Goal: Task Accomplishment & Management: Complete application form

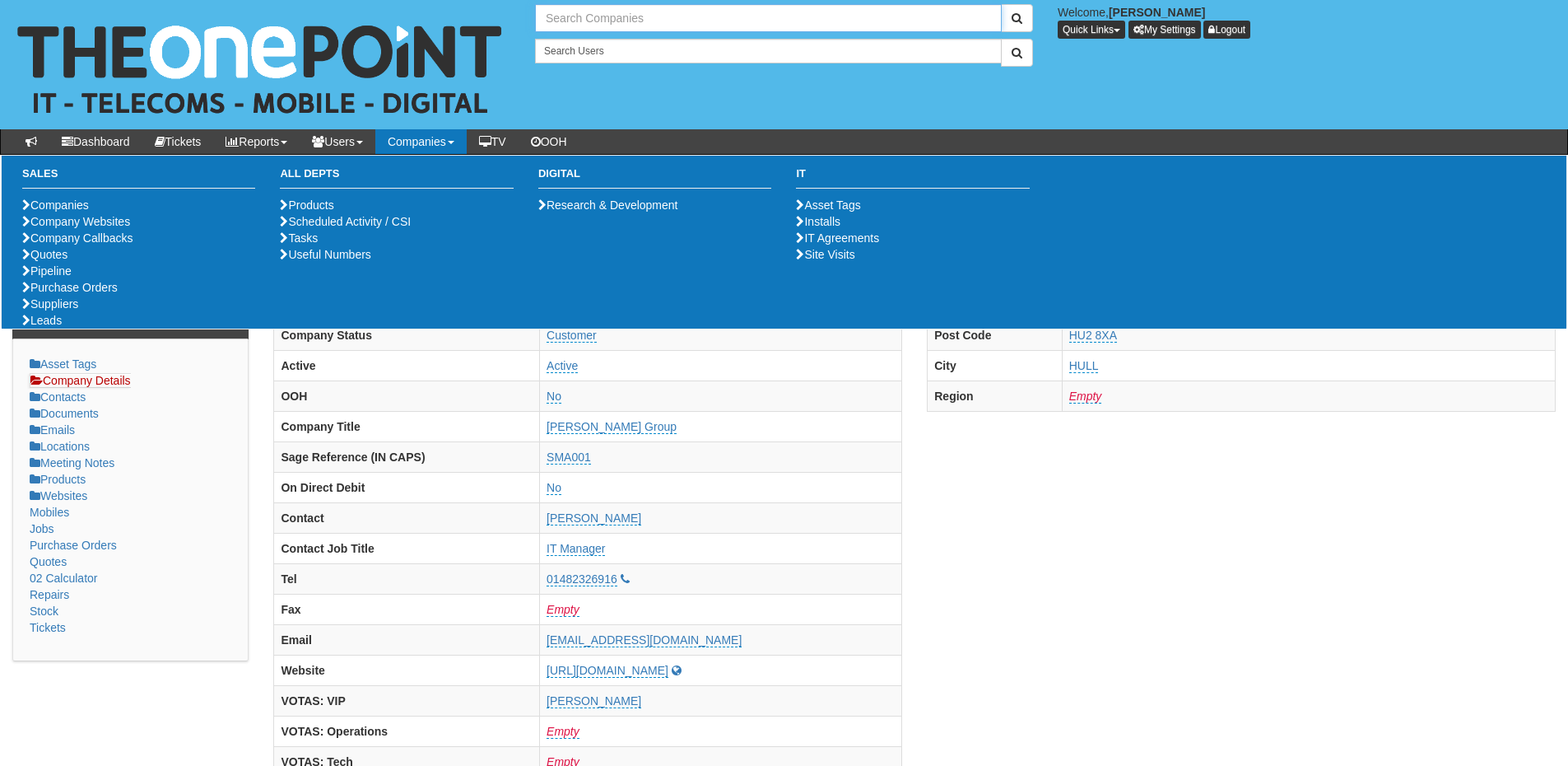
click at [595, 28] on input "text" at bounding box center [768, 18] width 467 height 28
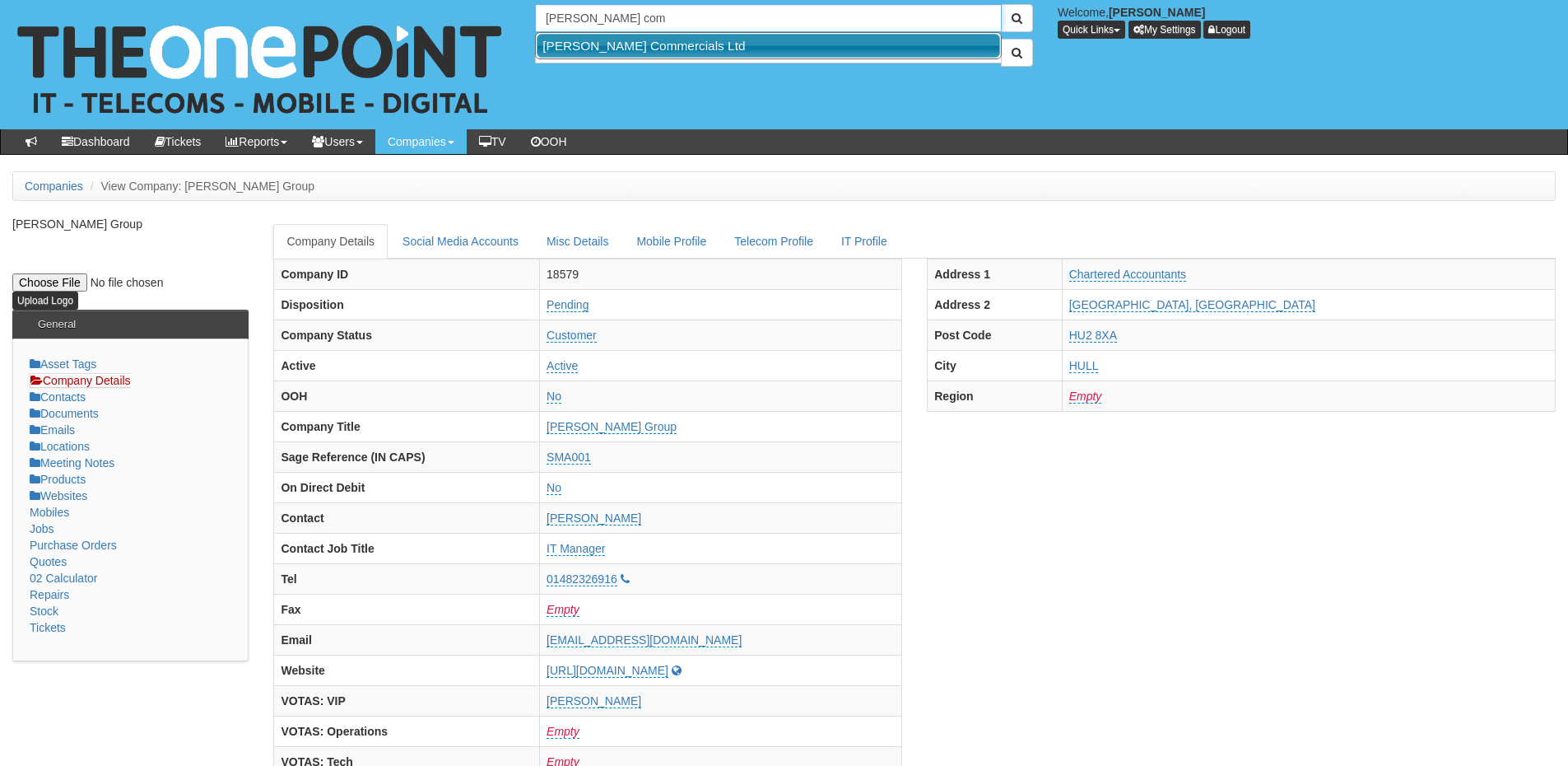
click at [599, 46] on link "[PERSON_NAME] Commercials Ltd" at bounding box center [769, 45] width 464 height 24
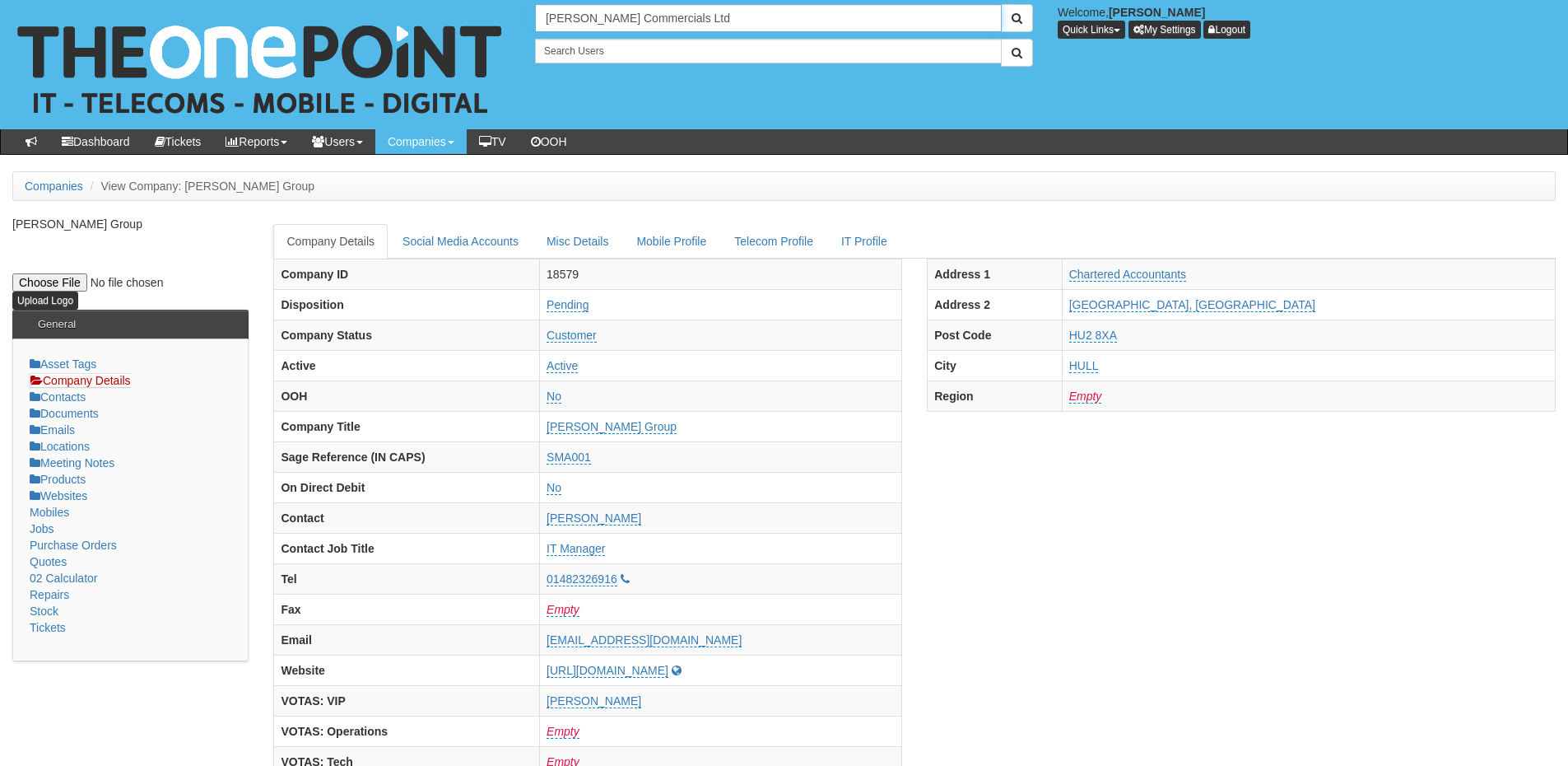
type input "[PERSON_NAME] Commercials Ltd"
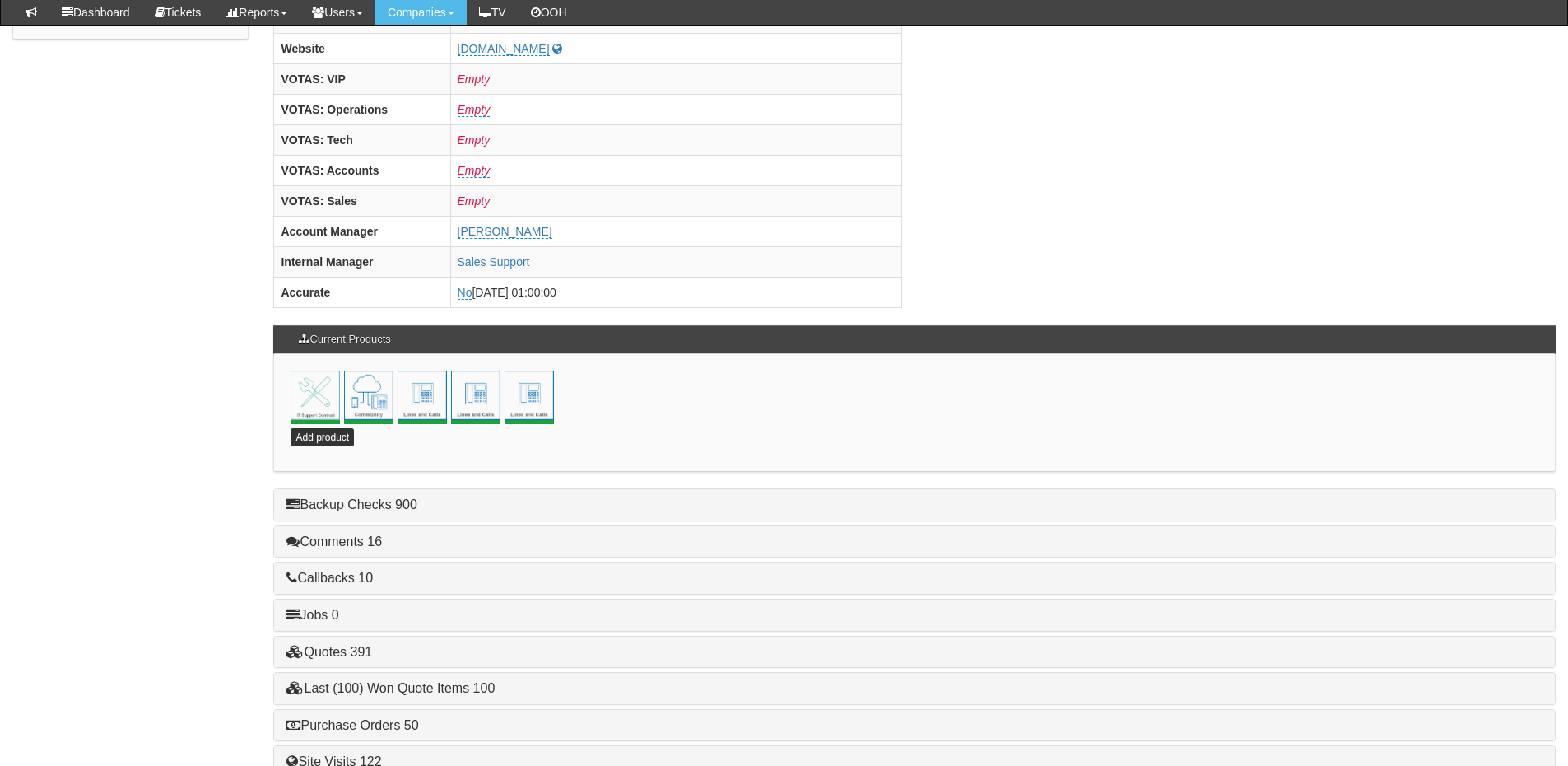
scroll to position [659, 0]
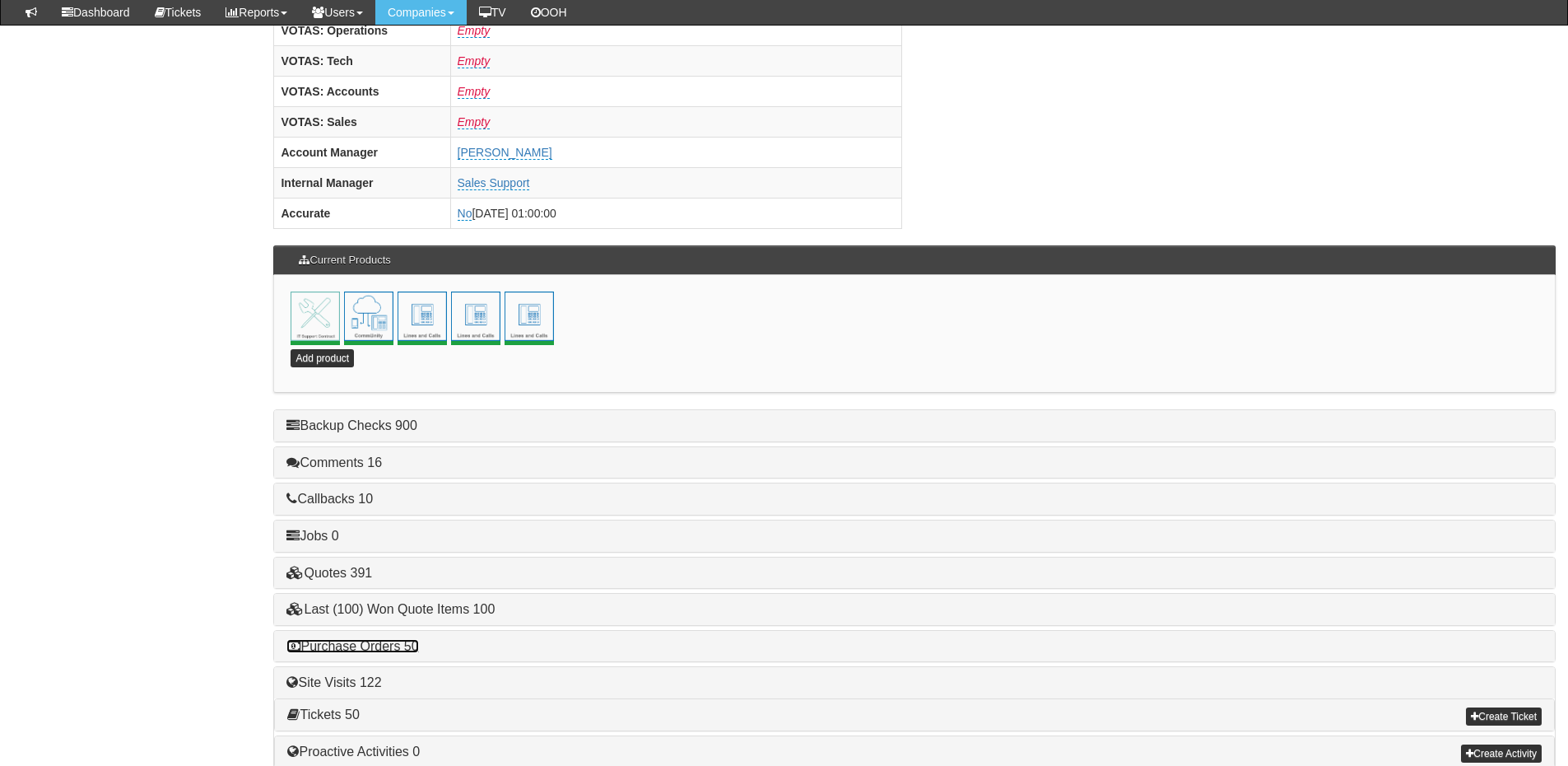
click at [401, 640] on link "Purchase Orders 50" at bounding box center [352, 646] width 132 height 14
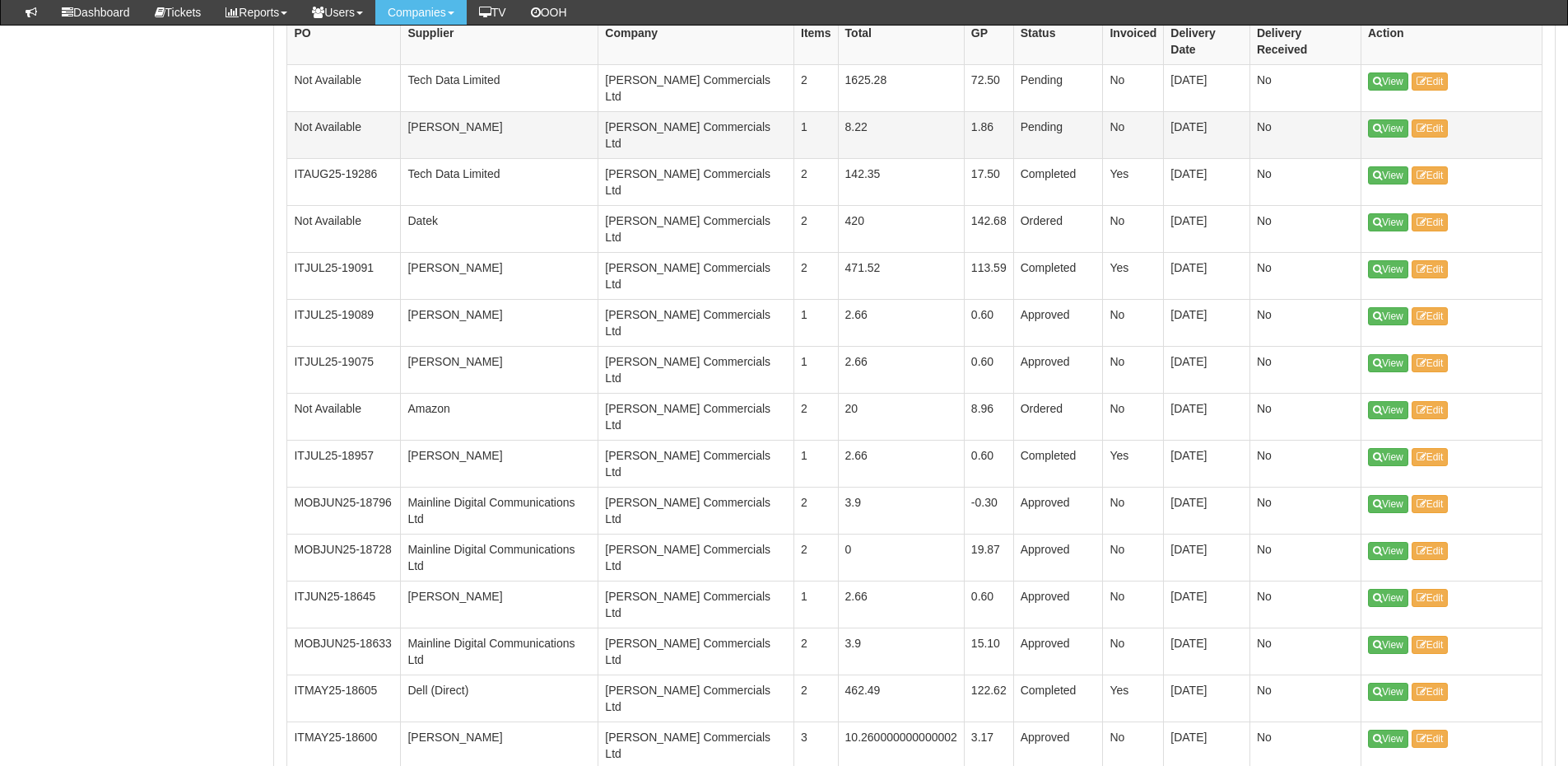
scroll to position [1317, 0]
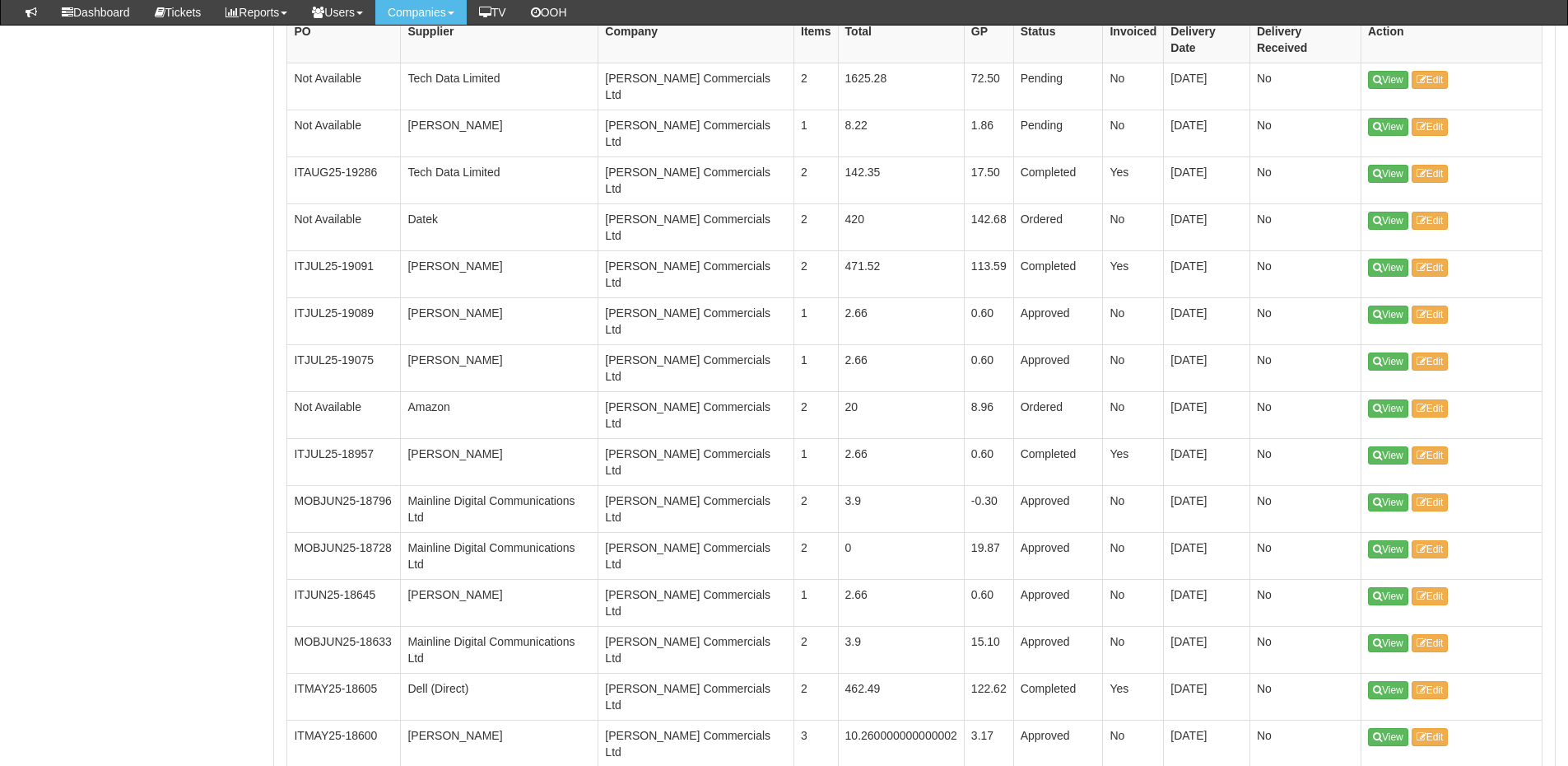
drag, startPoint x: 1396, startPoint y: 538, endPoint x: 1378, endPoint y: 550, distance: 21.6
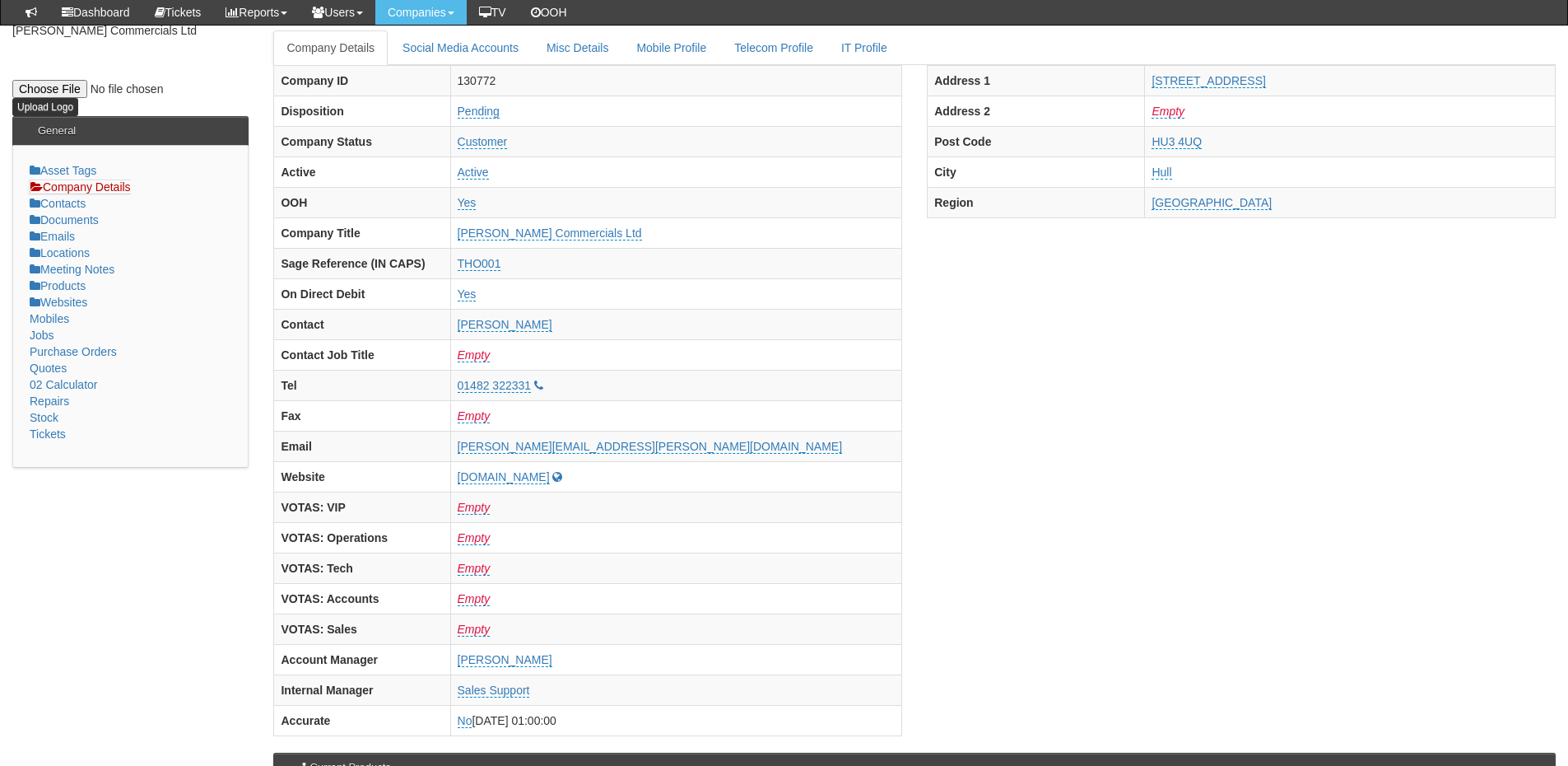
scroll to position [0, 0]
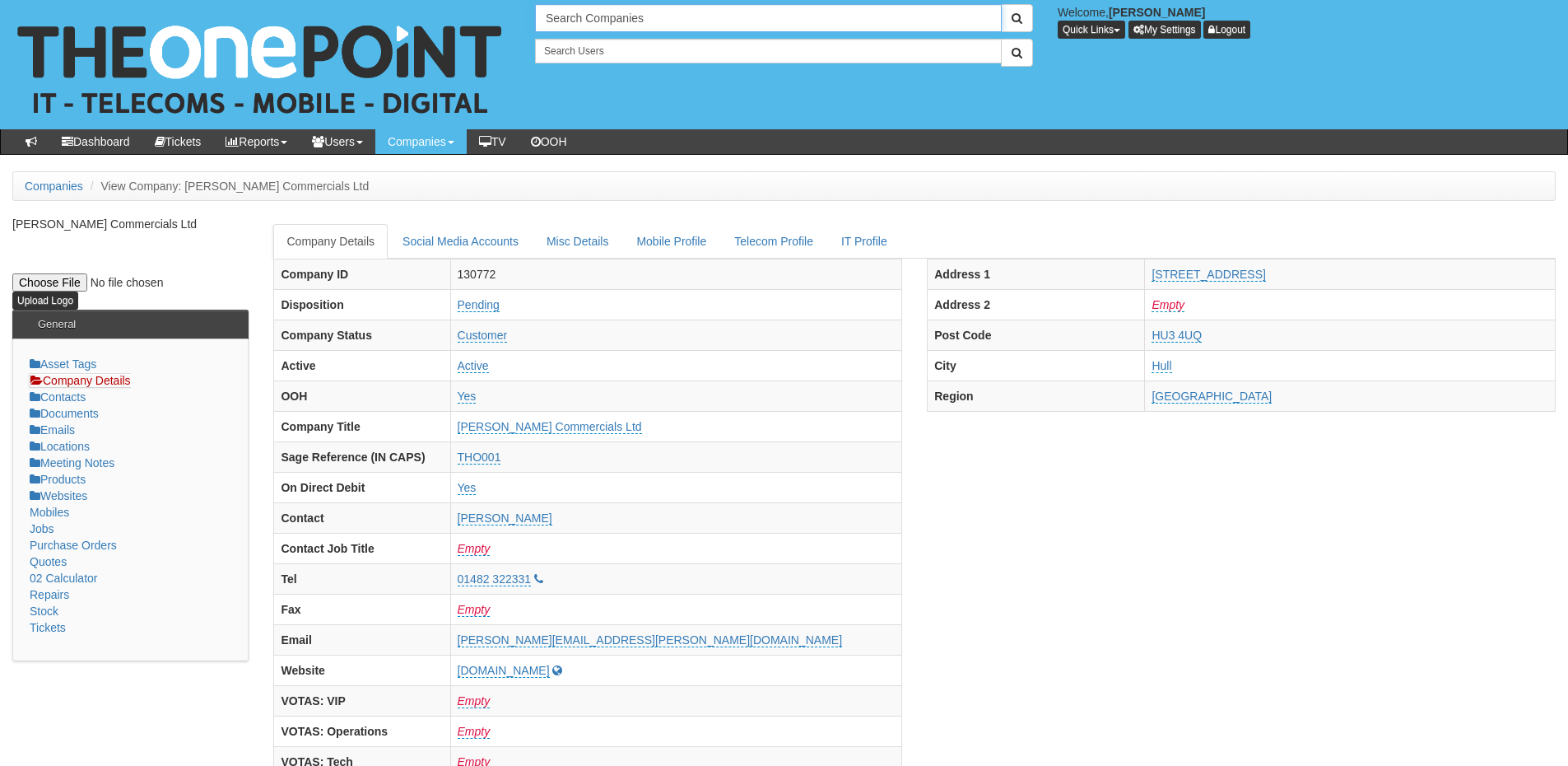
click at [586, 19] on input "Search Companies" at bounding box center [768, 18] width 467 height 28
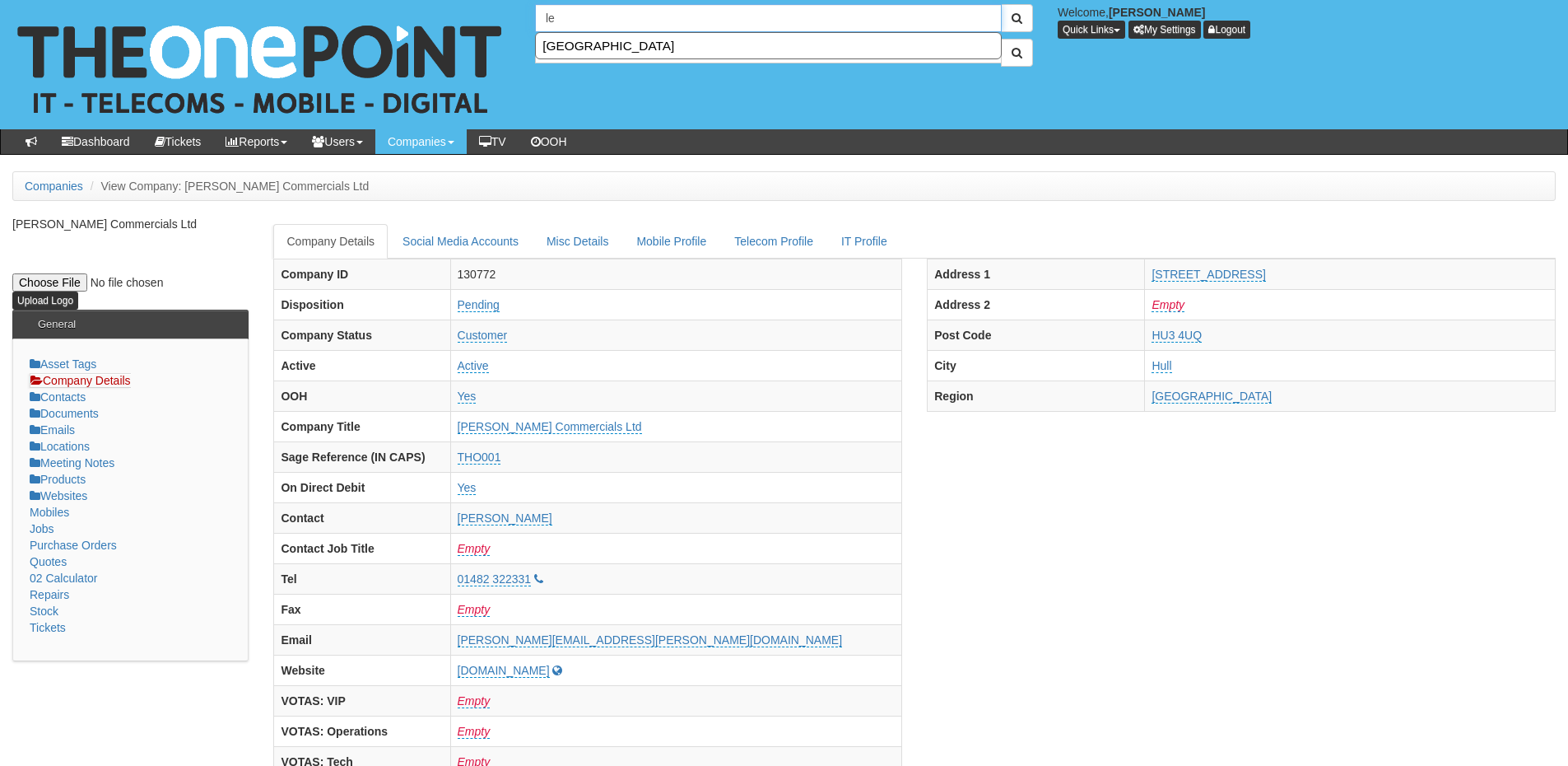
type input "l"
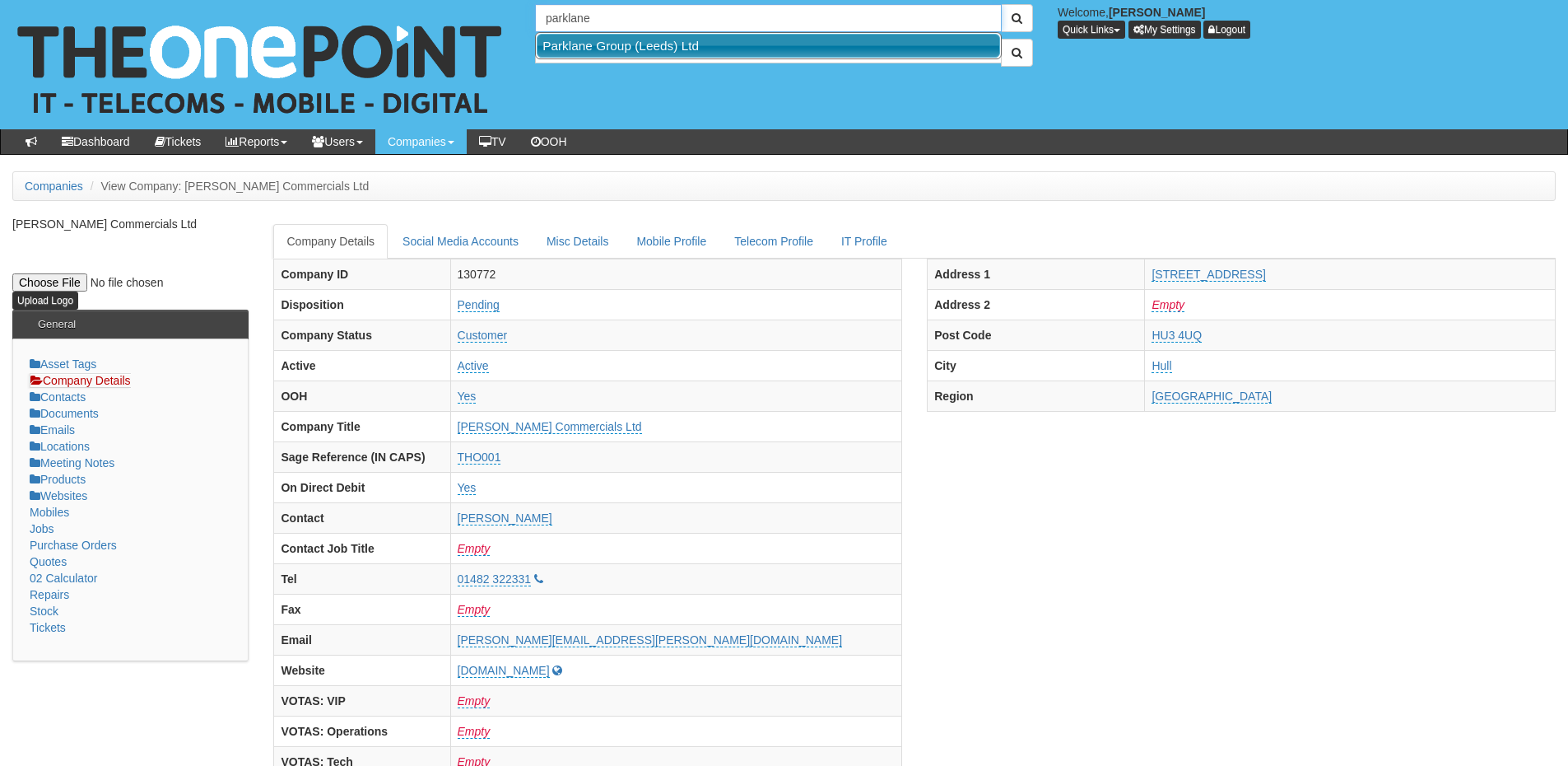
click at [598, 43] on link "Parklane Group (Leeds) Ltd" at bounding box center [769, 45] width 464 height 24
type input "Parklane Group (Leeds) Ltd"
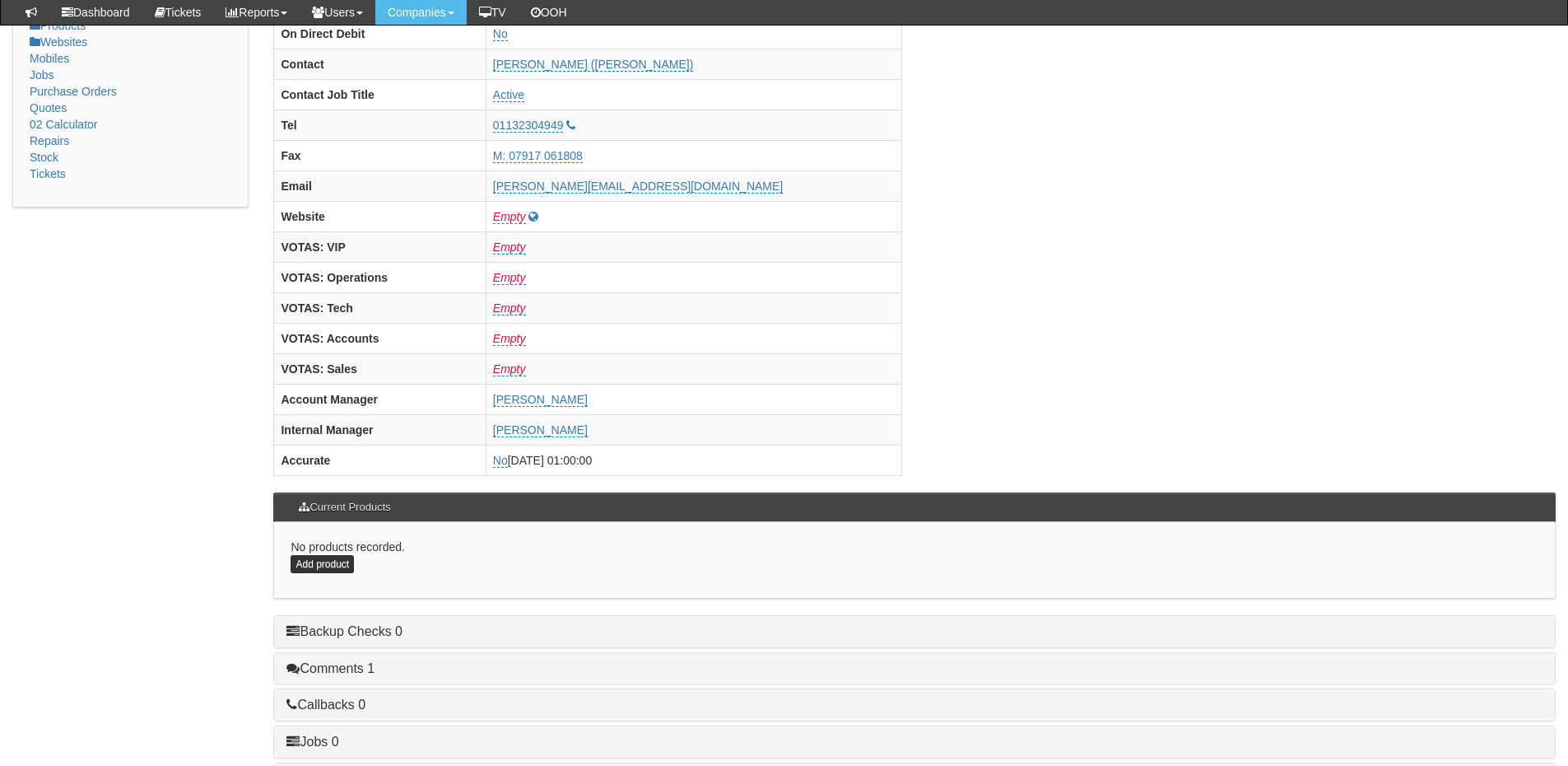
scroll to position [686, 0]
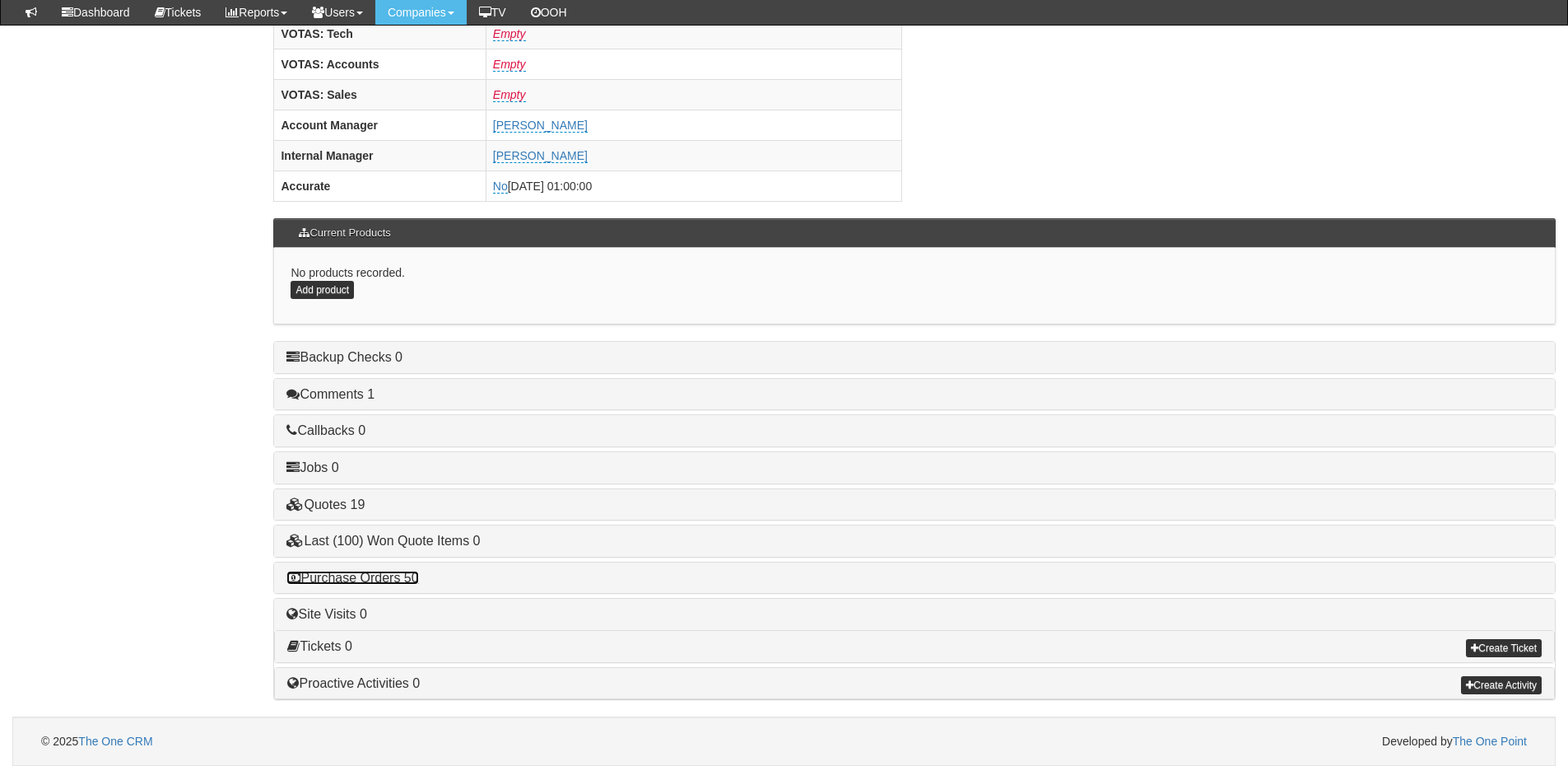
click at [394, 578] on link "Purchase Orders 50" at bounding box center [352, 578] width 132 height 14
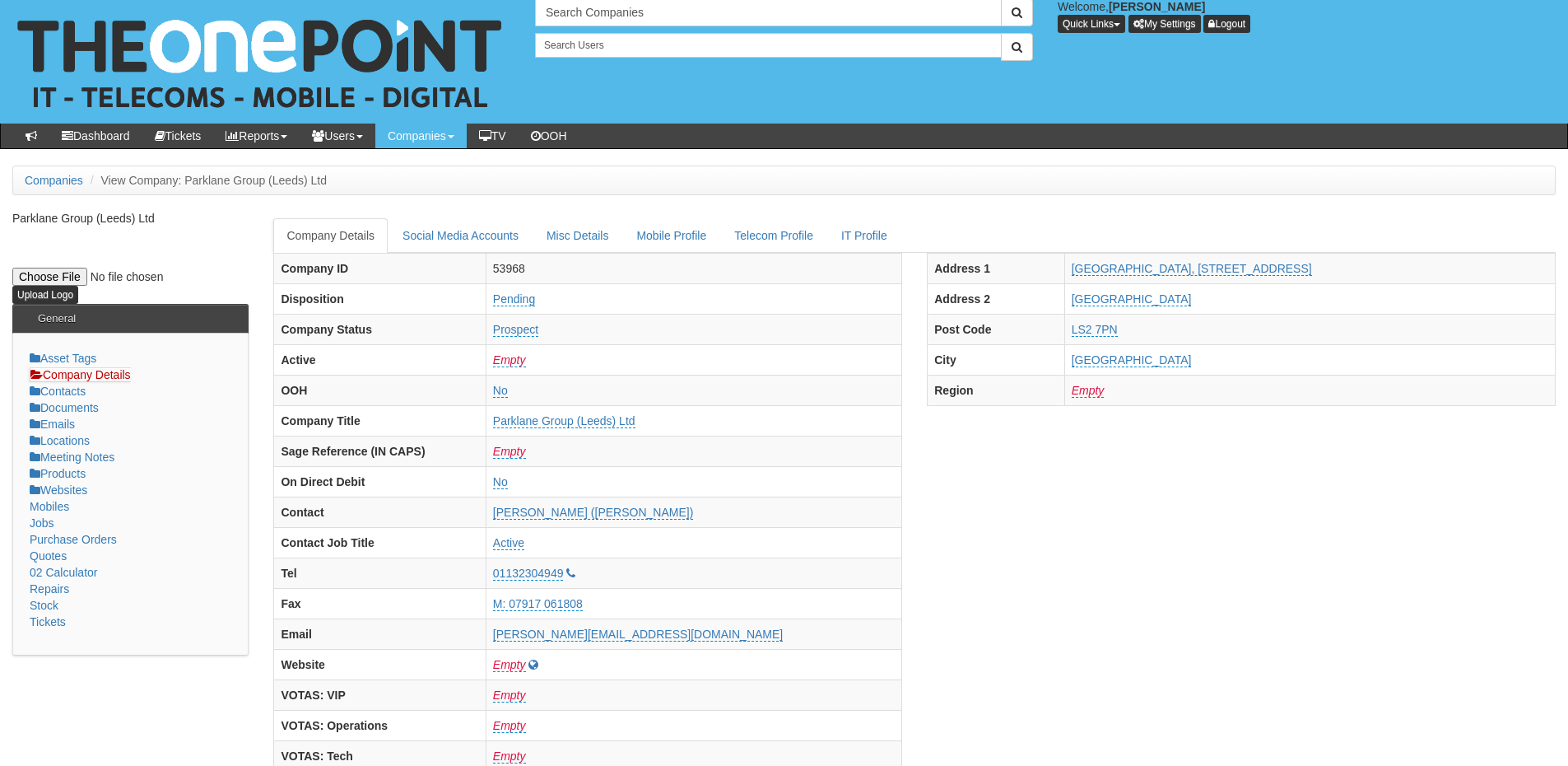
scroll to position [0, 0]
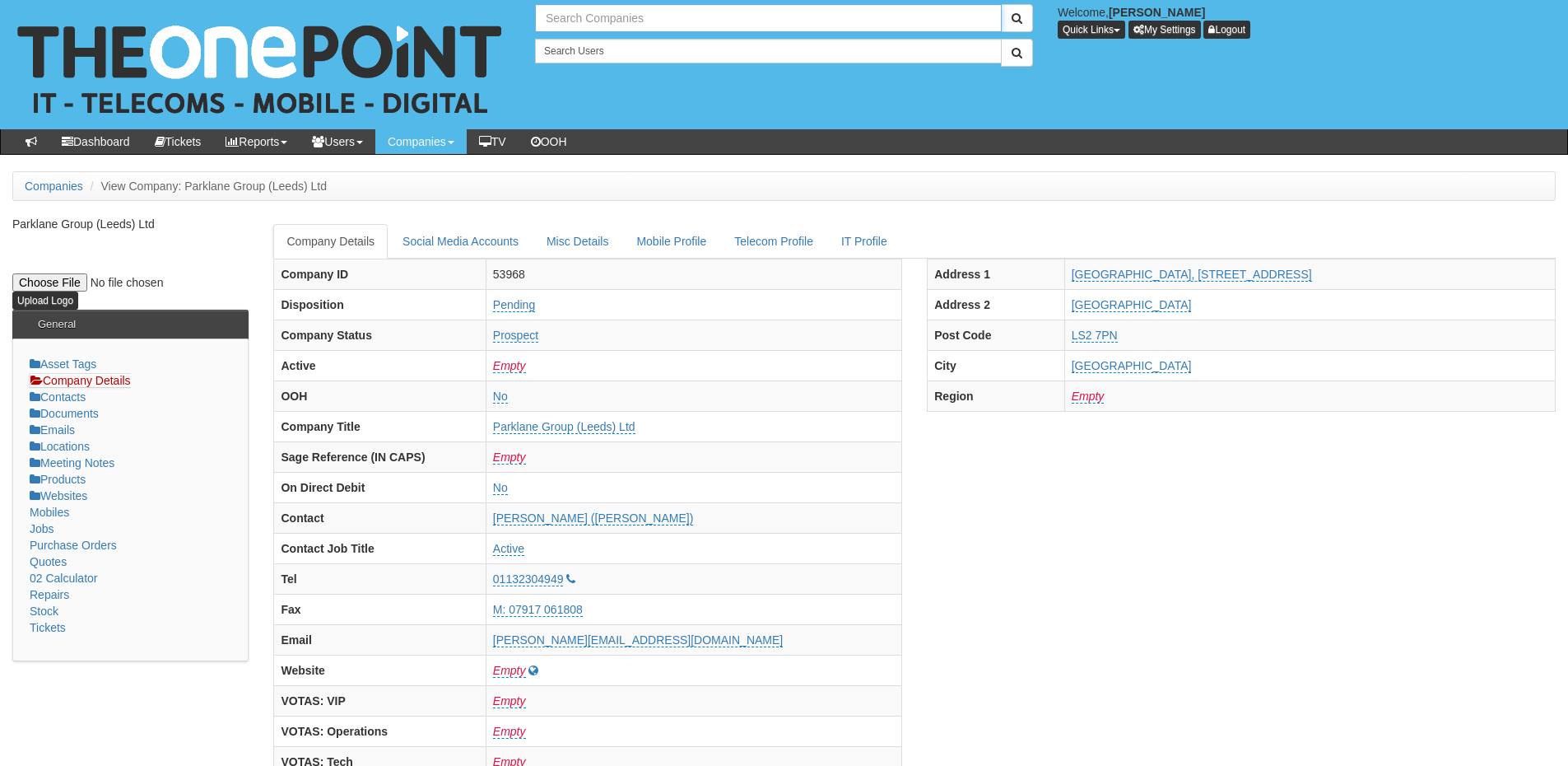
click at [595, 15] on input "text" at bounding box center [768, 18] width 467 height 28
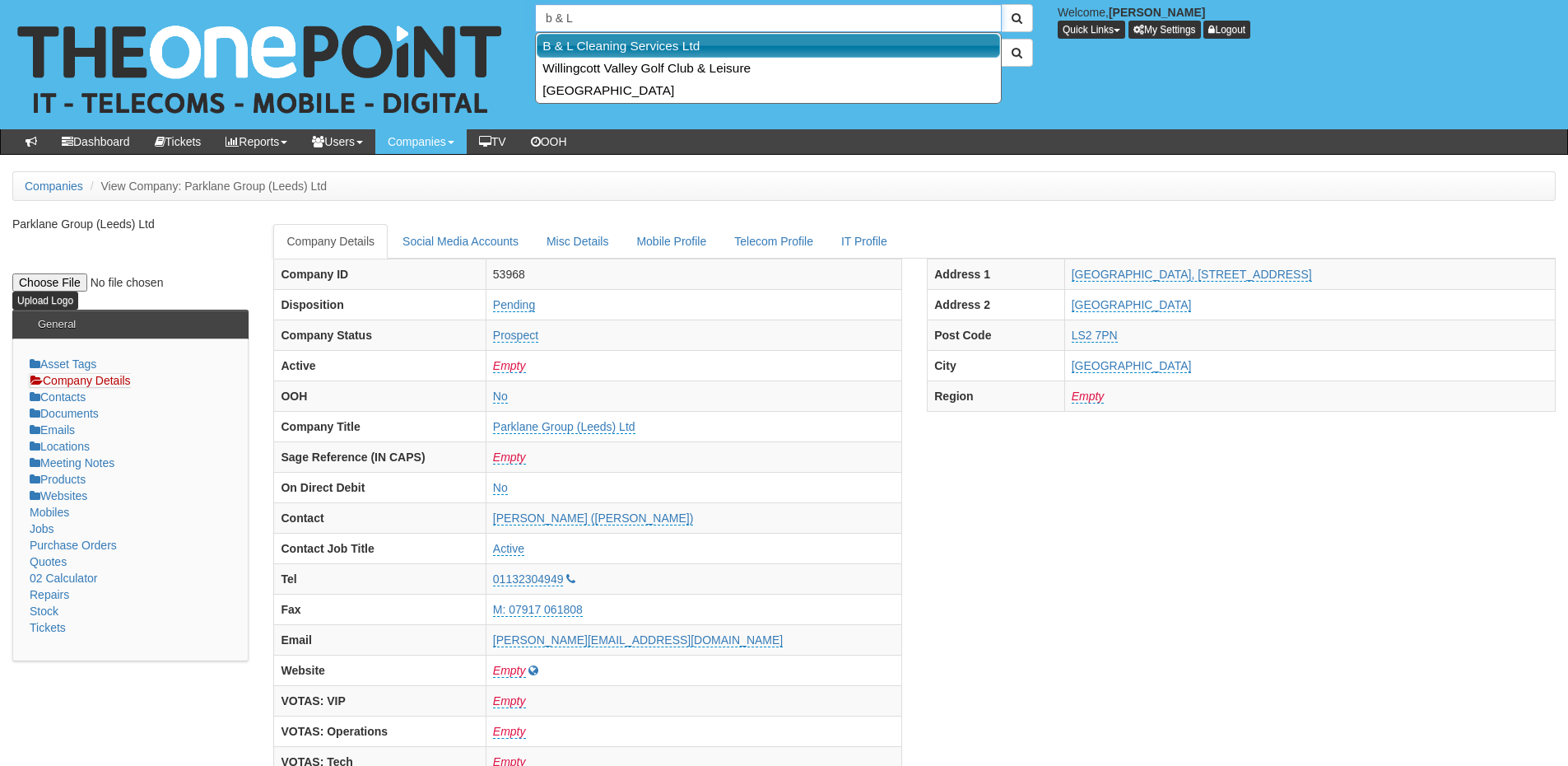
click at [597, 48] on link "B & L Cleaning Services Ltd" at bounding box center [769, 45] width 464 height 24
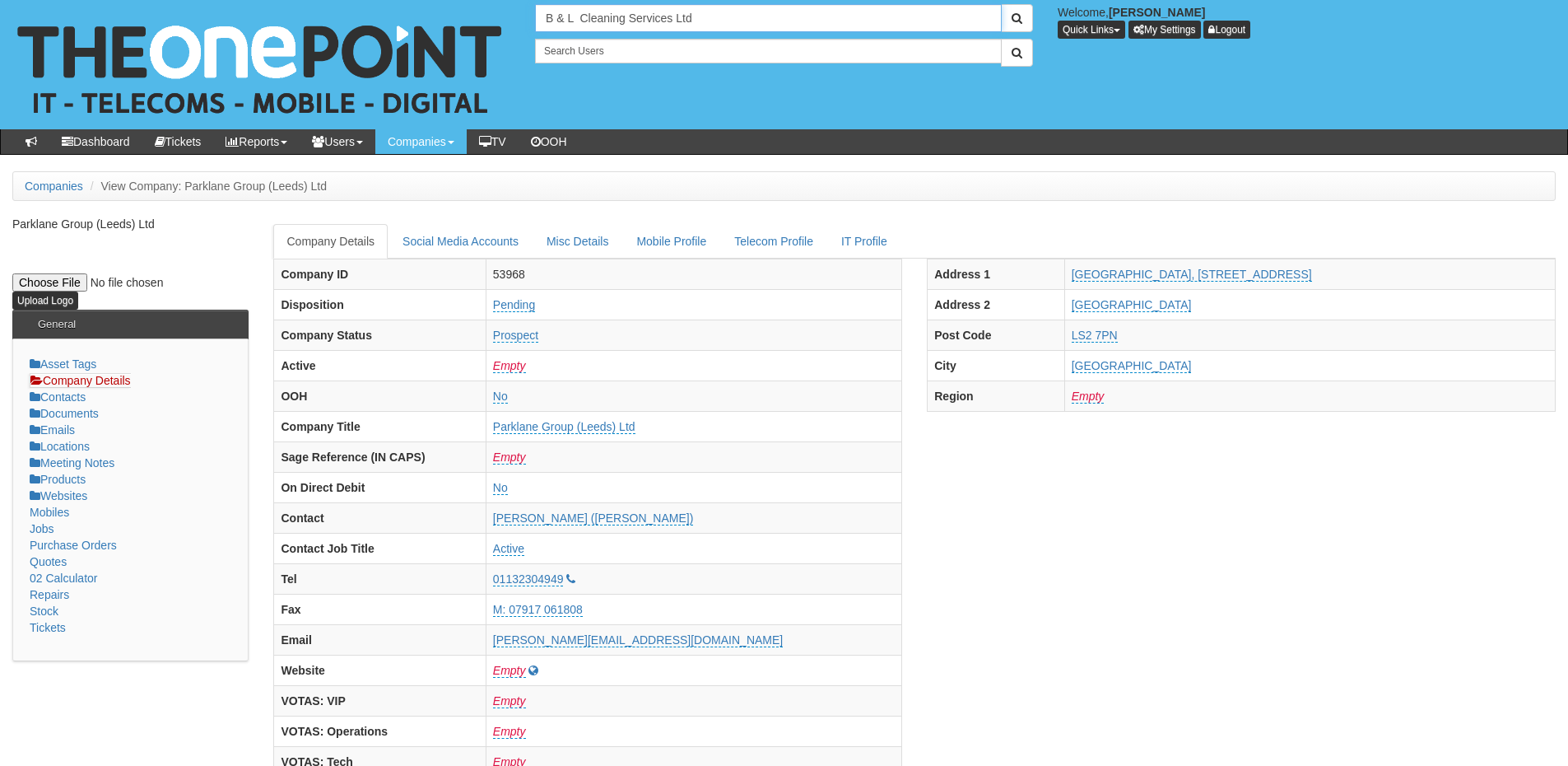
type input "B & L Cleaning Services Ltd"
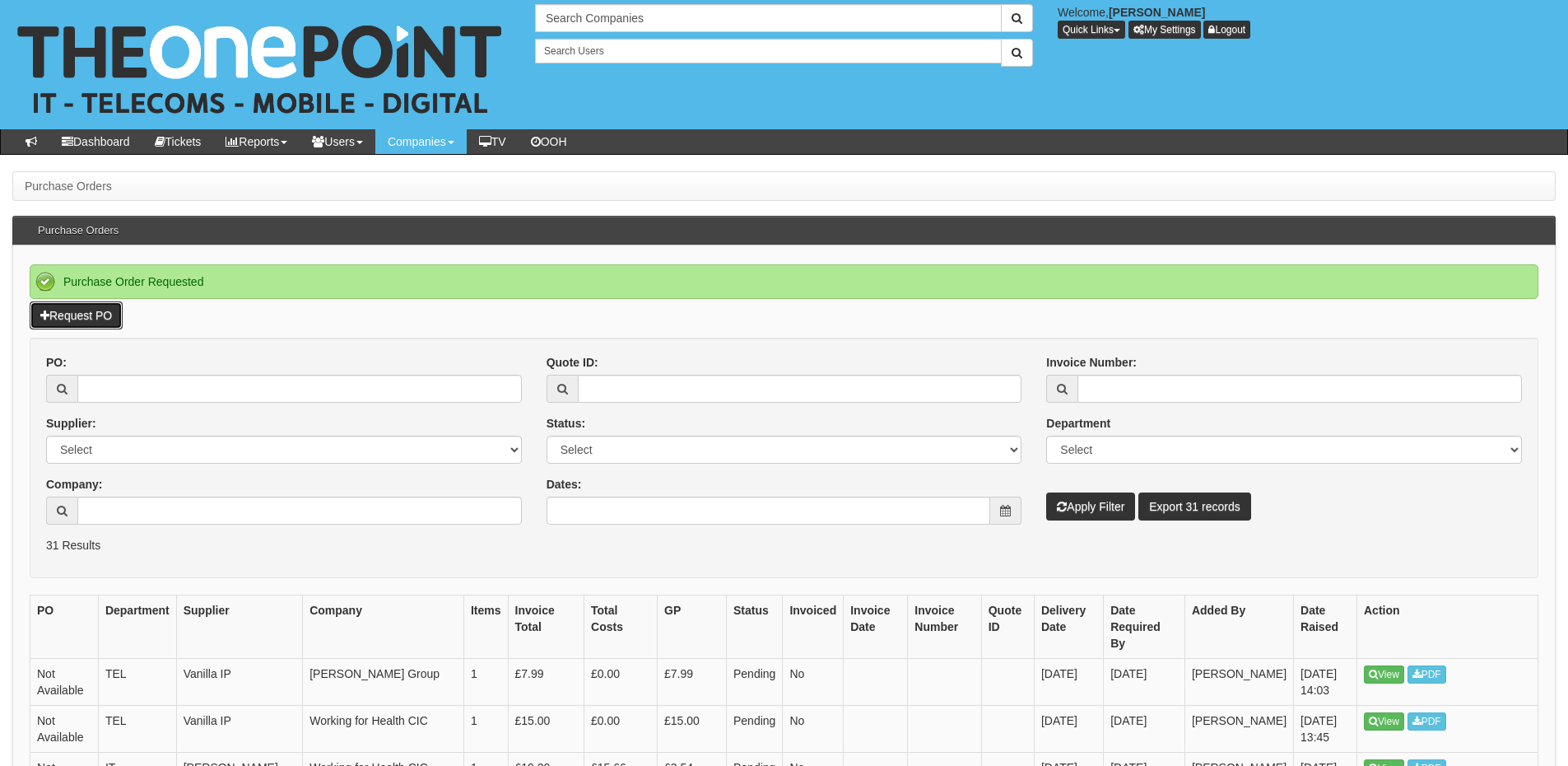
click at [123, 318] on link "Request PO" at bounding box center [76, 315] width 93 height 28
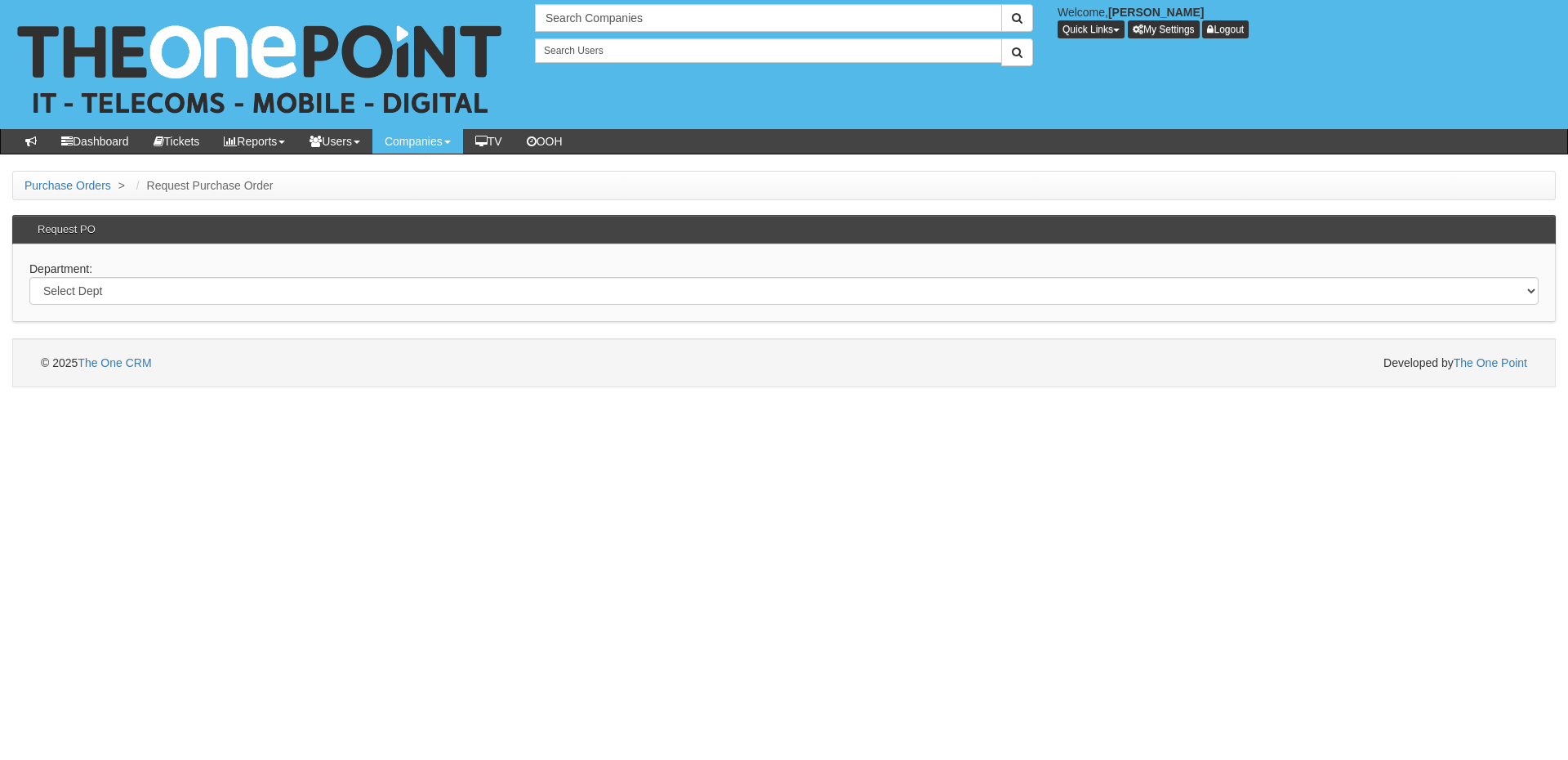
click at [377, 305] on div "Department: Select Dept Digital Internal IT Mobiles Marketing Telecoms" at bounding box center [784, 283] width 1544 height 78
click at [373, 300] on select "Select Dept Digital Internal IT Mobiles Marketing Telecoms" at bounding box center [784, 291] width 1510 height 28
select select "?pipeID=&dept=IT"
click at [29, 277] on select "Select Dept Digital Internal IT Mobiles Marketing Telecoms" at bounding box center [784, 291] width 1510 height 28
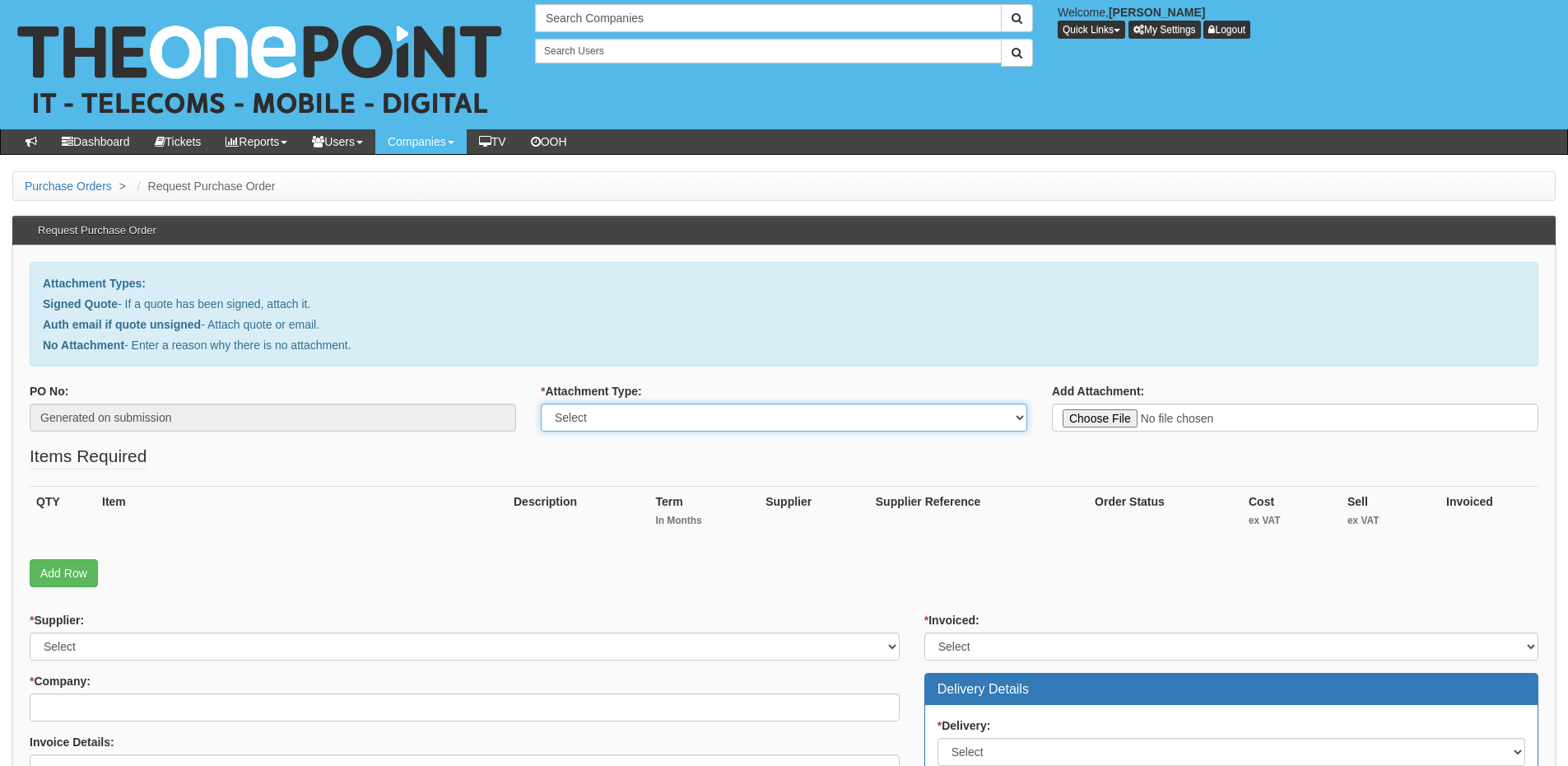
click at [677, 421] on select "Select Signed Quote Auth email with quote if unsigned No Attachment" at bounding box center [784, 418] width 487 height 28
select select "Signed Quote"
click at [541, 403] on select "Select Signed Quote Auth email with quote if unsigned No Attachment" at bounding box center [784, 418] width 487 height 28
type input "C:\fakepath\Orean Personal Care Limited - LAP TOP (1).pdf"
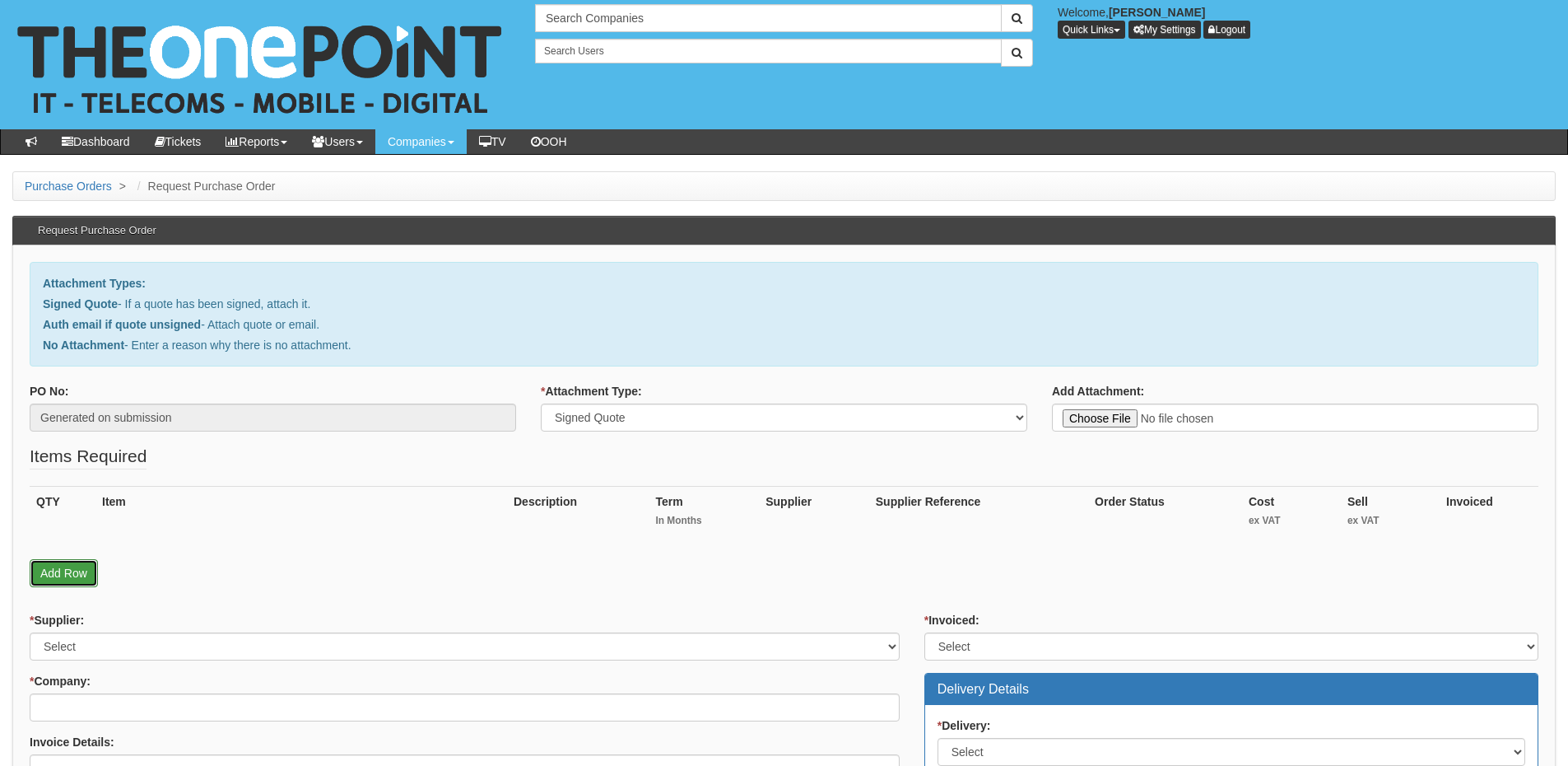
click at [49, 585] on link "Add Row" at bounding box center [63, 573] width 68 height 28
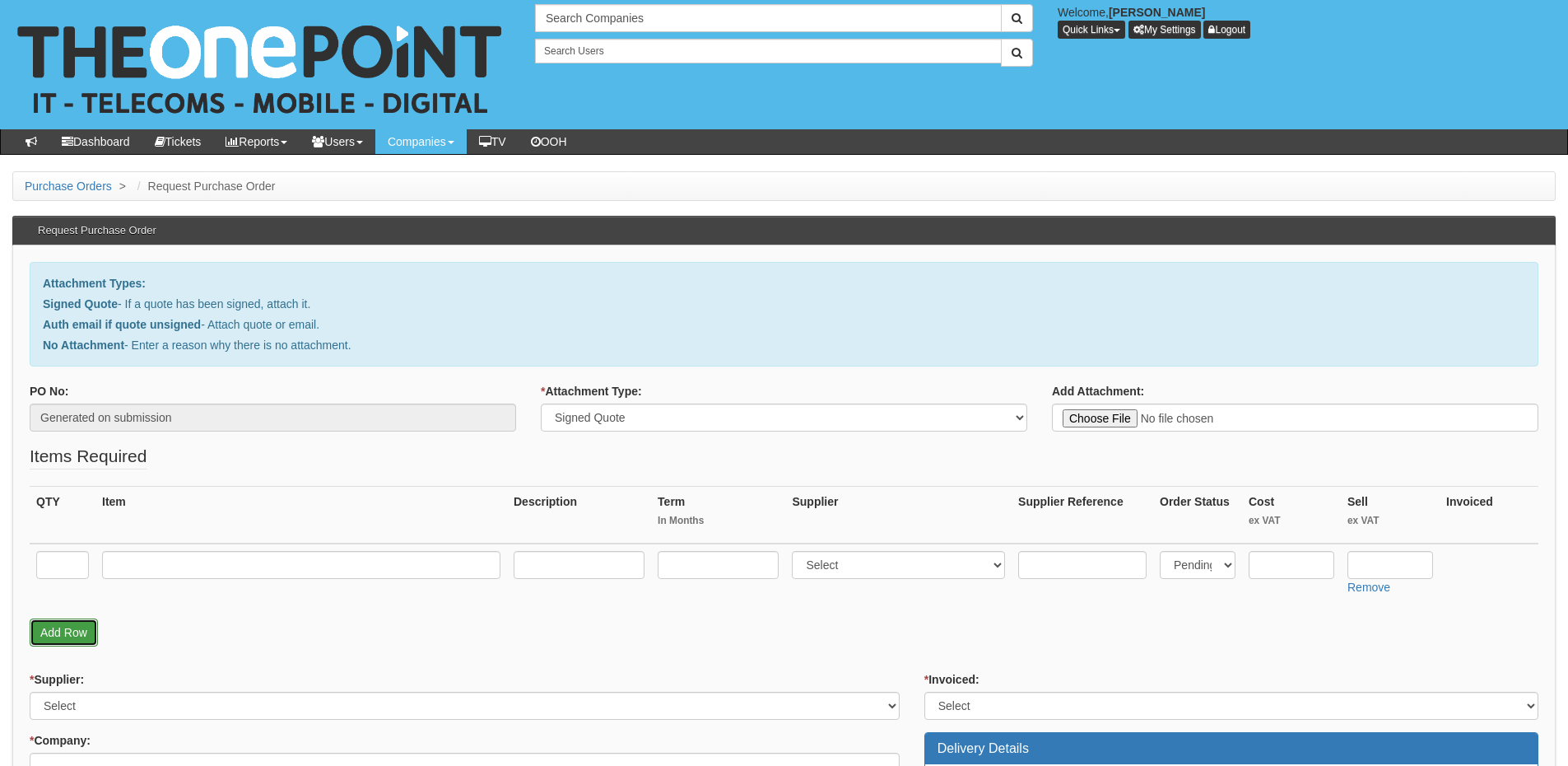
click at [78, 640] on link "Add Row" at bounding box center [63, 632] width 68 height 28
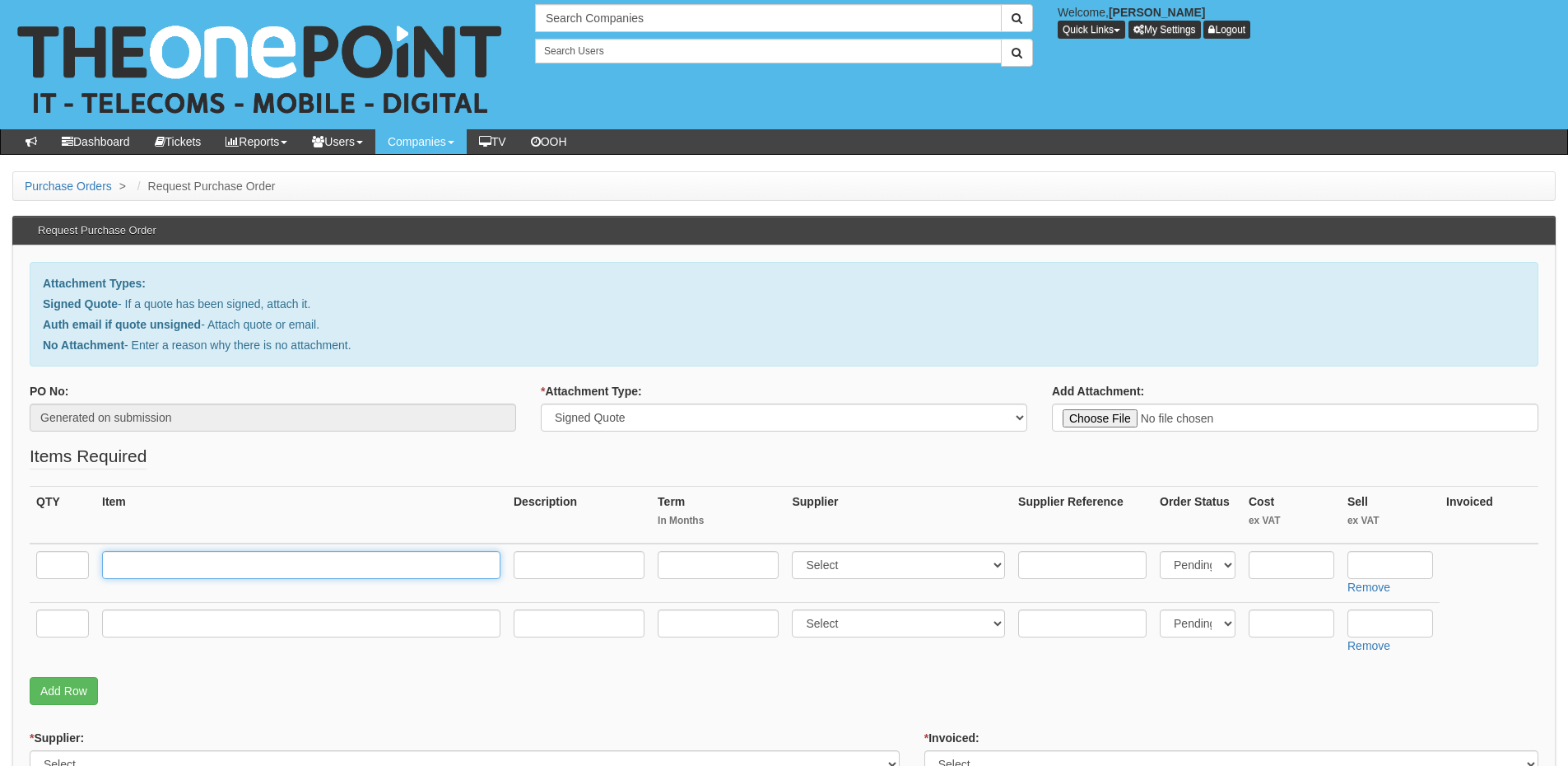
click at [122, 570] on input "text" at bounding box center [301, 565] width 399 height 28
paste input "HP 250 G10 i5 1334U 16GB 15.6""
type input "HP 250 G10 i5 1334U 16GB 15.6""
click at [66, 567] on input "text" at bounding box center [62, 565] width 53 height 28
type input "1"
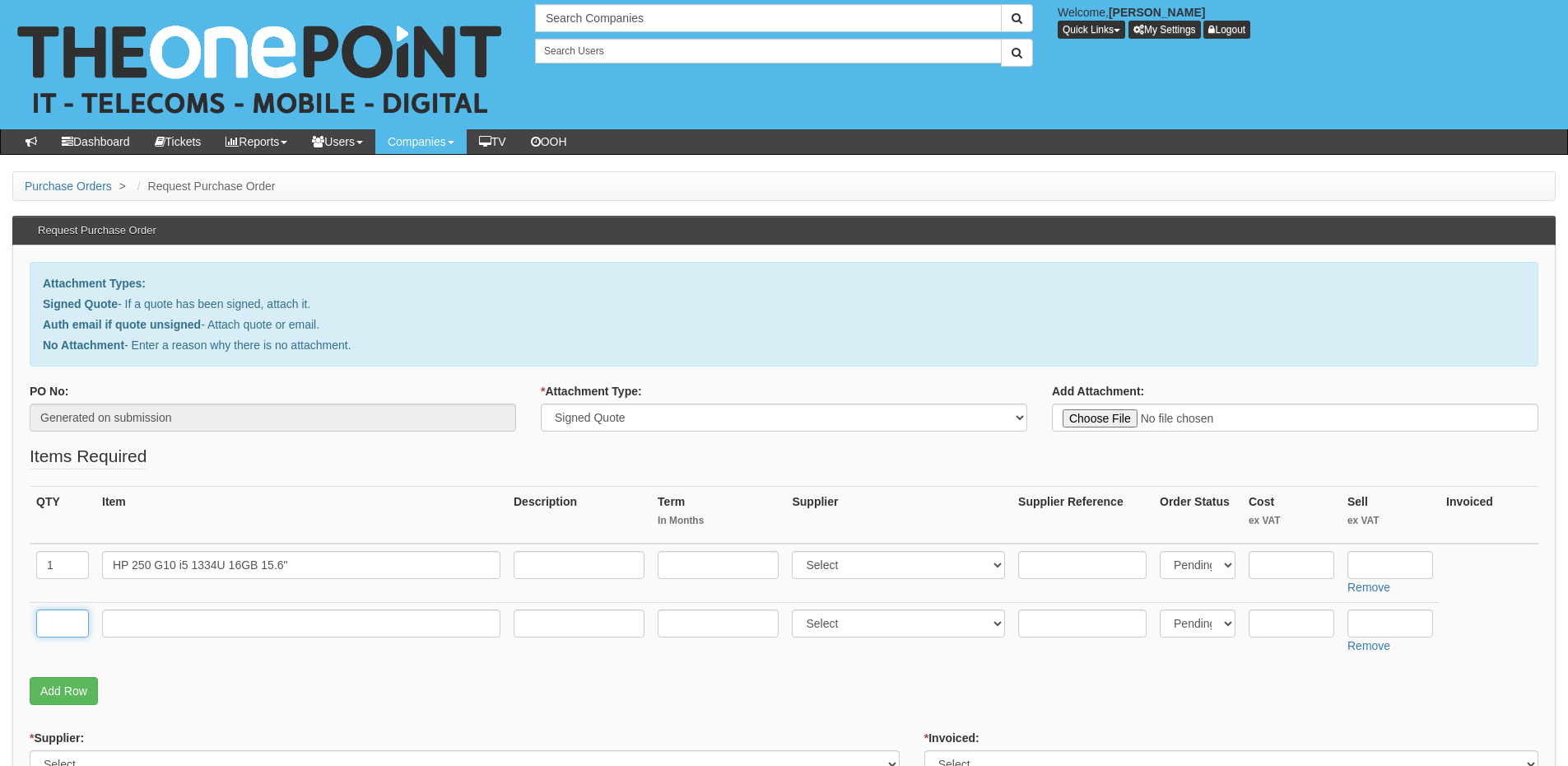
click at [81, 615] on input "text" at bounding box center [62, 623] width 53 height 28
type input "1"
click at [186, 628] on input "text" at bounding box center [301, 623] width 399 height 28
type input "Delivery"
click at [1379, 630] on input "text" at bounding box center [1390, 623] width 85 height 28
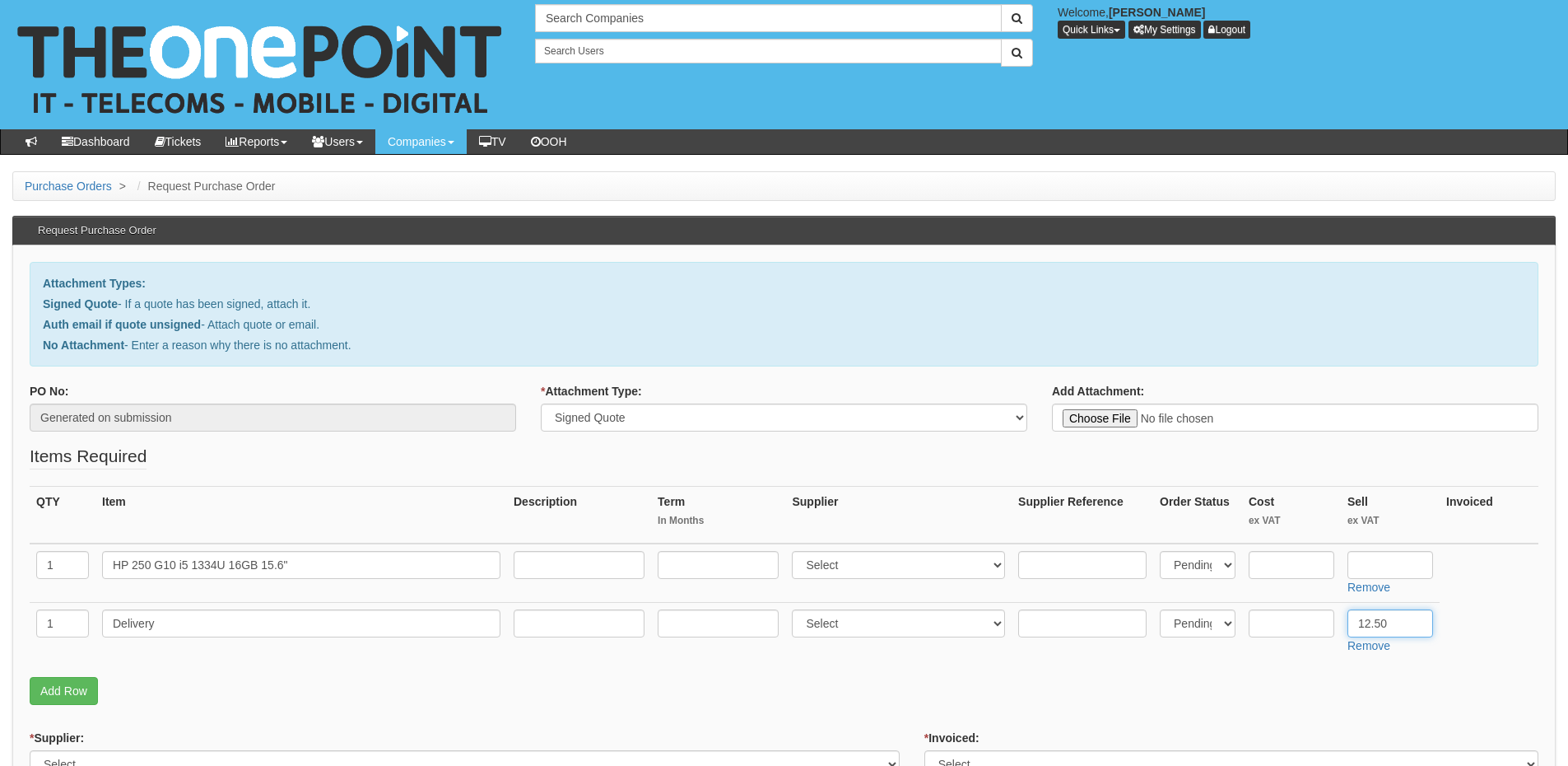
type input "12.50"
click at [580, 561] on input "text" at bounding box center [579, 565] width 131 height 28
paste input "HP 250 G10 i5 1334U 16GB 15.6",FHD 256GB SSD Win 11 Pro"
type input "HP 250 G10 i5 1334U 16GB 15.6",FHD 256GB SSD Win 11 Pro"
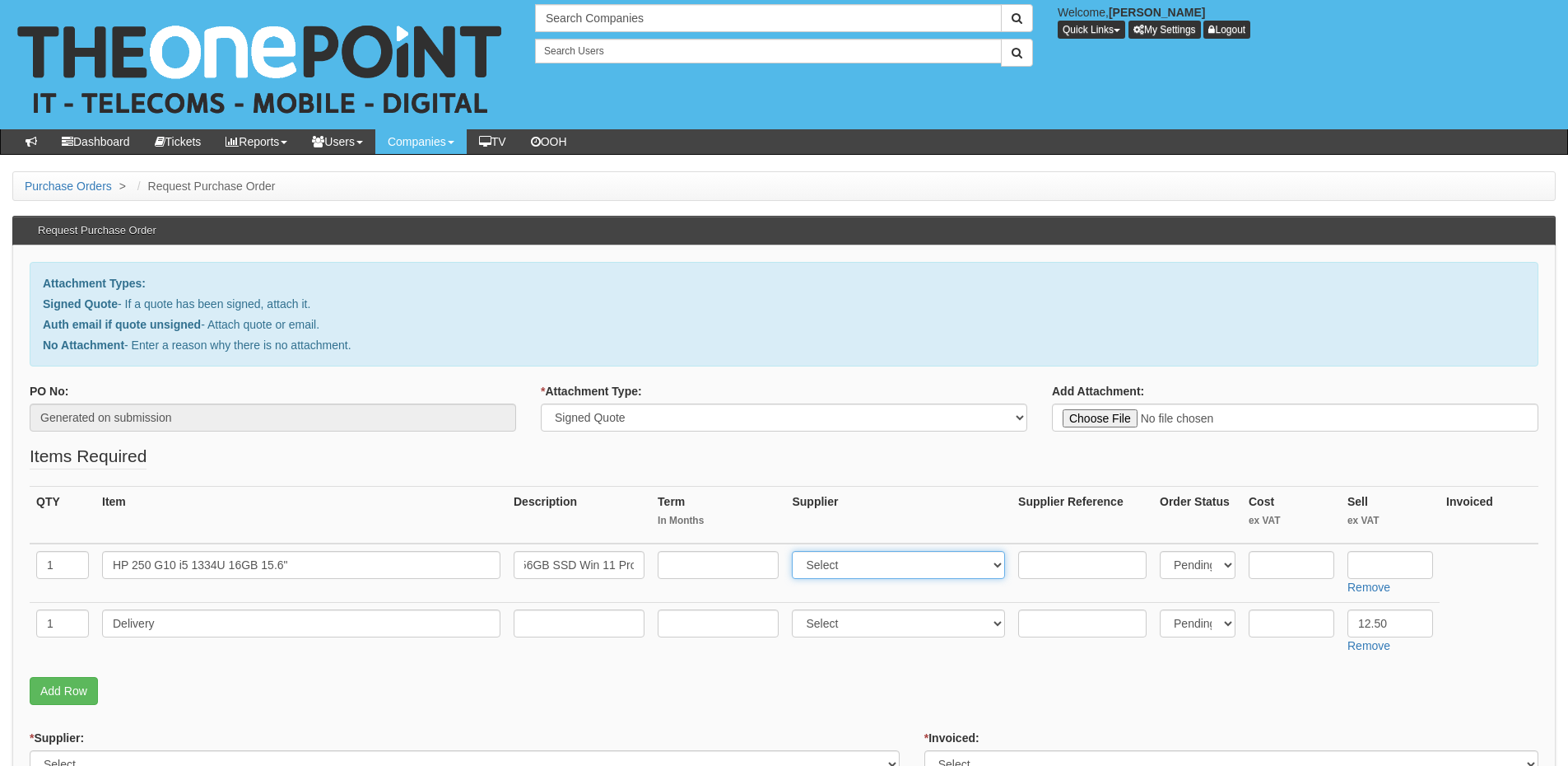
drag, startPoint x: 825, startPoint y: 559, endPoint x: 835, endPoint y: 561, distance: 10.2
click at [825, 559] on select "Select 123 REG.co.uk 1Password 3 4Gon AA Jones Electric Ltd Abzorb Access Group…" at bounding box center [898, 565] width 213 height 28
click at [796, 551] on select "Select 123 REG.co.uk 1Password 3 4Gon AA Jones Electric Ltd Abzorb Access Group…" at bounding box center [898, 565] width 213 height 28
select select "87"
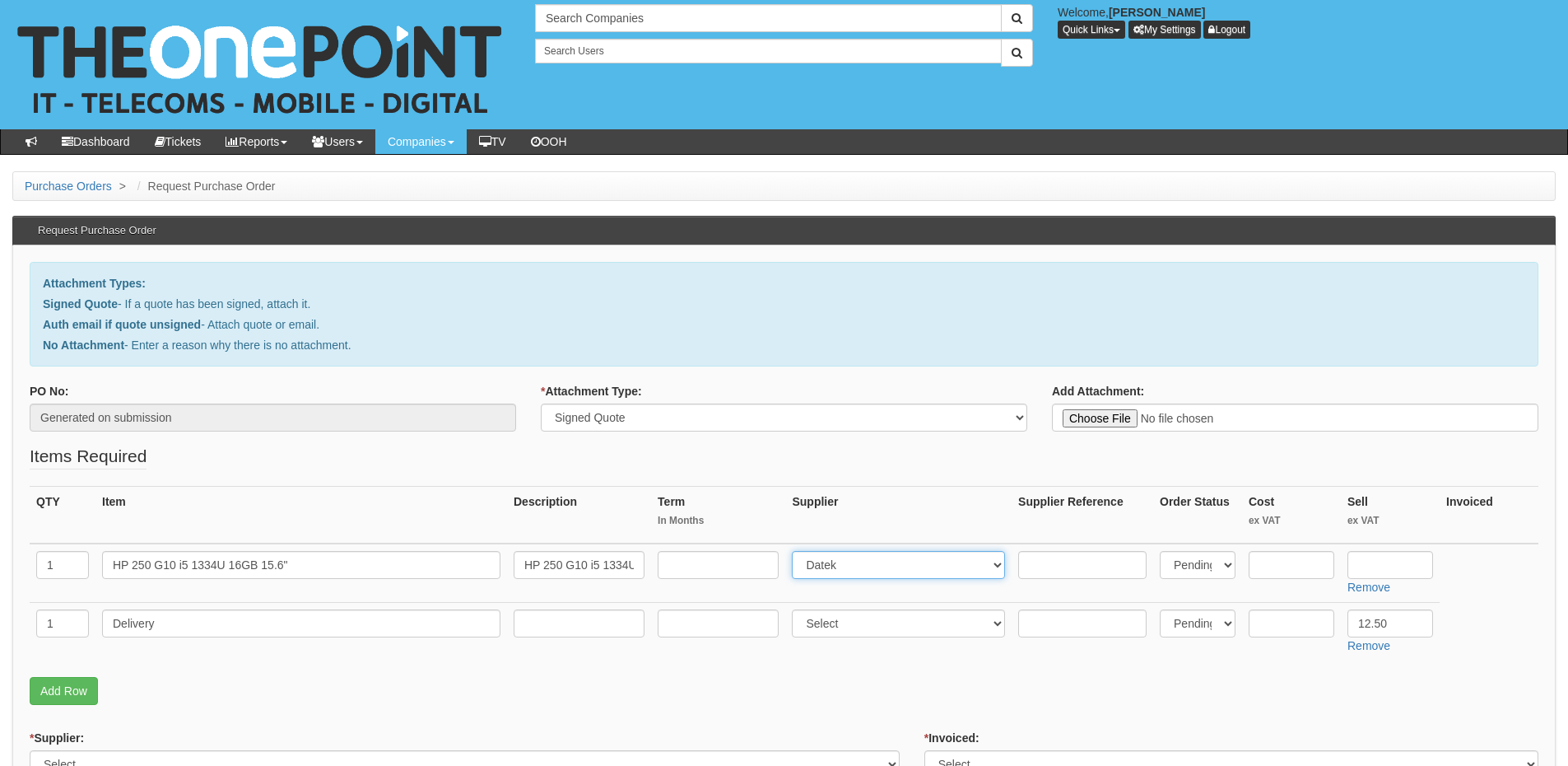
click at [796, 551] on select "Select 123 REG.co.uk 1Password 3 4Gon AA Jones Electric Ltd Abzorb Access Group…" at bounding box center [898, 565] width 213 height 28
click at [1369, 564] on input "text" at bounding box center [1390, 565] width 85 height 28
type input "480"
click at [630, 561] on input "HP 250 G10 i5 1334U 16GB 15.6",FHD 256GB SSD Win 11 Pro" at bounding box center [579, 565] width 131 height 28
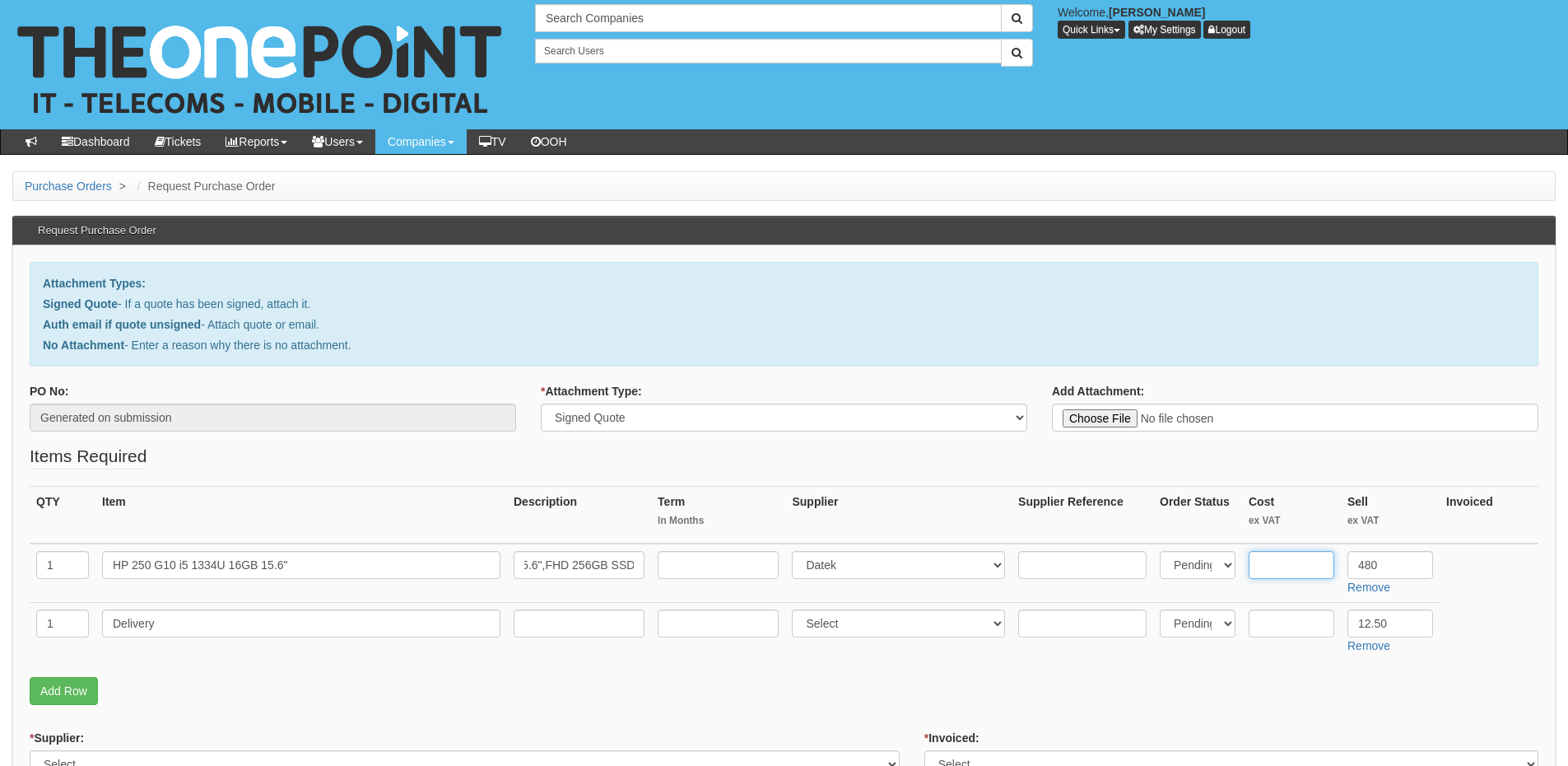
click at [1281, 556] on input "text" at bounding box center [1292, 565] width 85 height 28
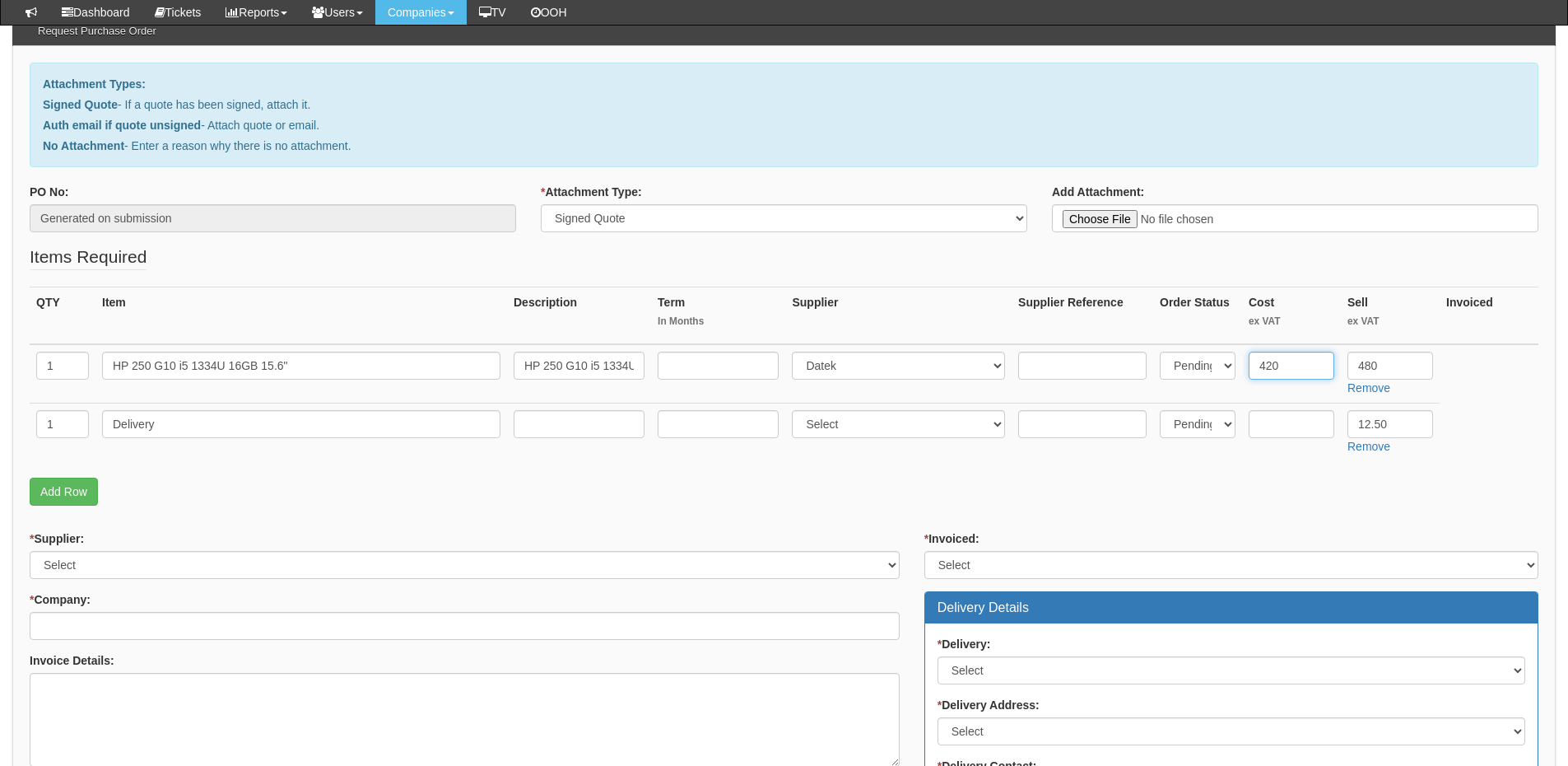
scroll to position [165, 0]
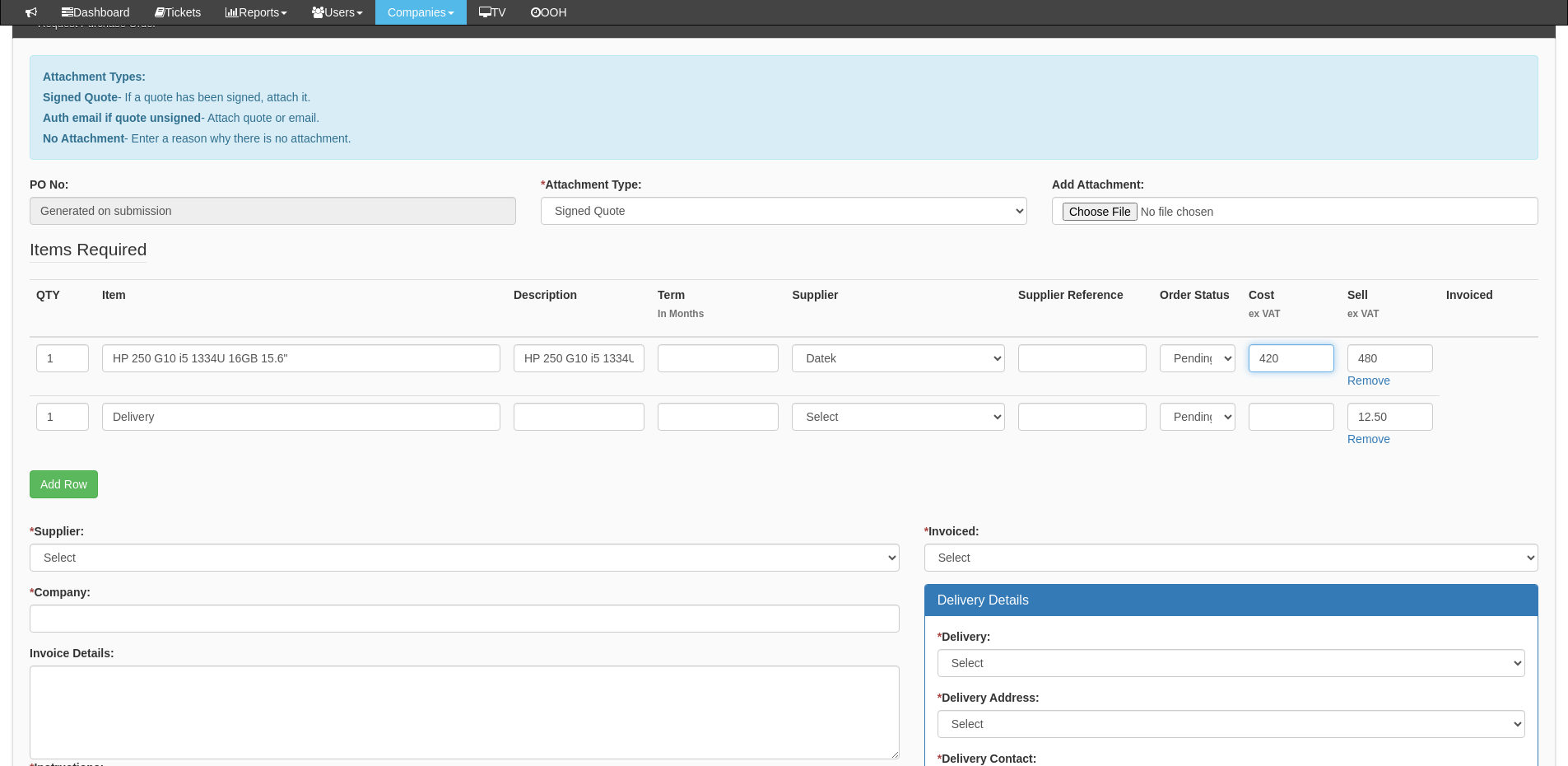
type input "420"
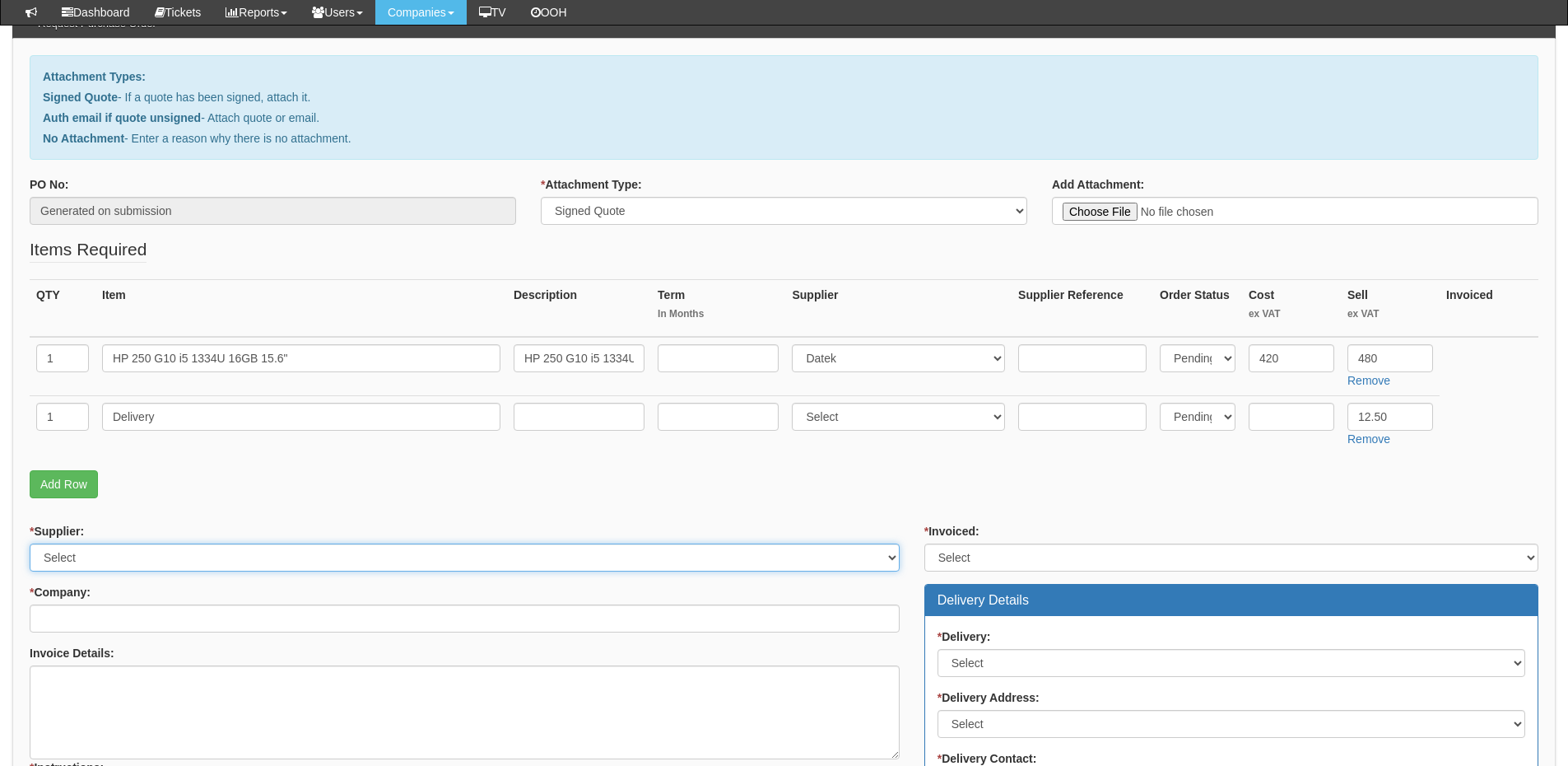
click at [273, 564] on select "Select 123 REG.co.uk 1Password 3 4Gon AA Jones Electric Ltd Abzorb Access Group…" at bounding box center [464, 558] width 870 height 28
click at [87, 557] on select "Select 123 REG.co.uk 1Password 3 4Gon AA Jones Electric Ltd Abzorb Access Group…" at bounding box center [464, 558] width 870 height 28
select select "87"
click at [29, 543] on select "Select 123 REG.co.uk 1Password 3 4Gon AA Jones Electric Ltd Abzorb Access Group…" at bounding box center [464, 558] width 870 height 28
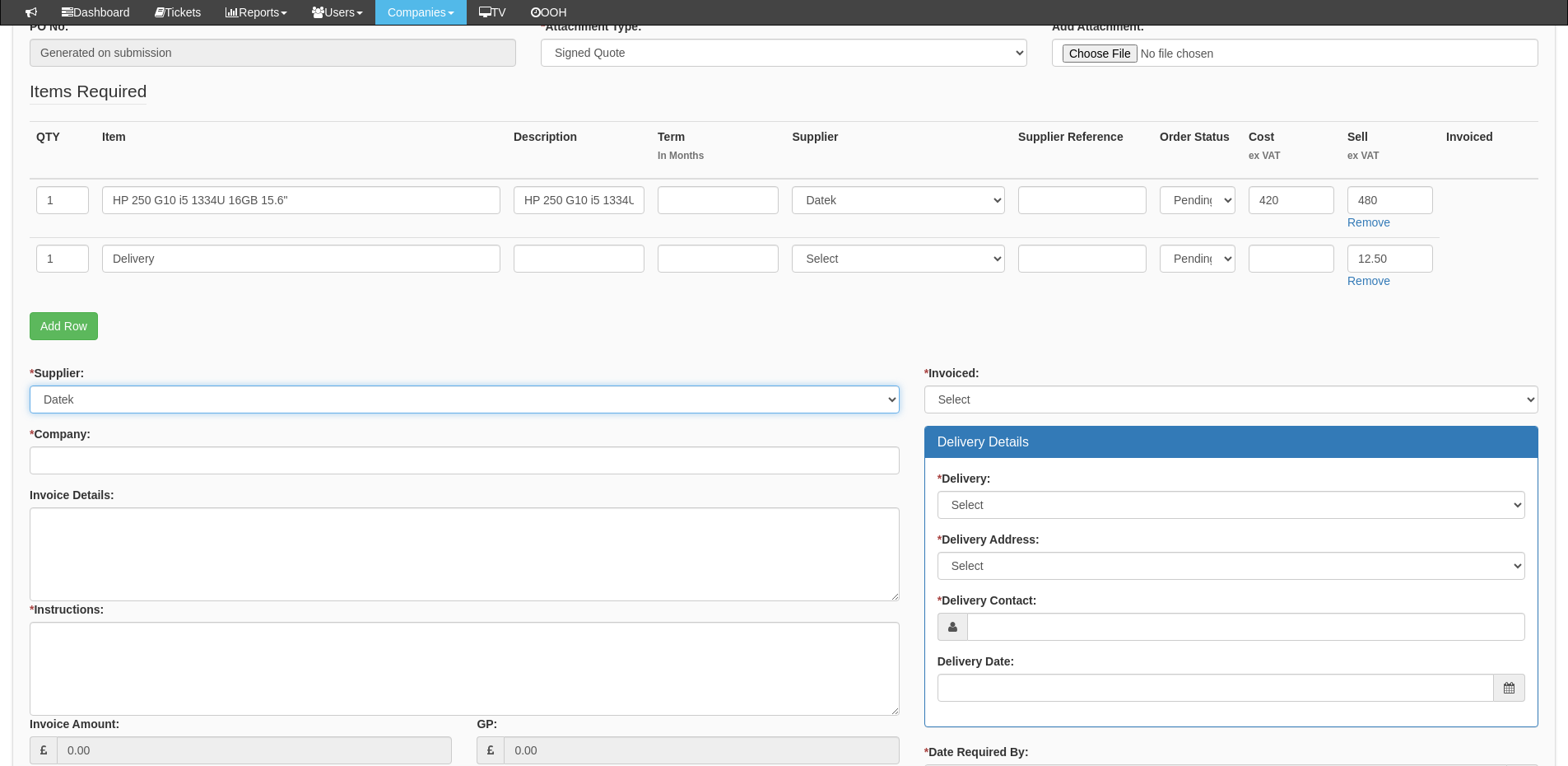
scroll to position [330, 0]
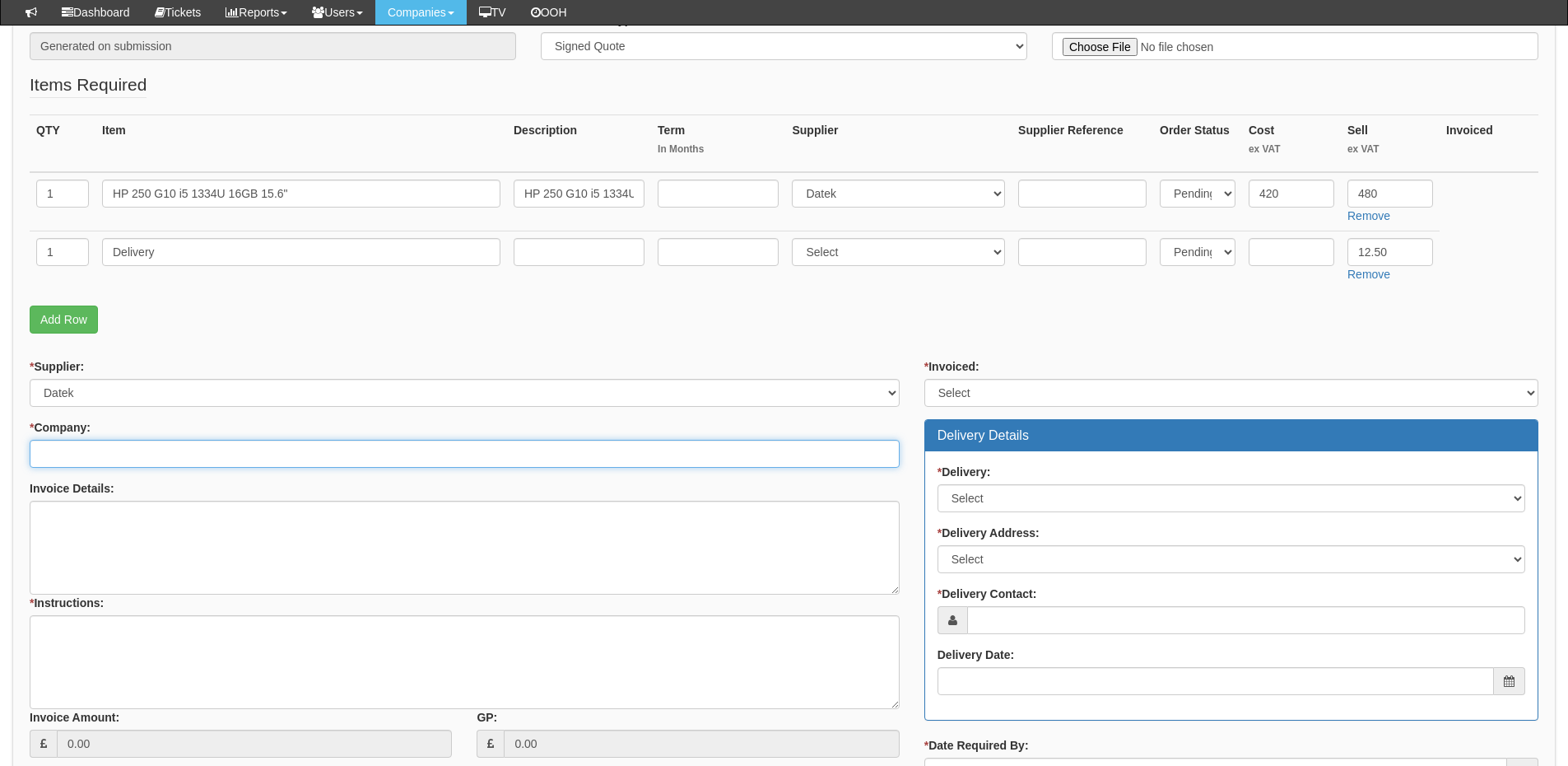
click at [120, 448] on input "* Company:" at bounding box center [464, 454] width 870 height 28
click at [106, 452] on input "* Company:" at bounding box center [464, 454] width 870 height 28
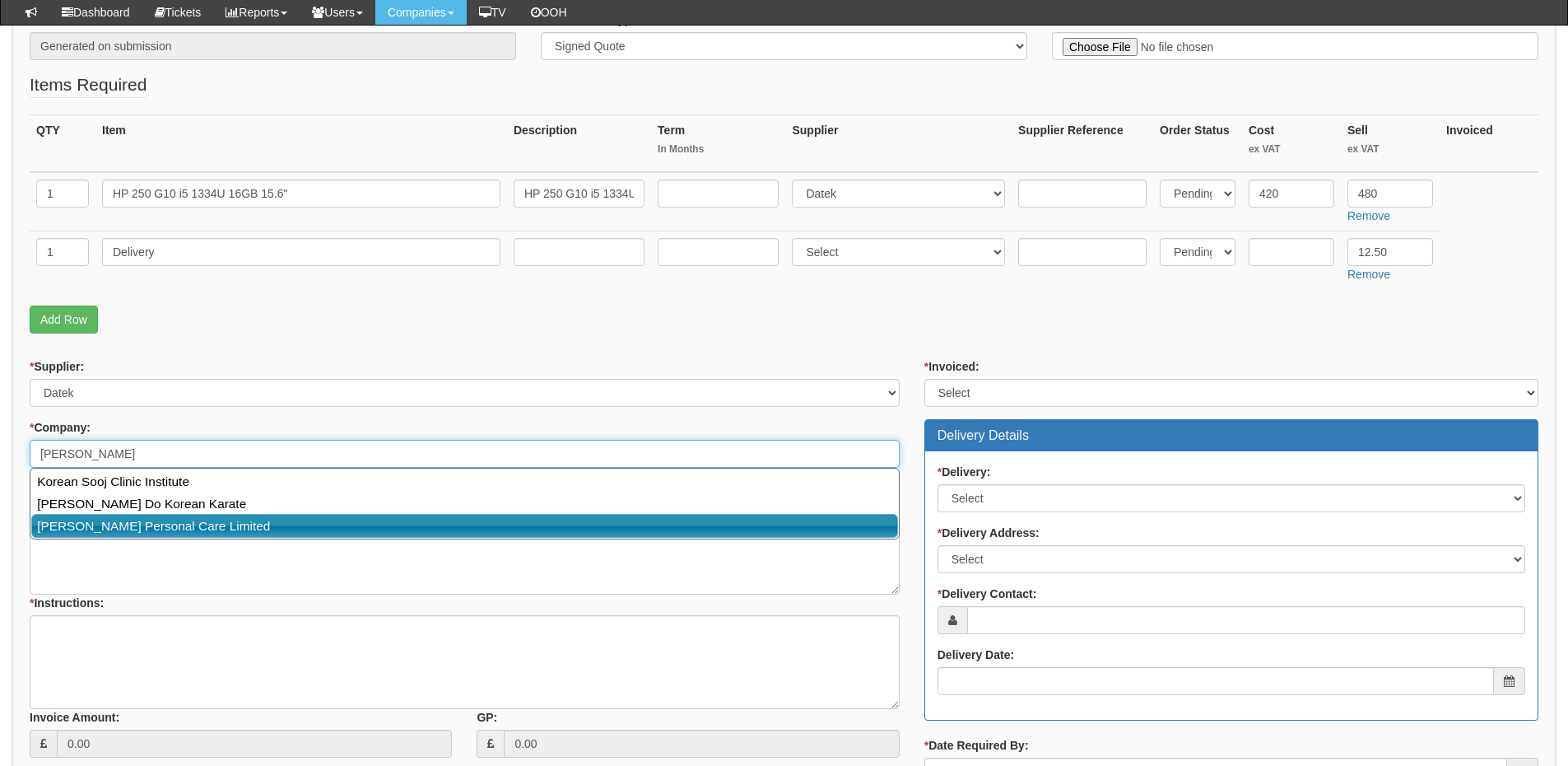
click at [231, 531] on link "Orean Personal Care Limited" at bounding box center [465, 526] width 867 height 24
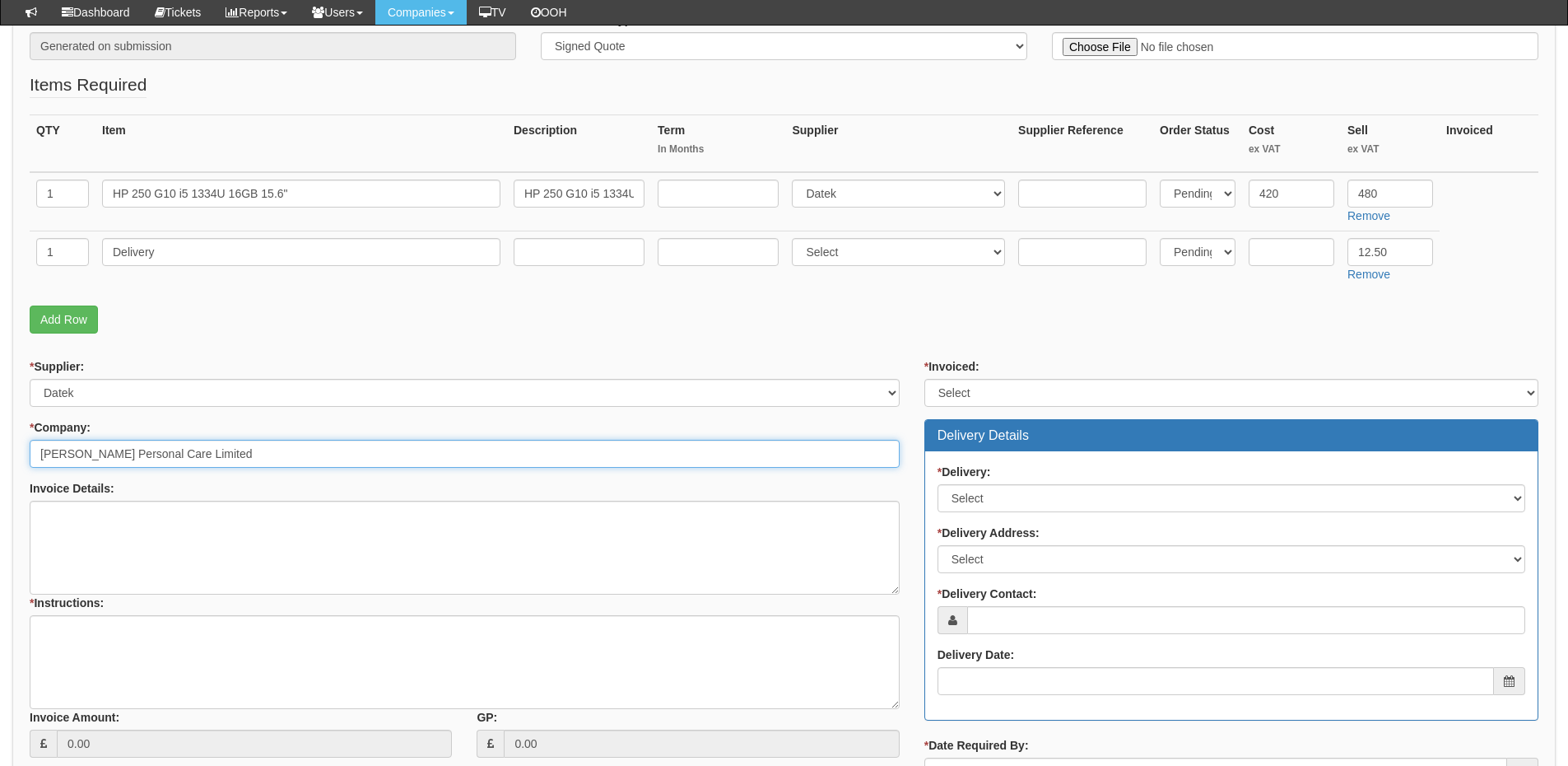
type input "Orean Personal Care Limited"
drag, startPoint x: 960, startPoint y: 388, endPoint x: 962, endPoint y: 401, distance: 13.2
click at [960, 388] on select "Select Yes No N/A STB (part of order)" at bounding box center [1231, 393] width 615 height 28
select select "2"
click at [924, 379] on select "Select Yes No N/A STB (part of order)" at bounding box center [1231, 393] width 615 height 28
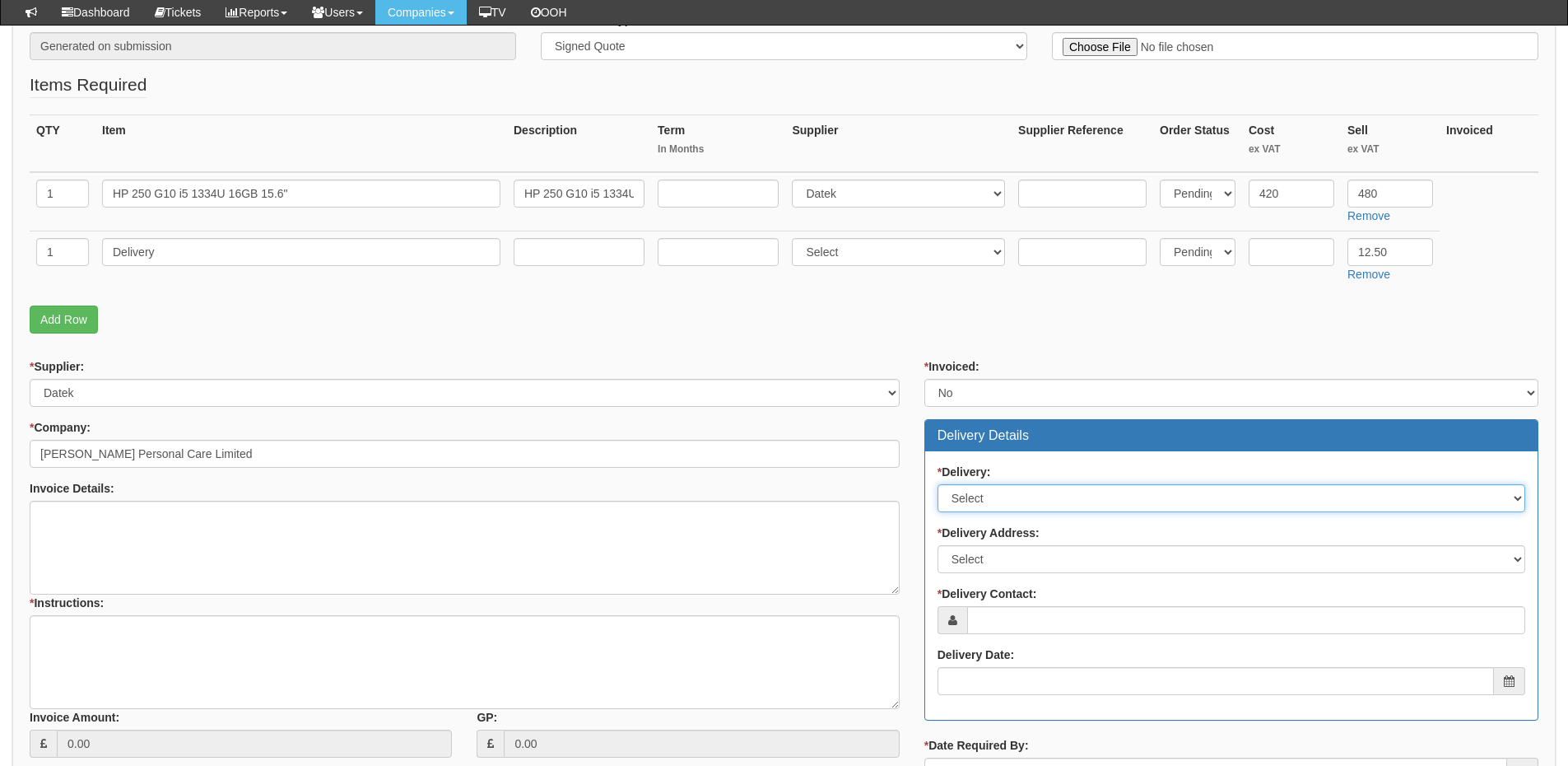
drag, startPoint x: 979, startPoint y: 498, endPoint x: 981, endPoint y: 511, distance: 13.2
click at [979, 498] on select "Select No Not Applicable Yes" at bounding box center [1231, 498] width 588 height 28
select select "1"
click at [937, 484] on select "Select No Not Applicable Yes" at bounding box center [1231, 498] width 588 height 28
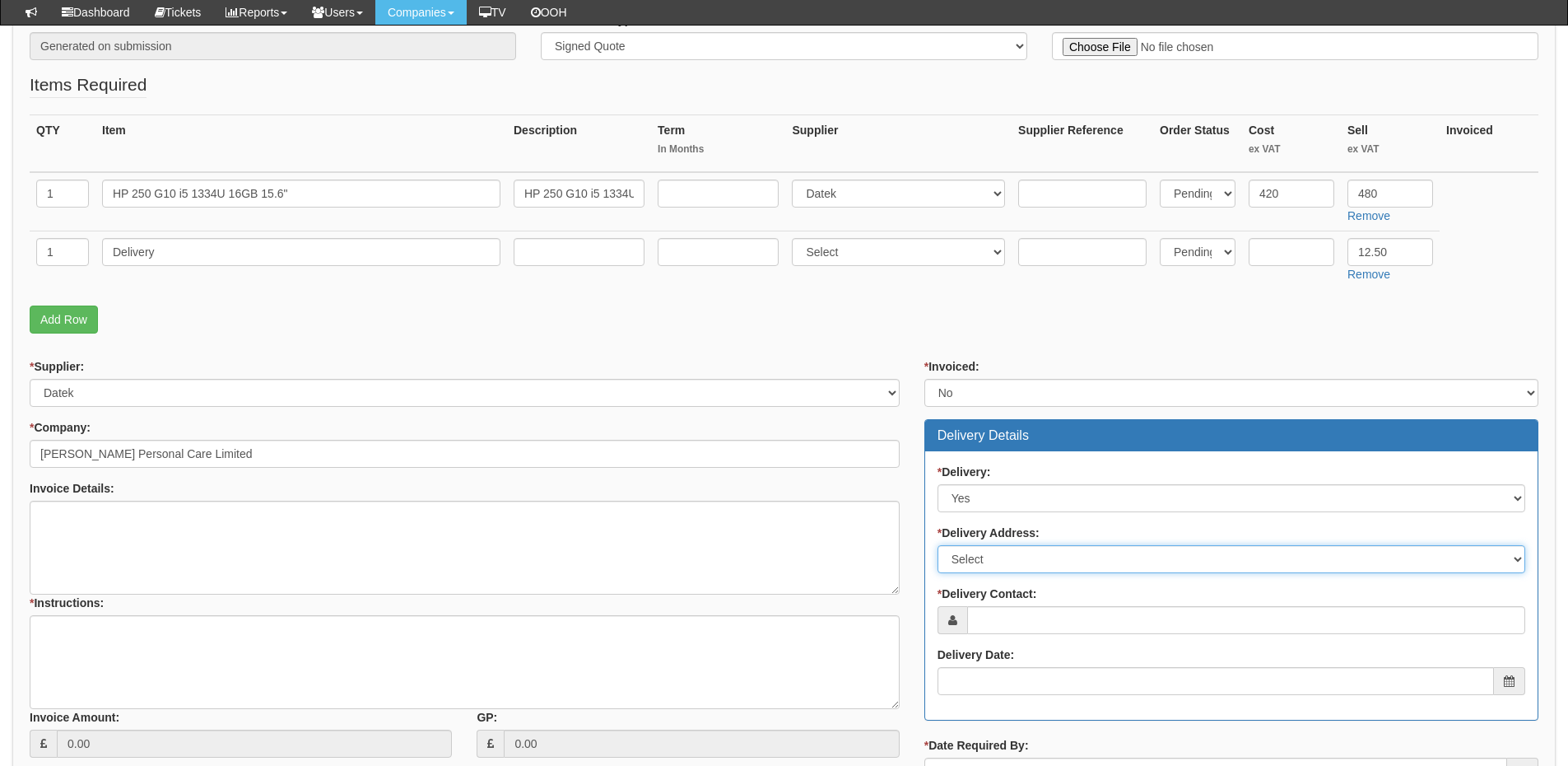
click at [989, 563] on select "Select Not Applicable Main Address - BD19 4TT Orean Personal Care Ltd - BD12 0H…" at bounding box center [1231, 560] width 588 height 28
select select "other"
click at [937, 545] on select "Select Not Applicable Main Address - BD19 4TT Orean Personal Care Ltd - BD12 0H…" at bounding box center [1231, 560] width 588 height 28
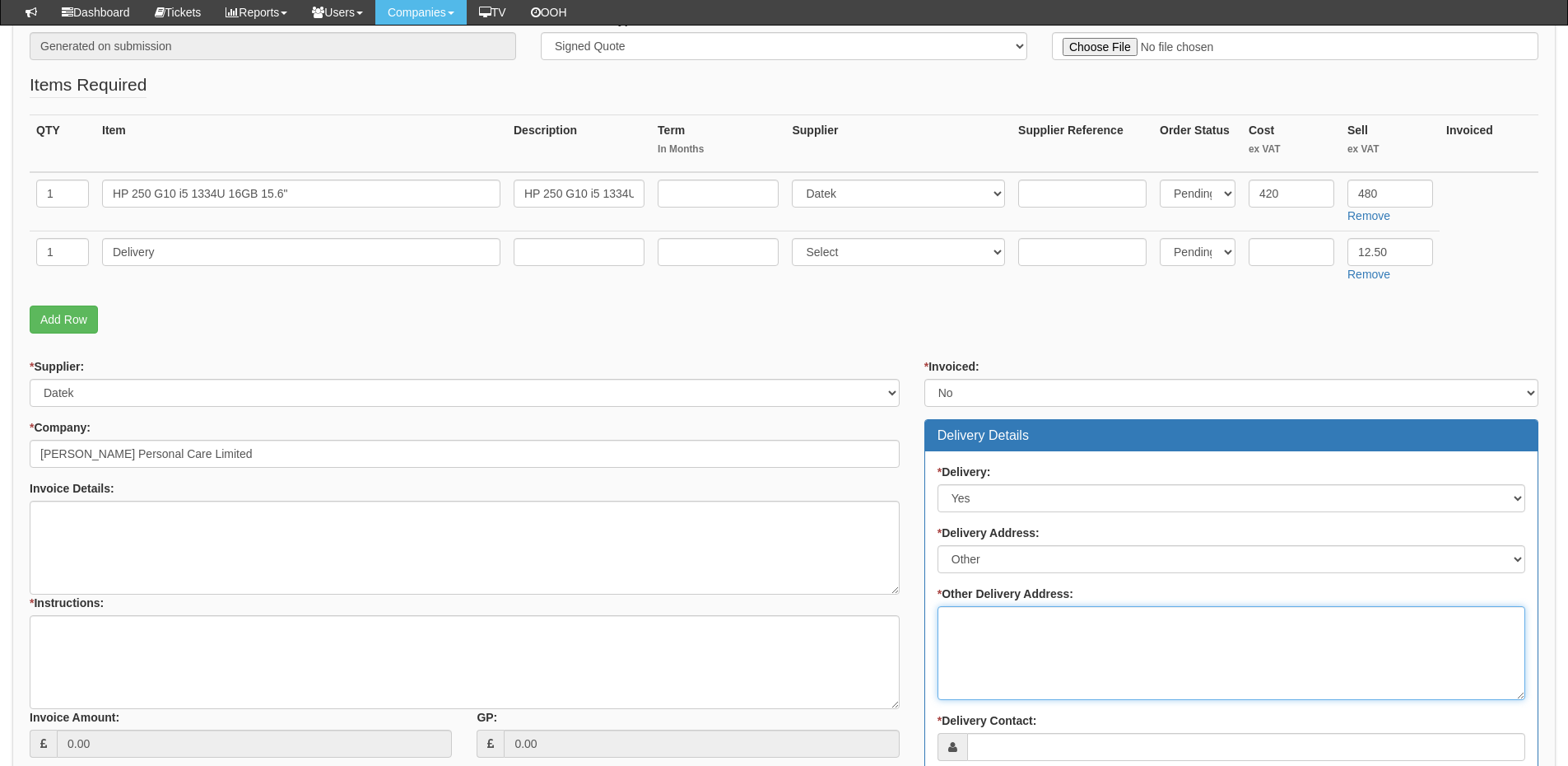
click at [976, 628] on textarea "* Other Delivery Address:" at bounding box center [1231, 652] width 588 height 94
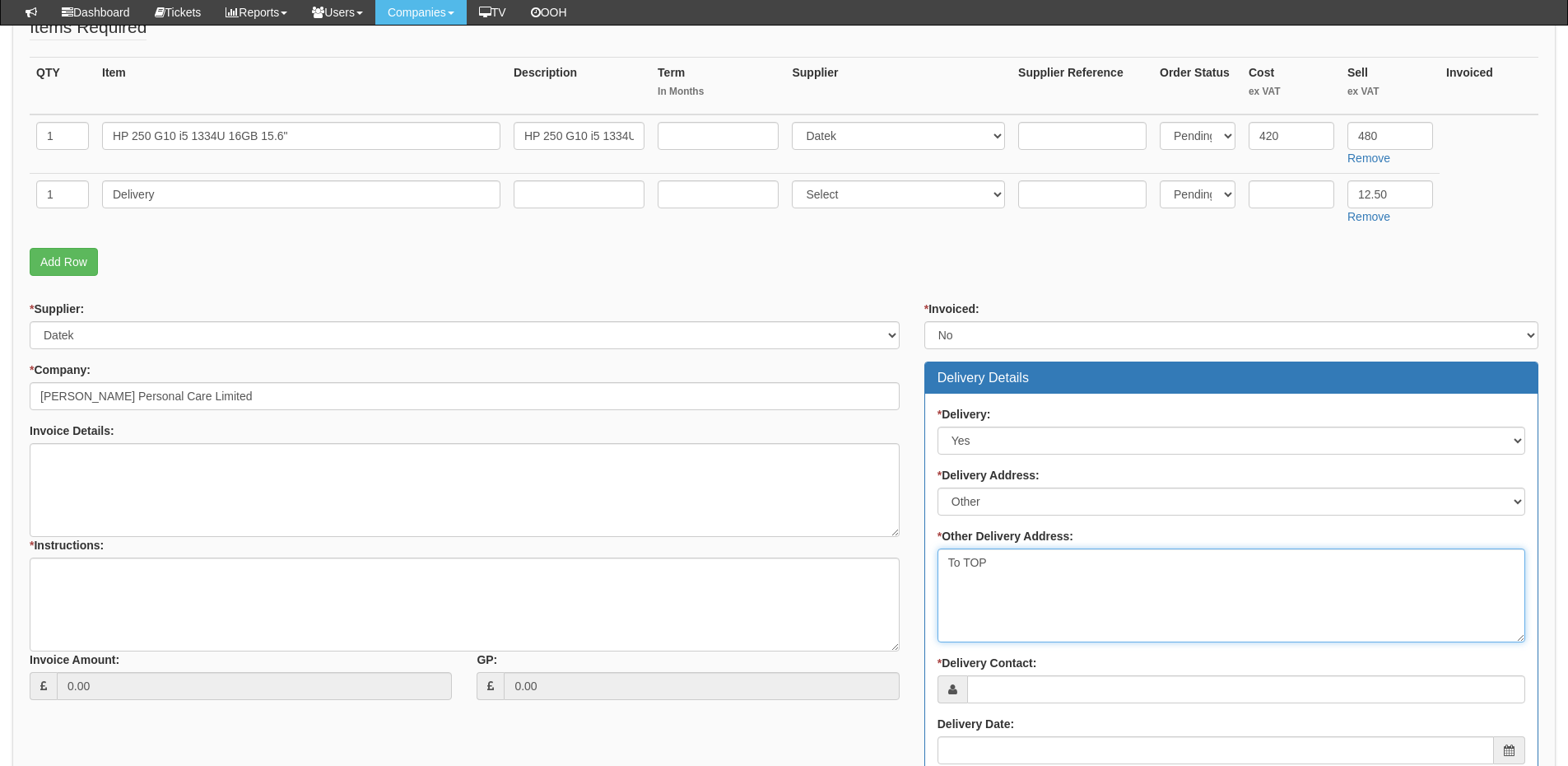
scroll to position [494, 0]
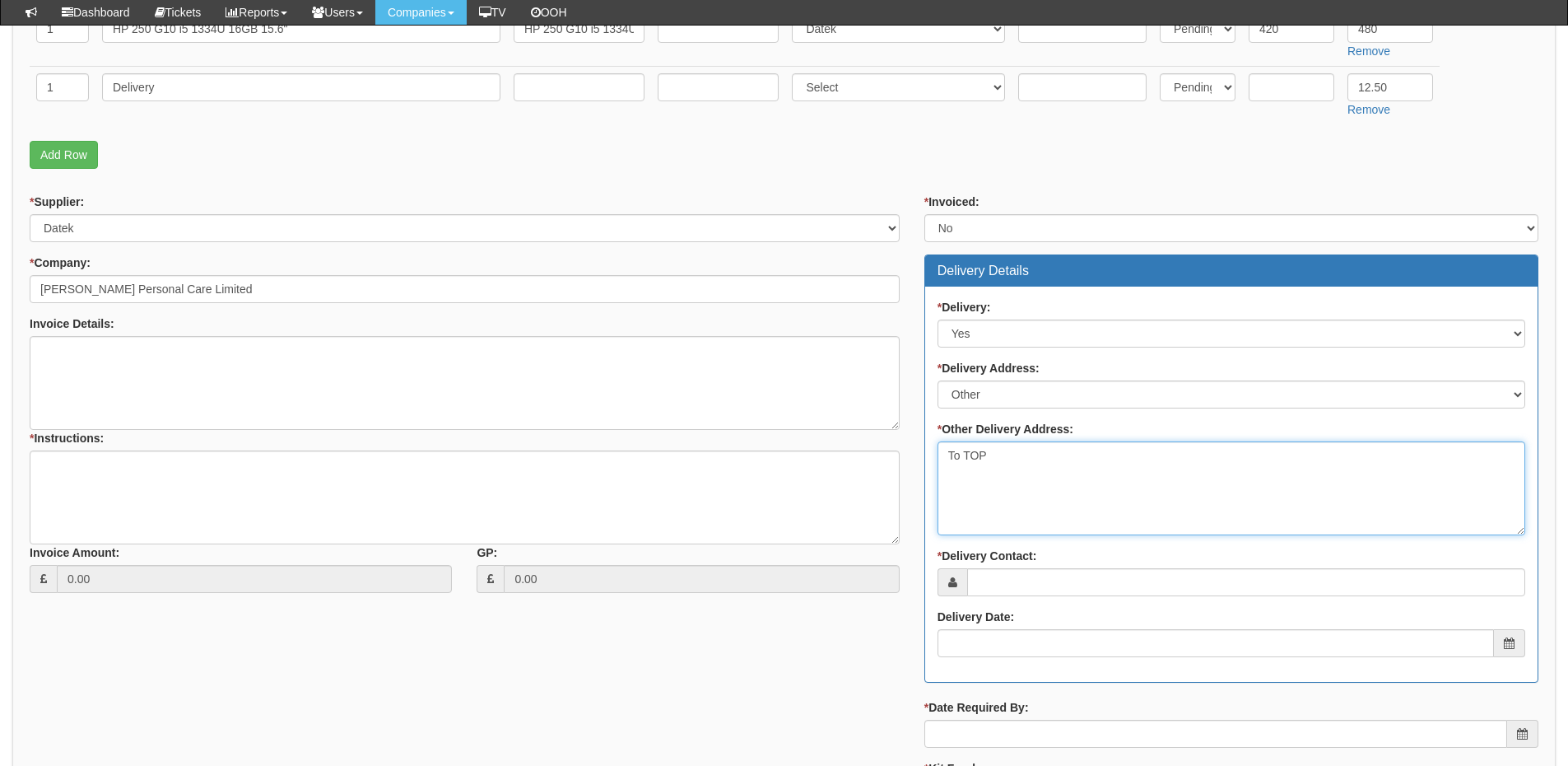
type textarea "To TOP"
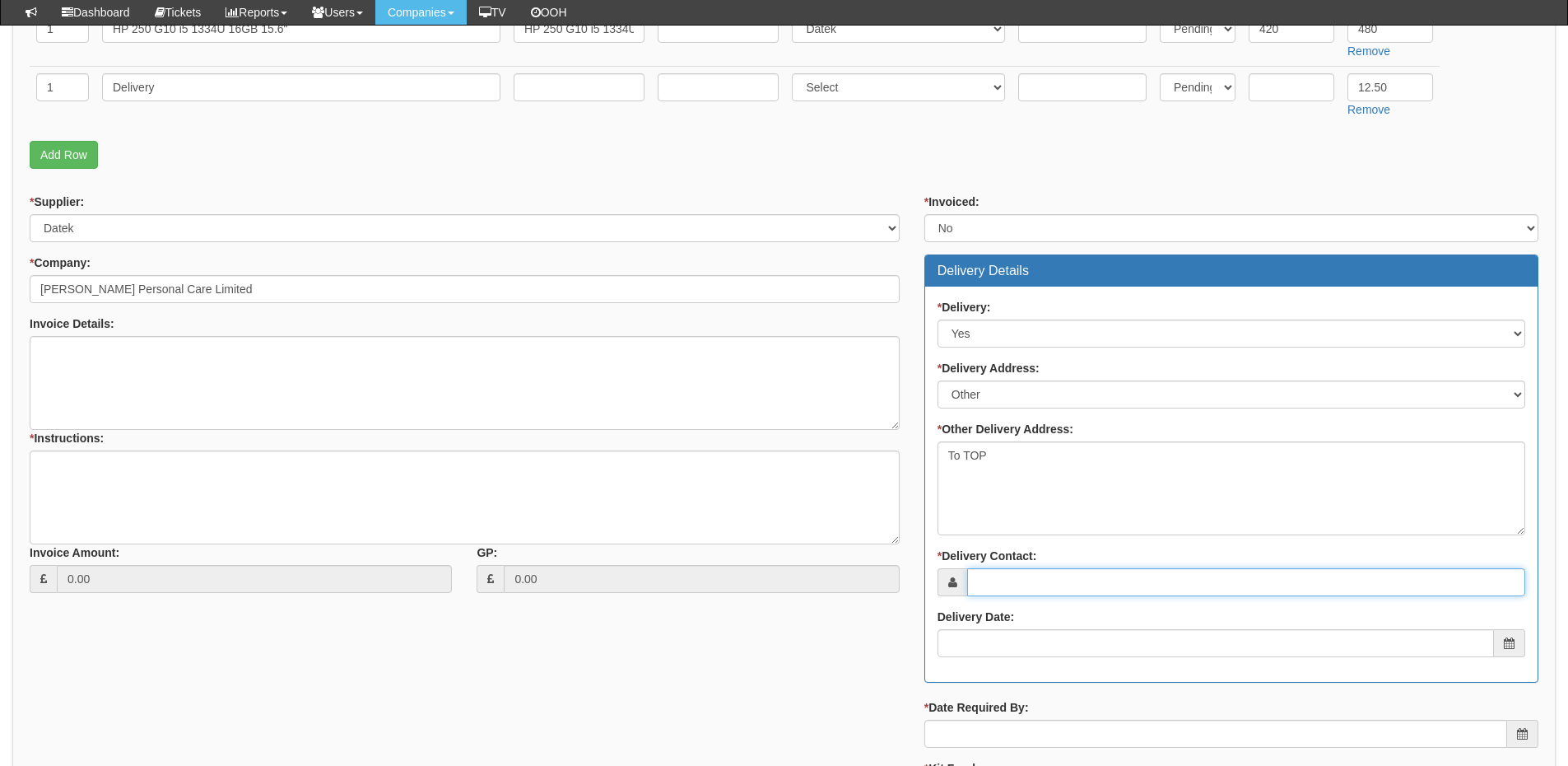
click at [995, 579] on input "* Delivery Contact:" at bounding box center [1247, 582] width 559 height 28
click at [1054, 589] on input "* Delivery Contact:" at bounding box center [1247, 582] width 559 height 28
paste input "Daniel Kwiatkowski"
type input "Daniel Kwiatkowski"
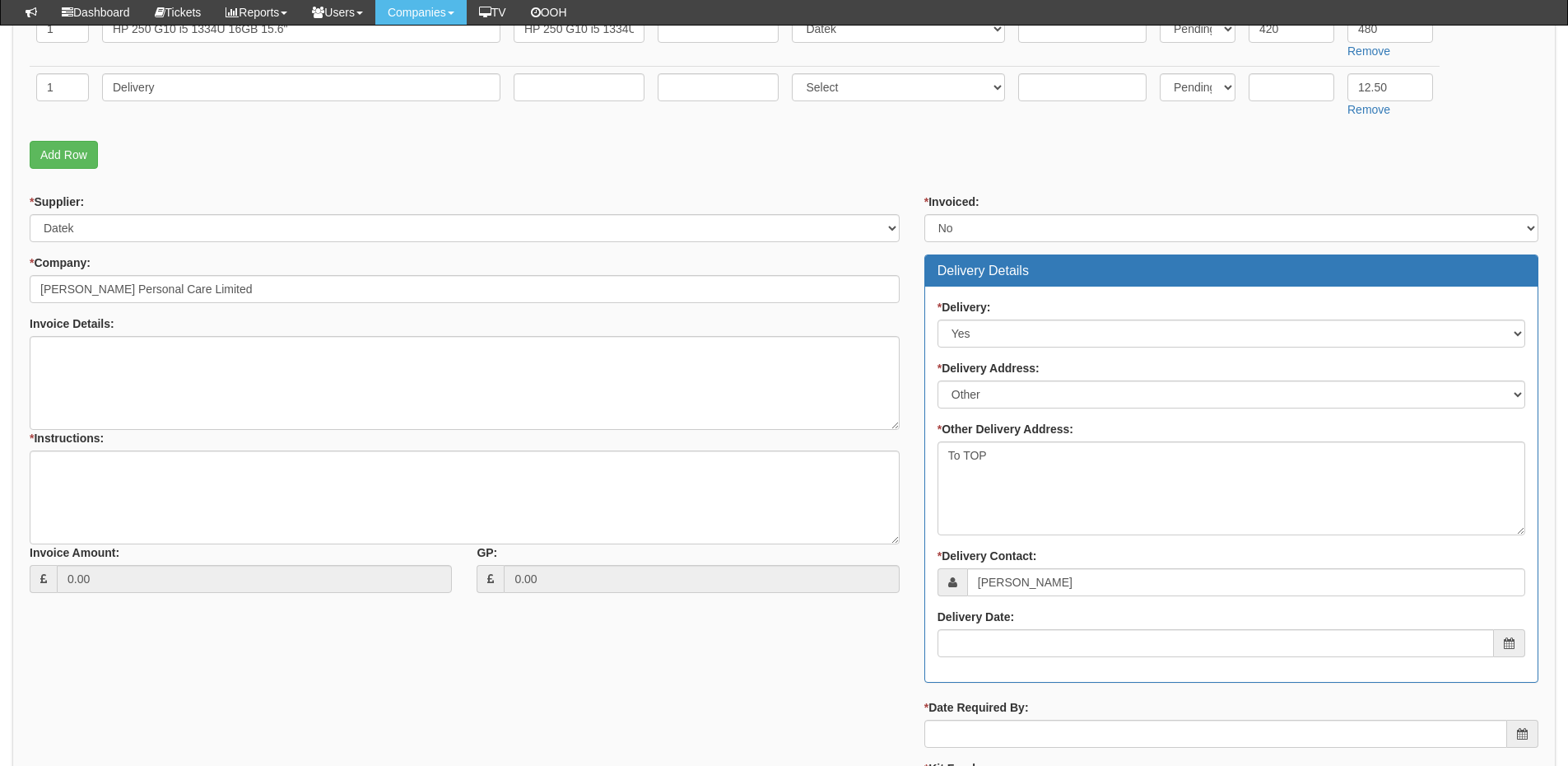
click at [1038, 661] on div "* Delivery: Select No Not Applicable Yes * Delivery Address: Select Not Applica…" at bounding box center [1231, 484] width 613 height 395
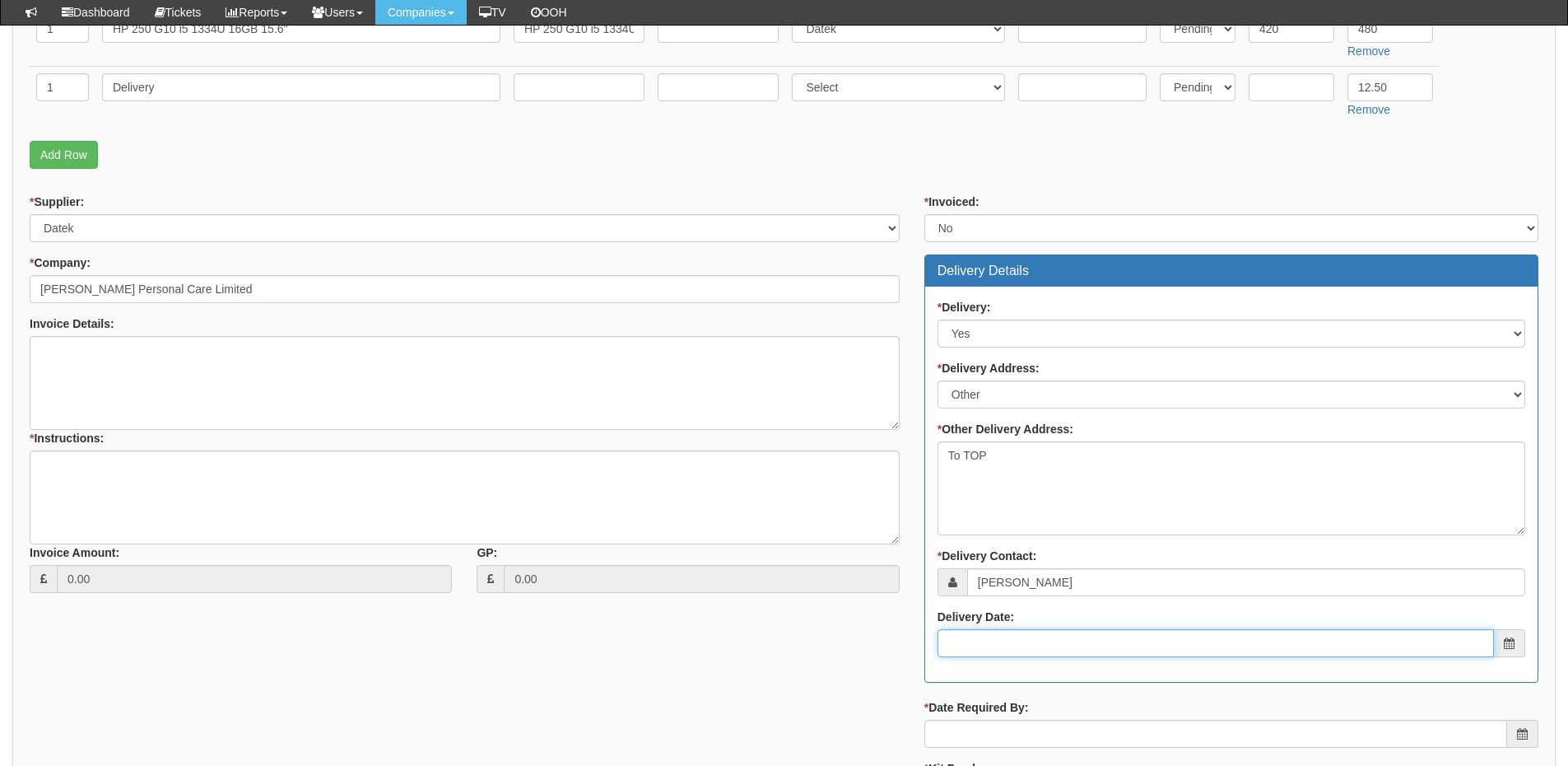
click at [1038, 651] on input "Delivery Date:" at bounding box center [1216, 643] width 557 height 28
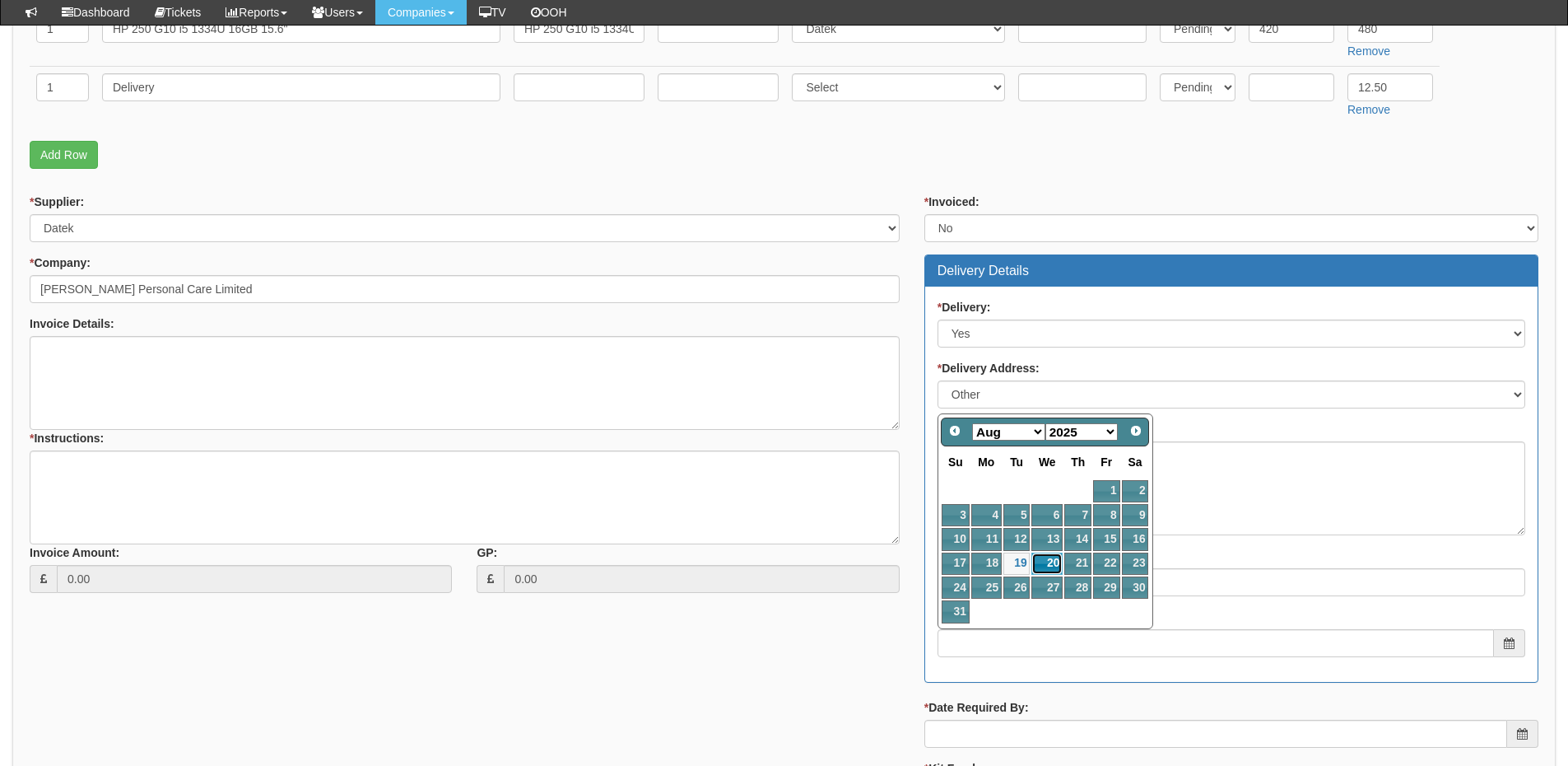
click at [1042, 564] on link "20" at bounding box center [1046, 562] width 31 height 22
type input "2025-08-20"
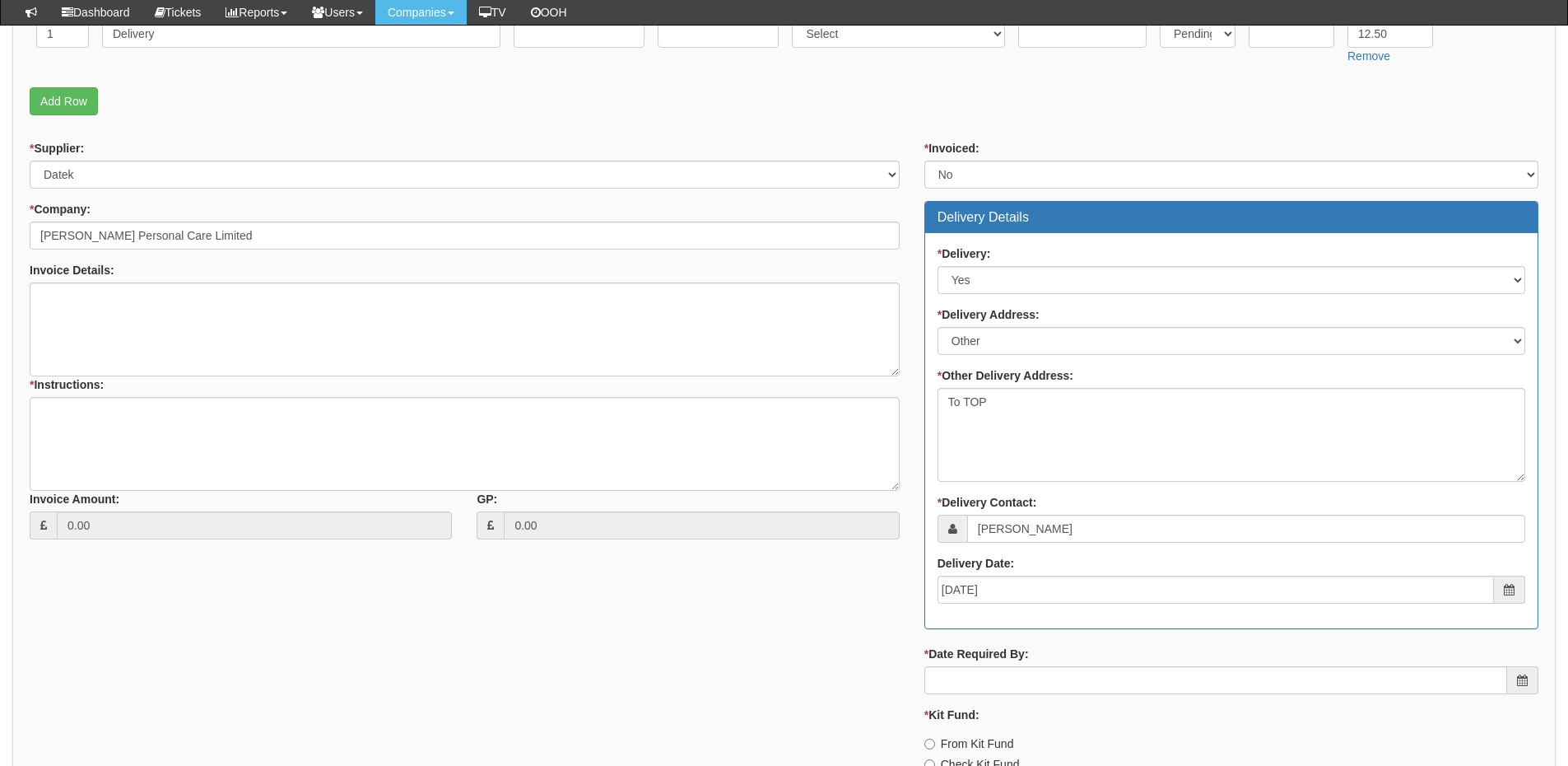
scroll to position [577, 0]
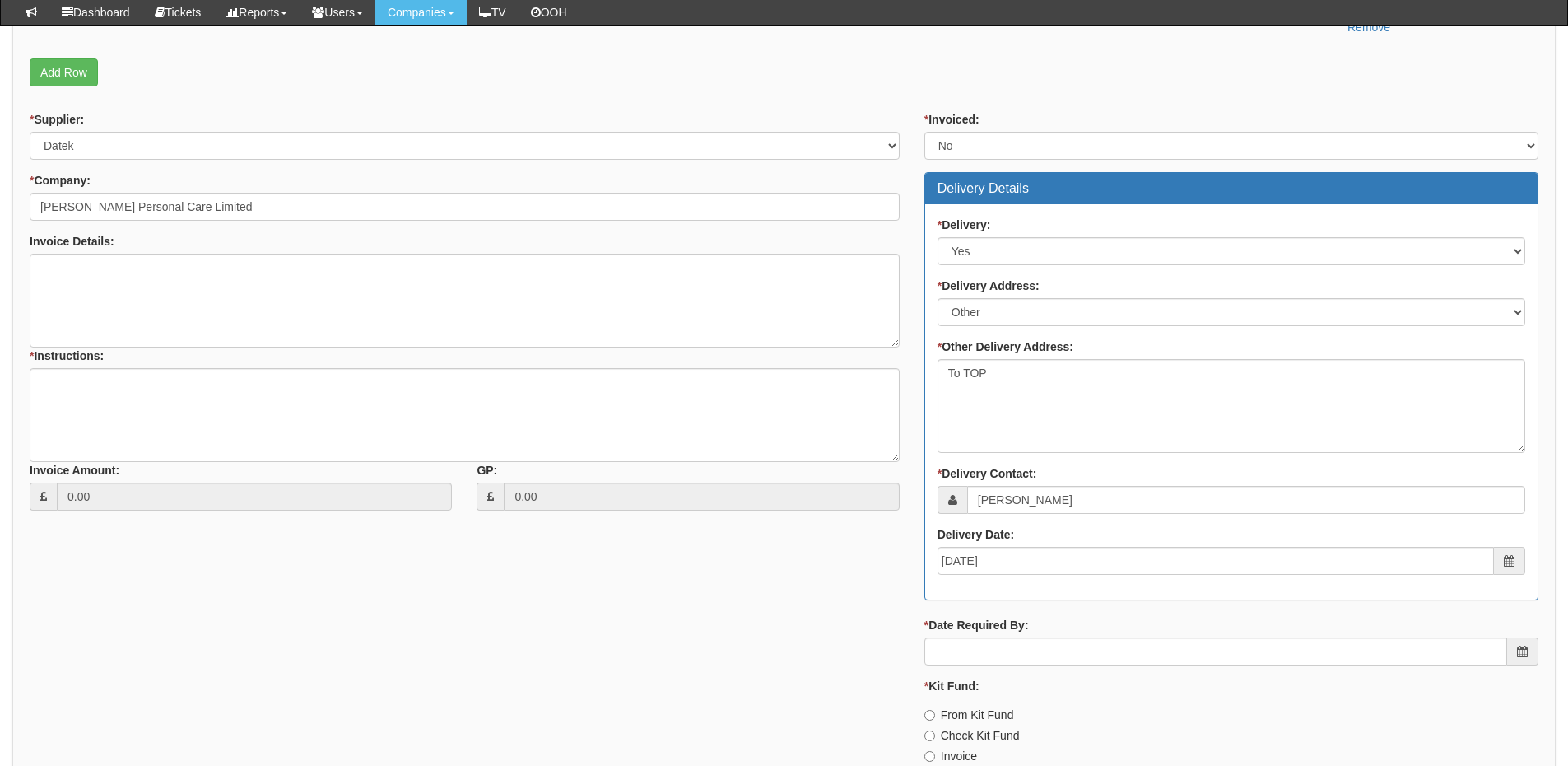
click at [1038, 636] on div "* Date Required By:" at bounding box center [1231, 640] width 615 height 48
click at [1038, 649] on input "* Date Required By:" at bounding box center [1216, 651] width 583 height 28
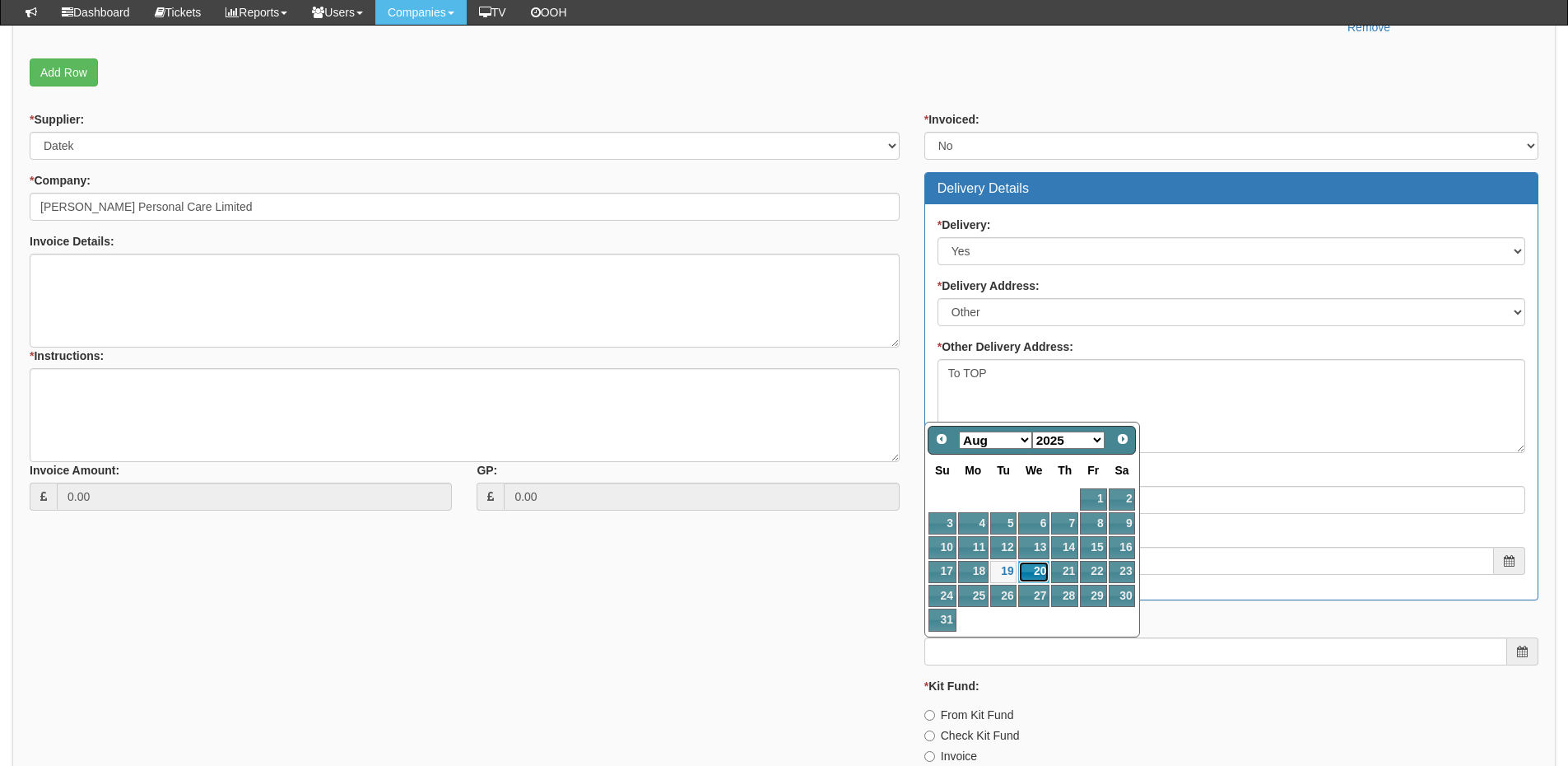
click at [1046, 579] on link "20" at bounding box center [1034, 571] width 31 height 22
type input "2025-08-20"
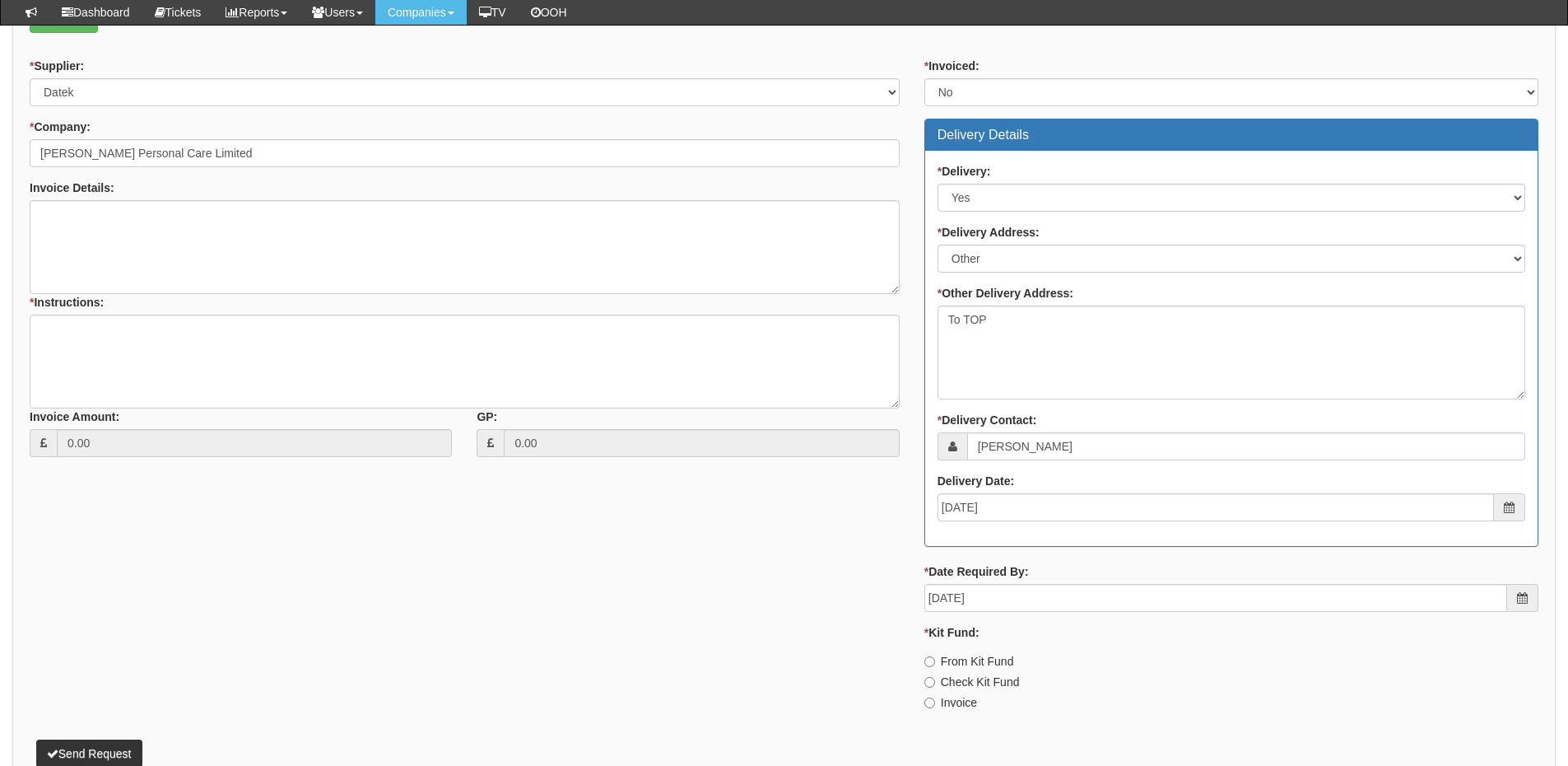
scroll to position [659, 0]
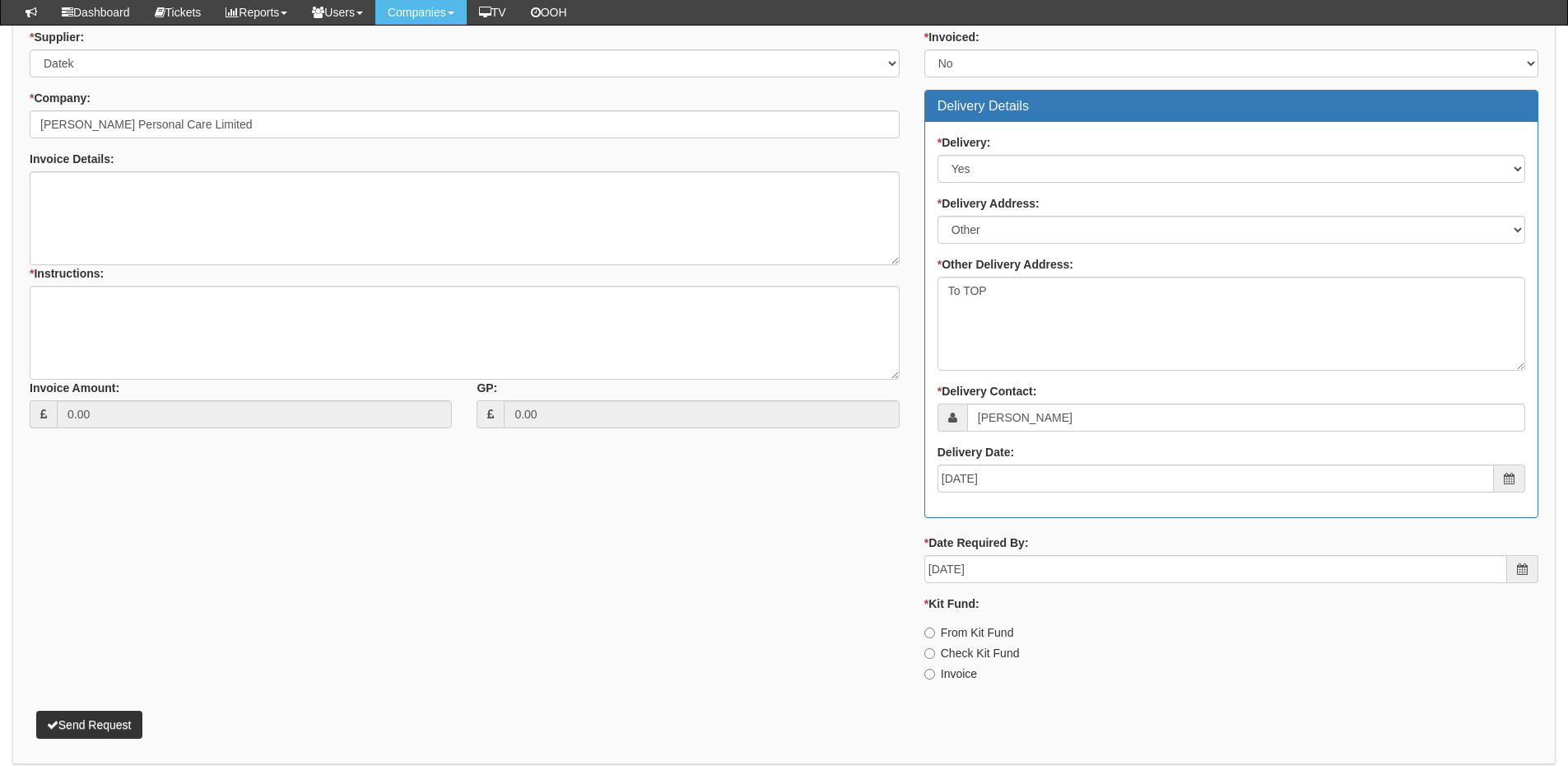
click at [955, 672] on label "Invoice" at bounding box center [951, 673] width 53 height 16
click at [935, 638] on input "Invoice" at bounding box center [929, 632] width 10 height 10
radio input "true"
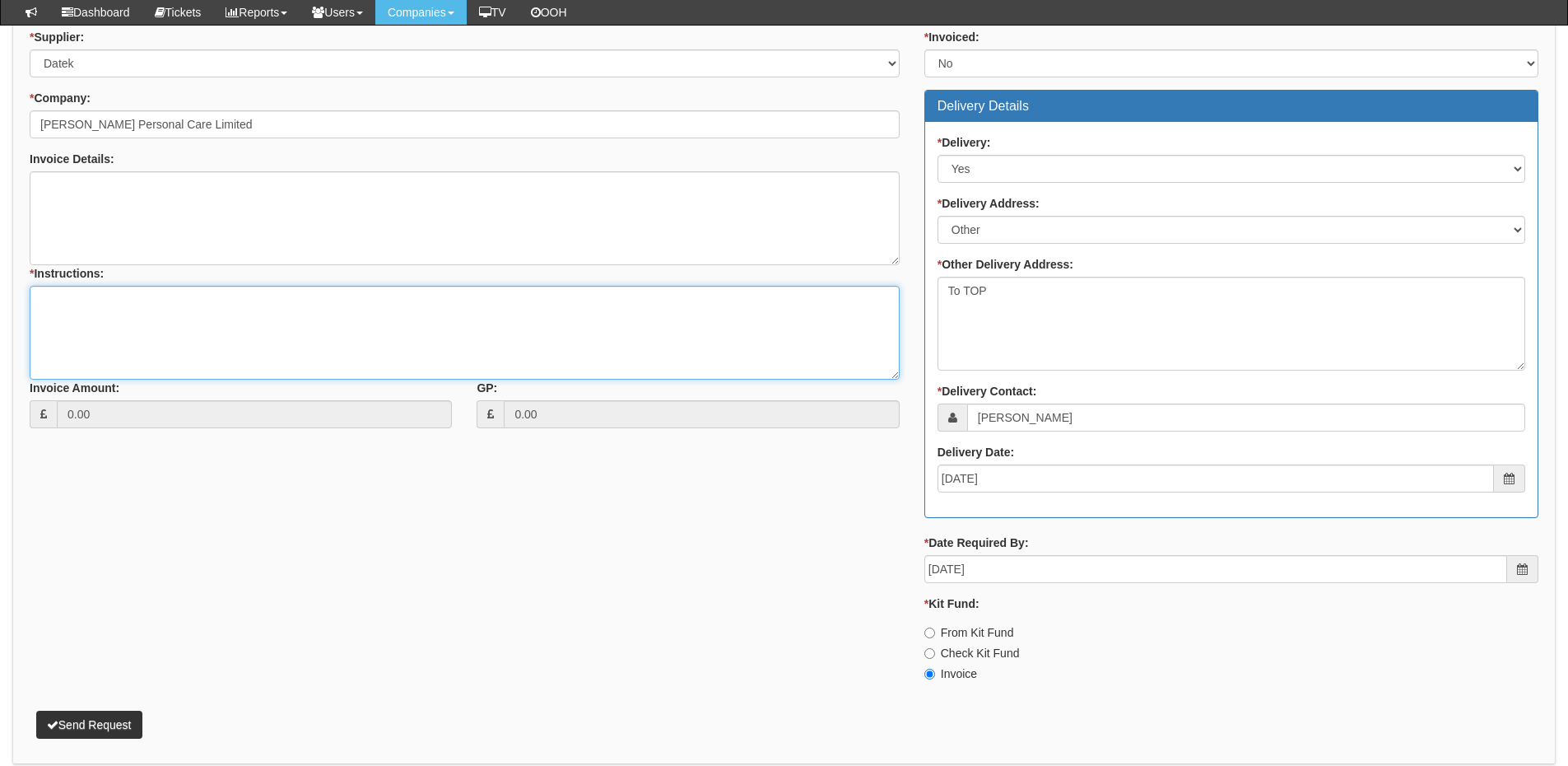
click at [116, 348] on textarea "* Instructions:" at bounding box center [464, 332] width 870 height 94
type textarea "1x new laptop"
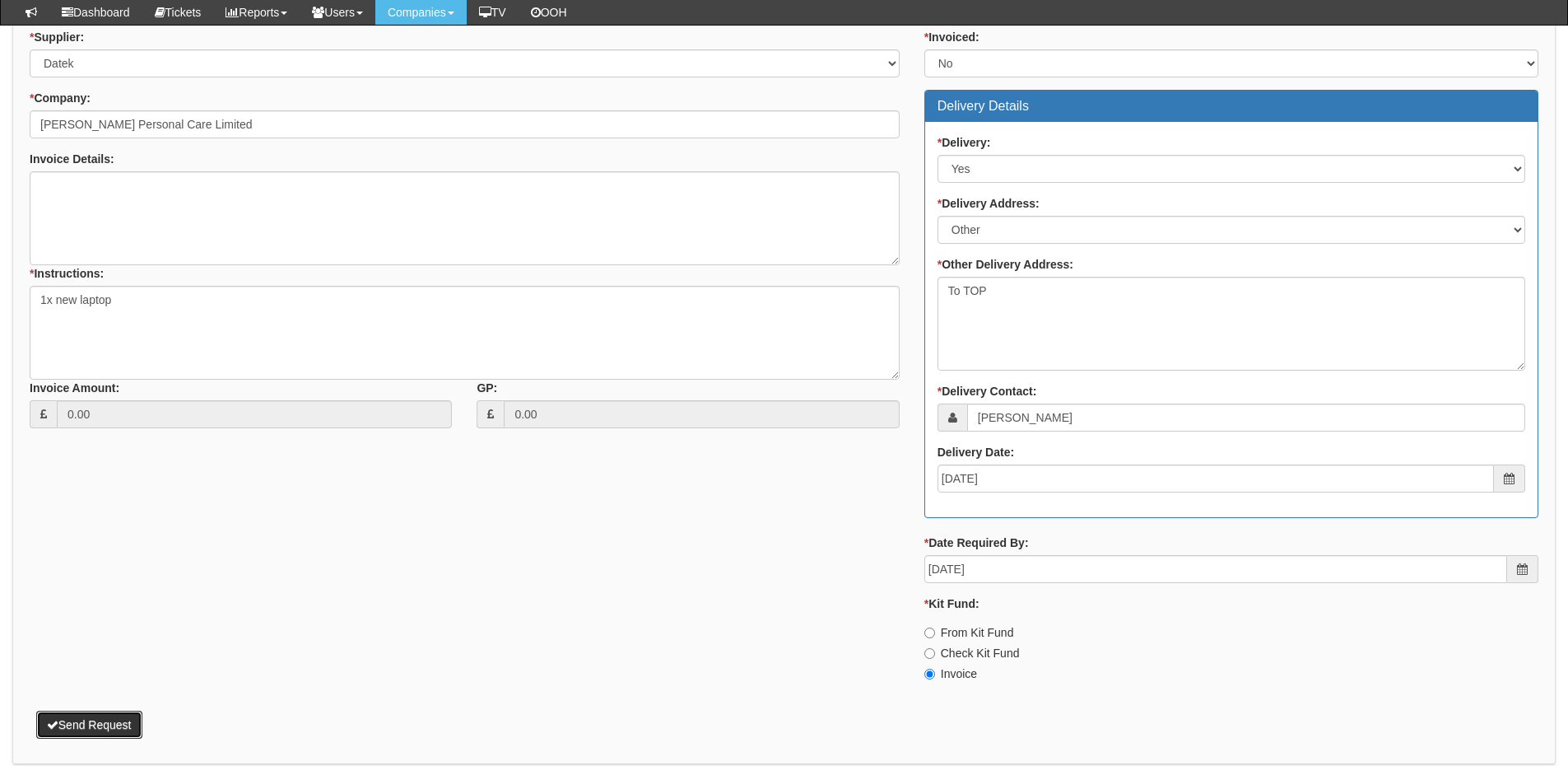
click at [90, 731] on button "Send Request" at bounding box center [89, 724] width 106 height 28
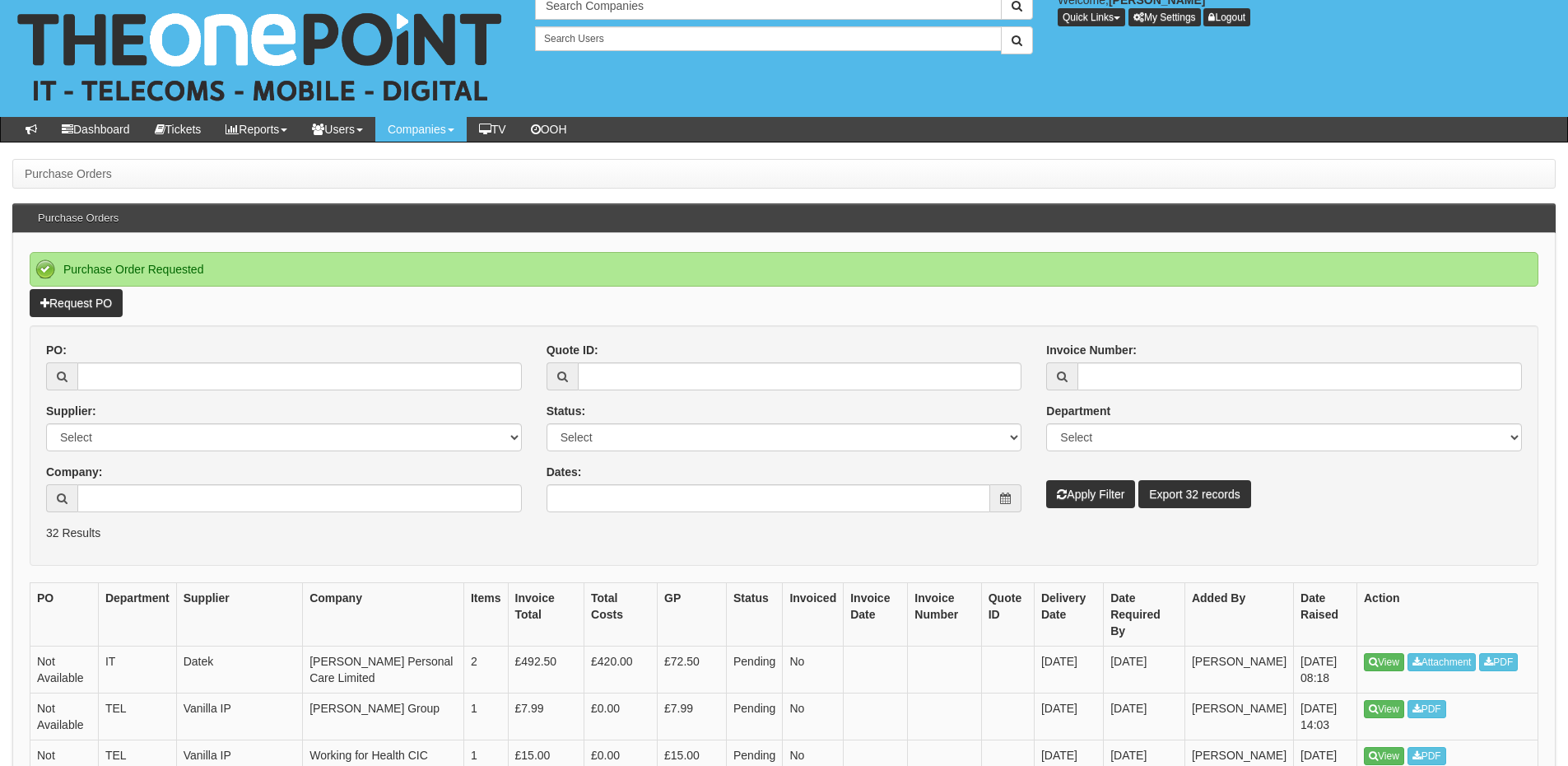
scroll to position [82, 0]
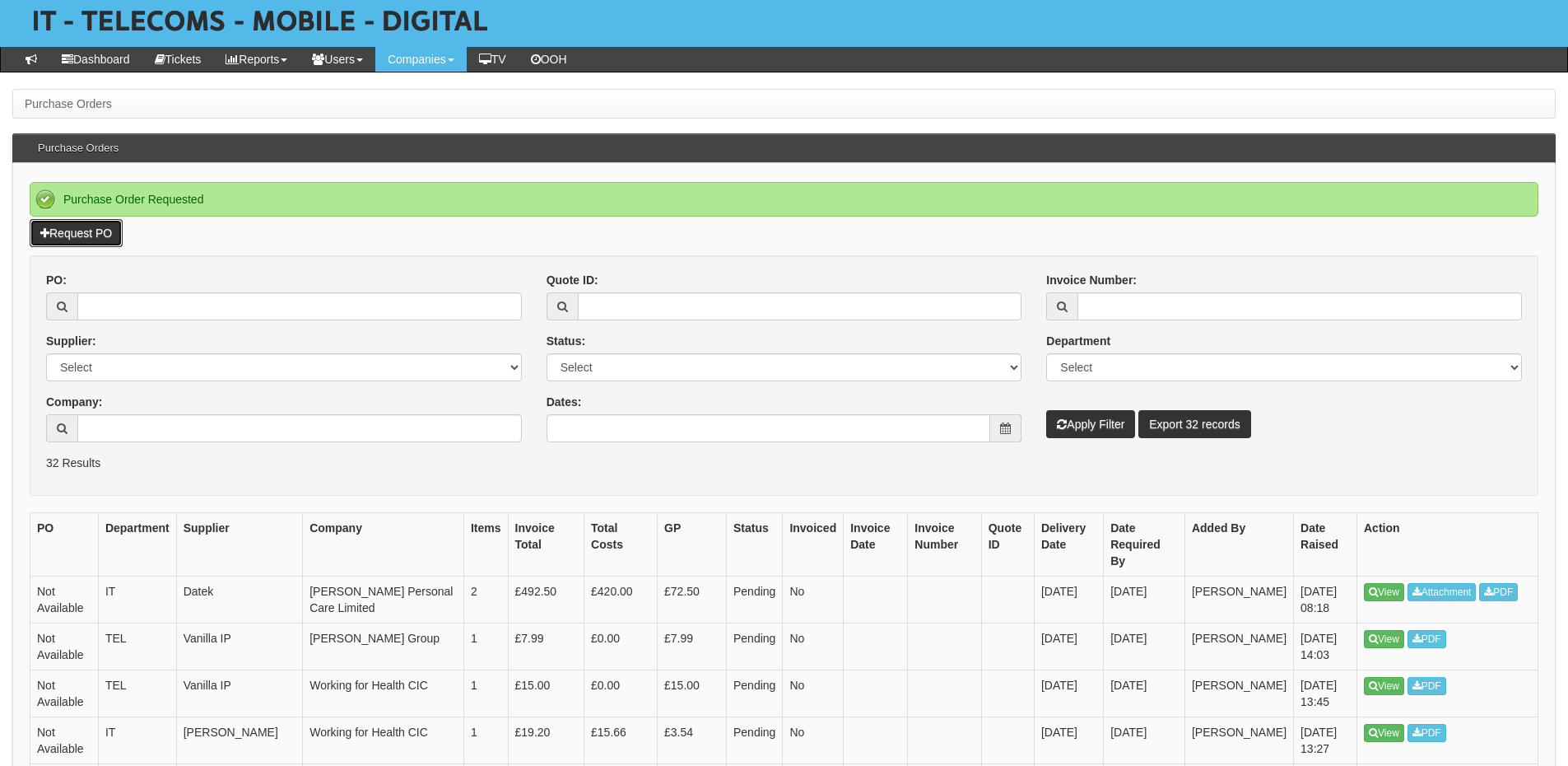
drag, startPoint x: 85, startPoint y: 242, endPoint x: 79, endPoint y: 261, distance: 19.9
click at [85, 242] on link "Request PO" at bounding box center [76, 233] width 93 height 28
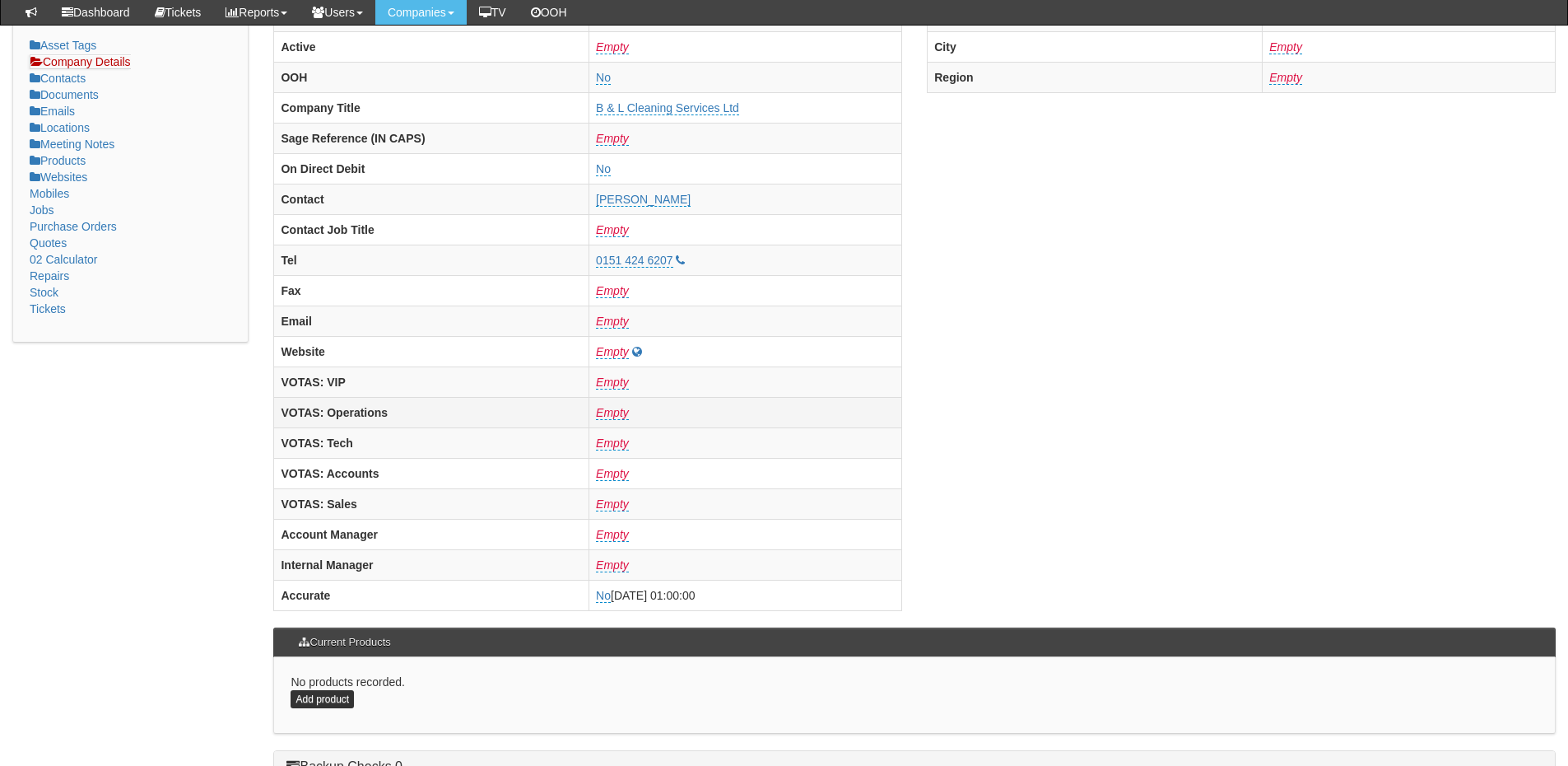
scroll to position [275, 0]
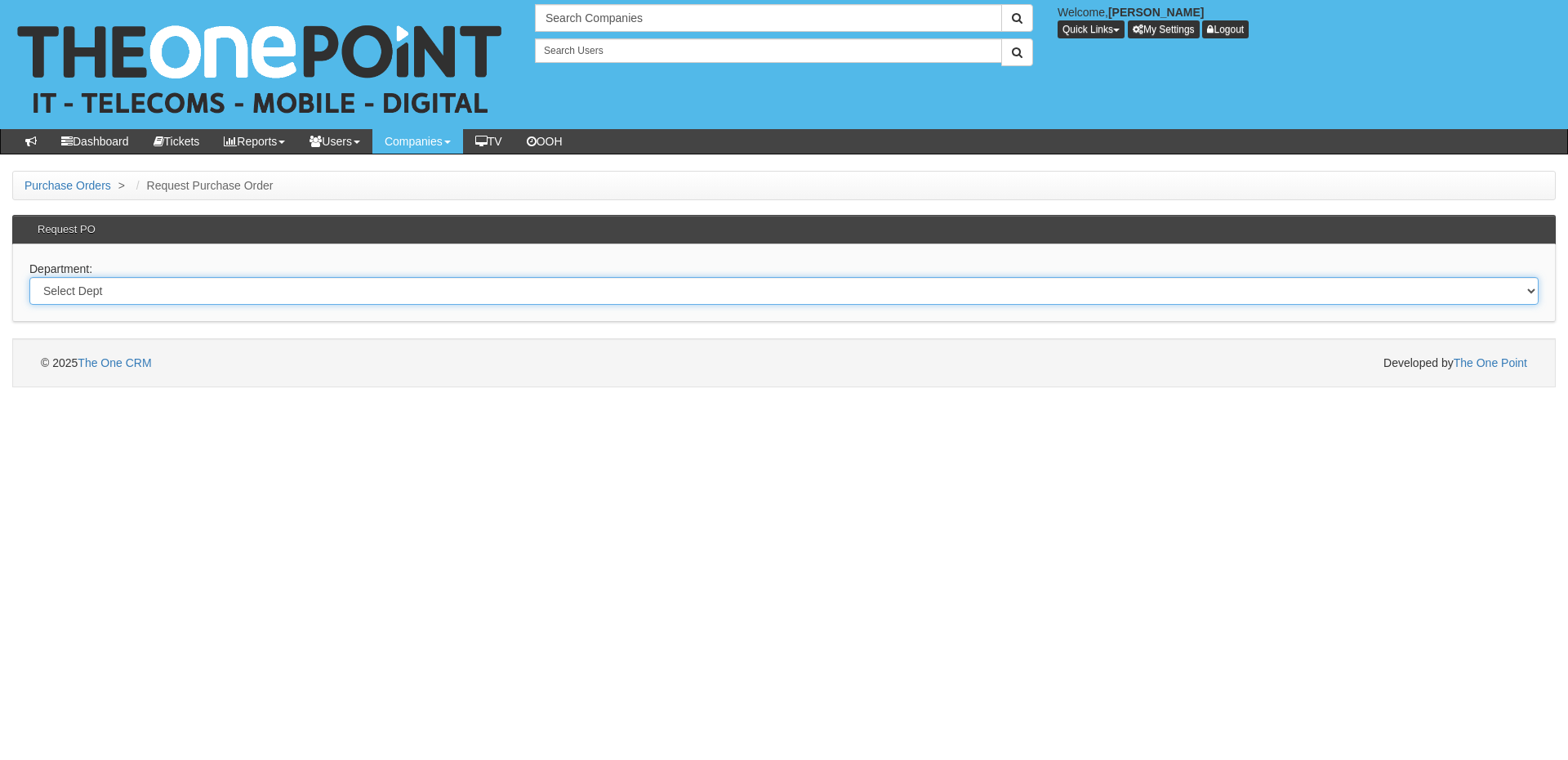
click at [329, 288] on select "Select Dept Digital Internal IT Mobiles Marketing Telecoms" at bounding box center [784, 291] width 1510 height 28
select select "?pipeID=&dept=MOB"
click at [29, 277] on select "Select Dept Digital Internal IT Mobiles Marketing Telecoms" at bounding box center [784, 291] width 1510 height 28
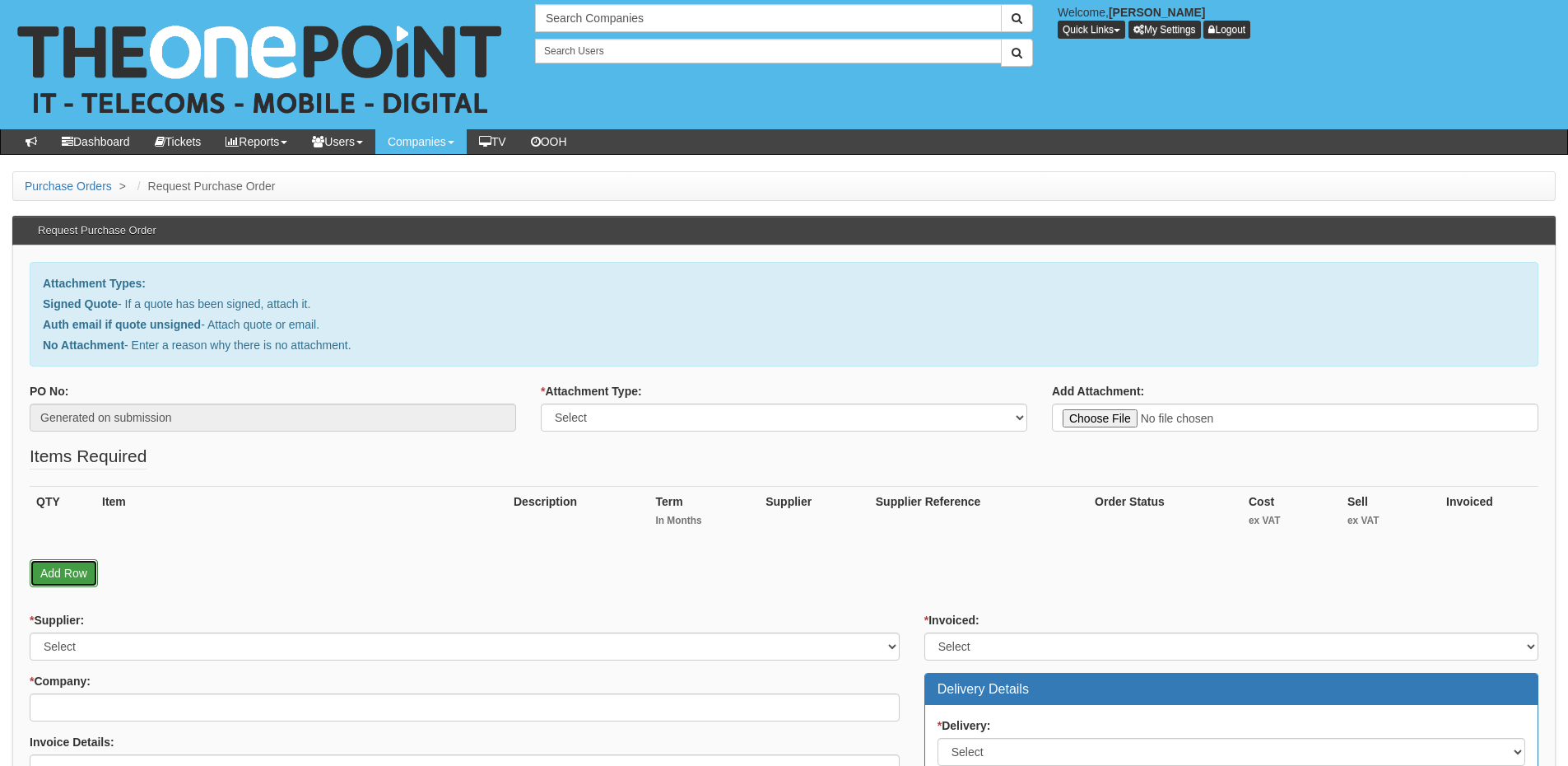
click at [64, 577] on link "Add Row" at bounding box center [63, 573] width 68 height 28
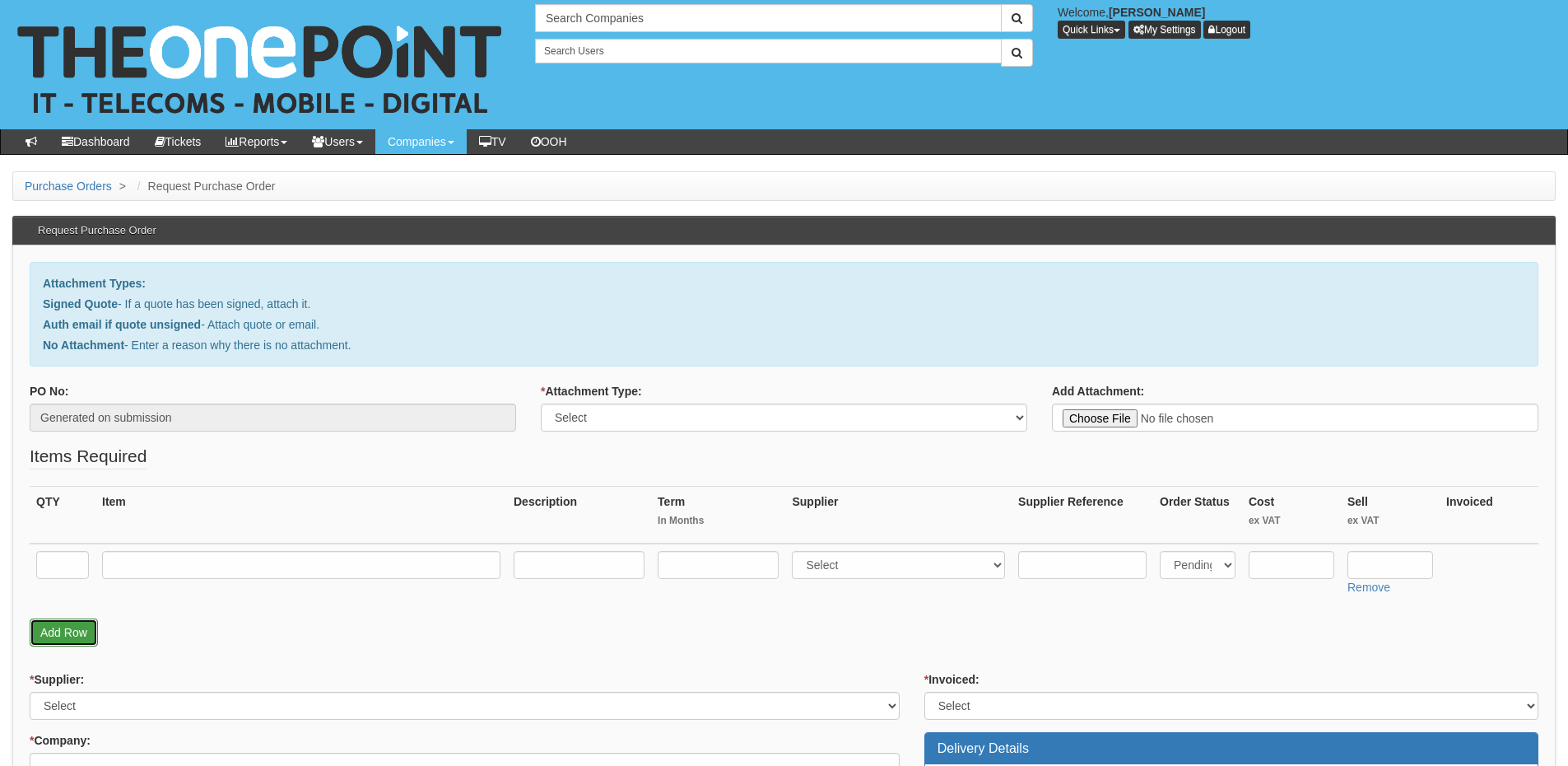
click at [73, 629] on link "Add Row" at bounding box center [63, 632] width 68 height 28
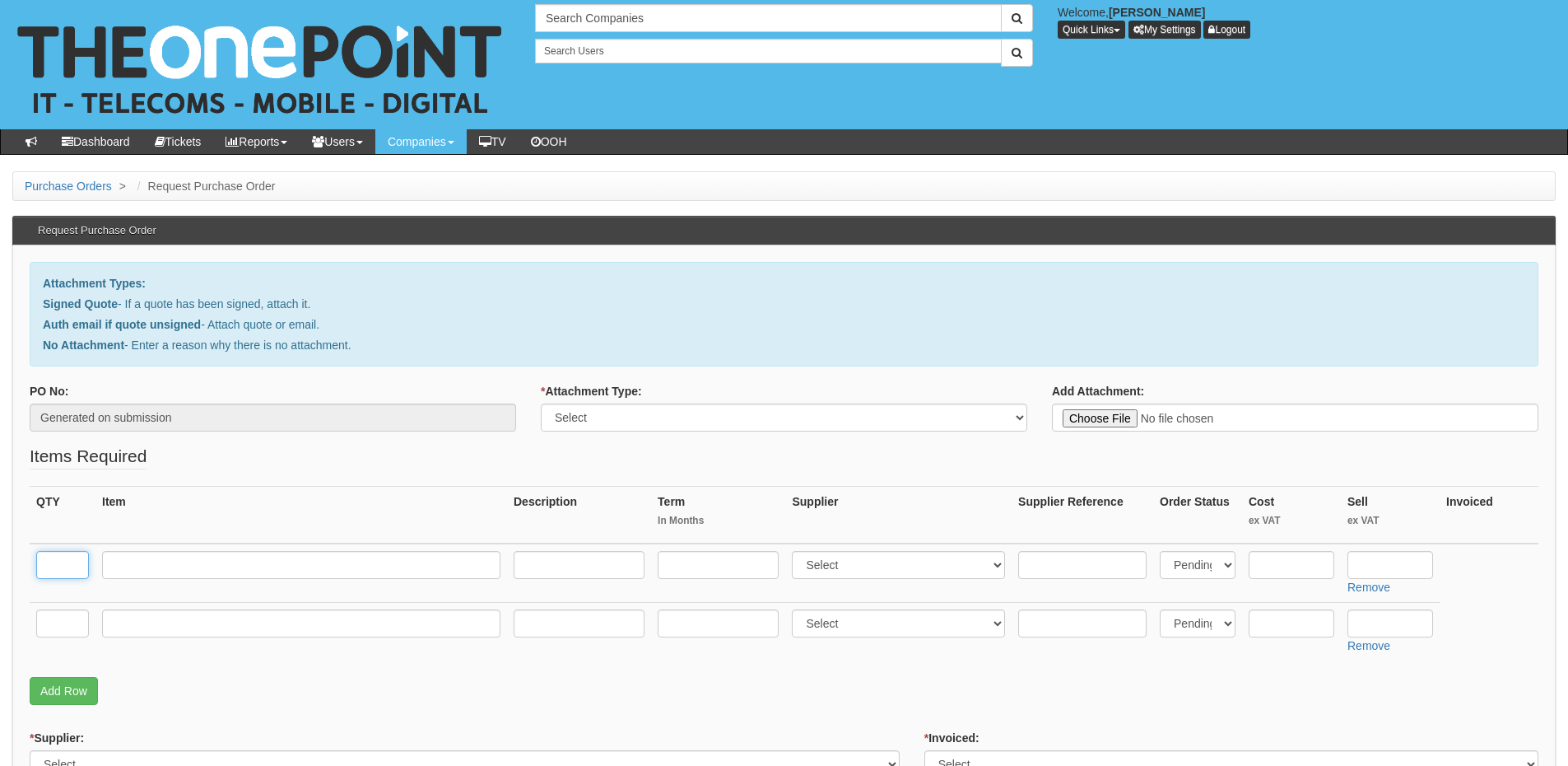
click at [62, 565] on input "text" at bounding box center [62, 565] width 53 height 28
type input "1"
click at [53, 635] on input "text" at bounding box center [62, 623] width 53 height 28
type input "1"
click at [121, 562] on input "text" at bounding box center [301, 565] width 399 height 28
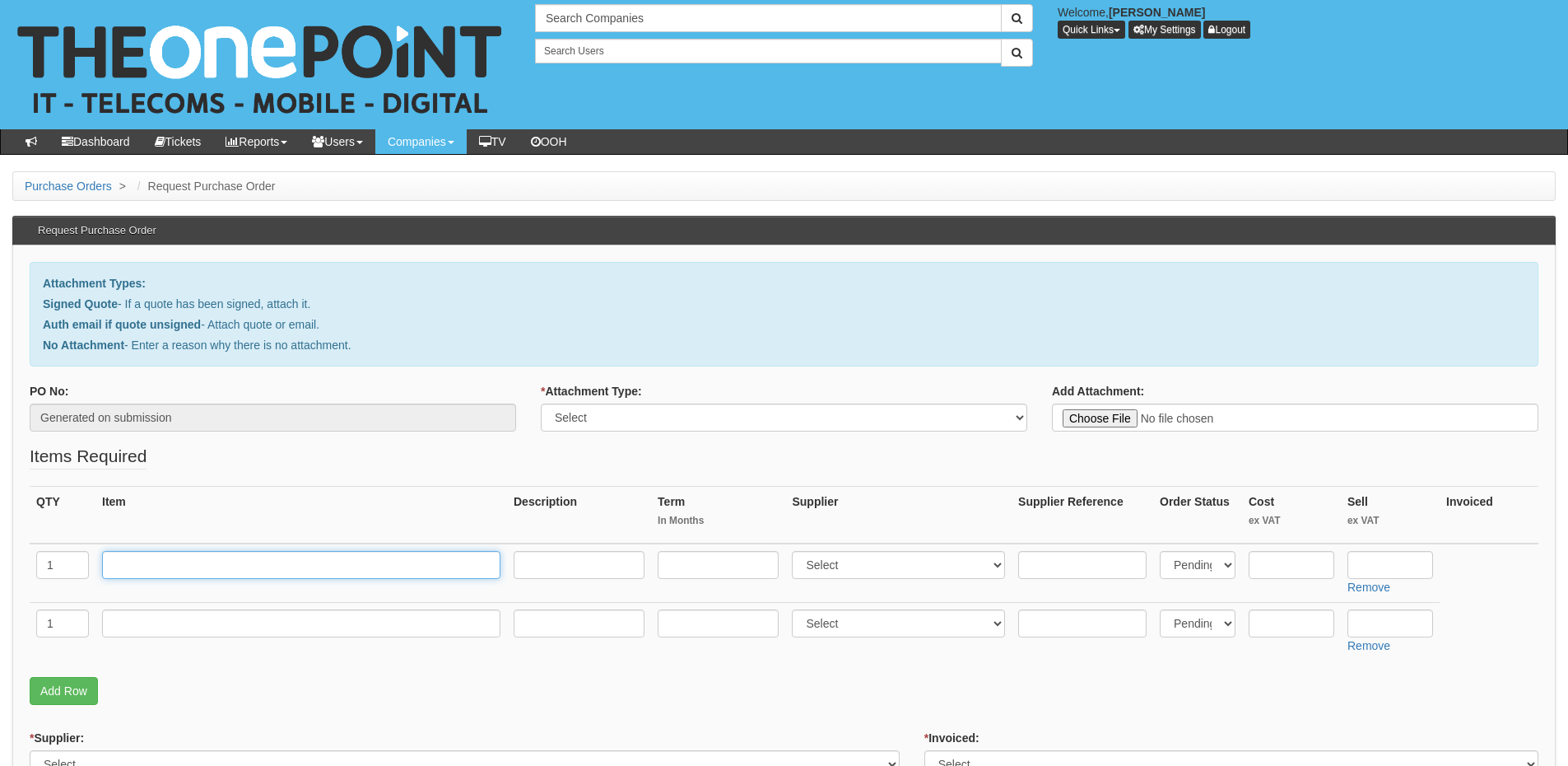
click at [192, 571] on input "text" at bounding box center [301, 565] width 399 height 28
paste input "O2 Small Business SIMO 50GB (Heather)"
type input "O2 Small Business SIMO 50GB (Heather)"
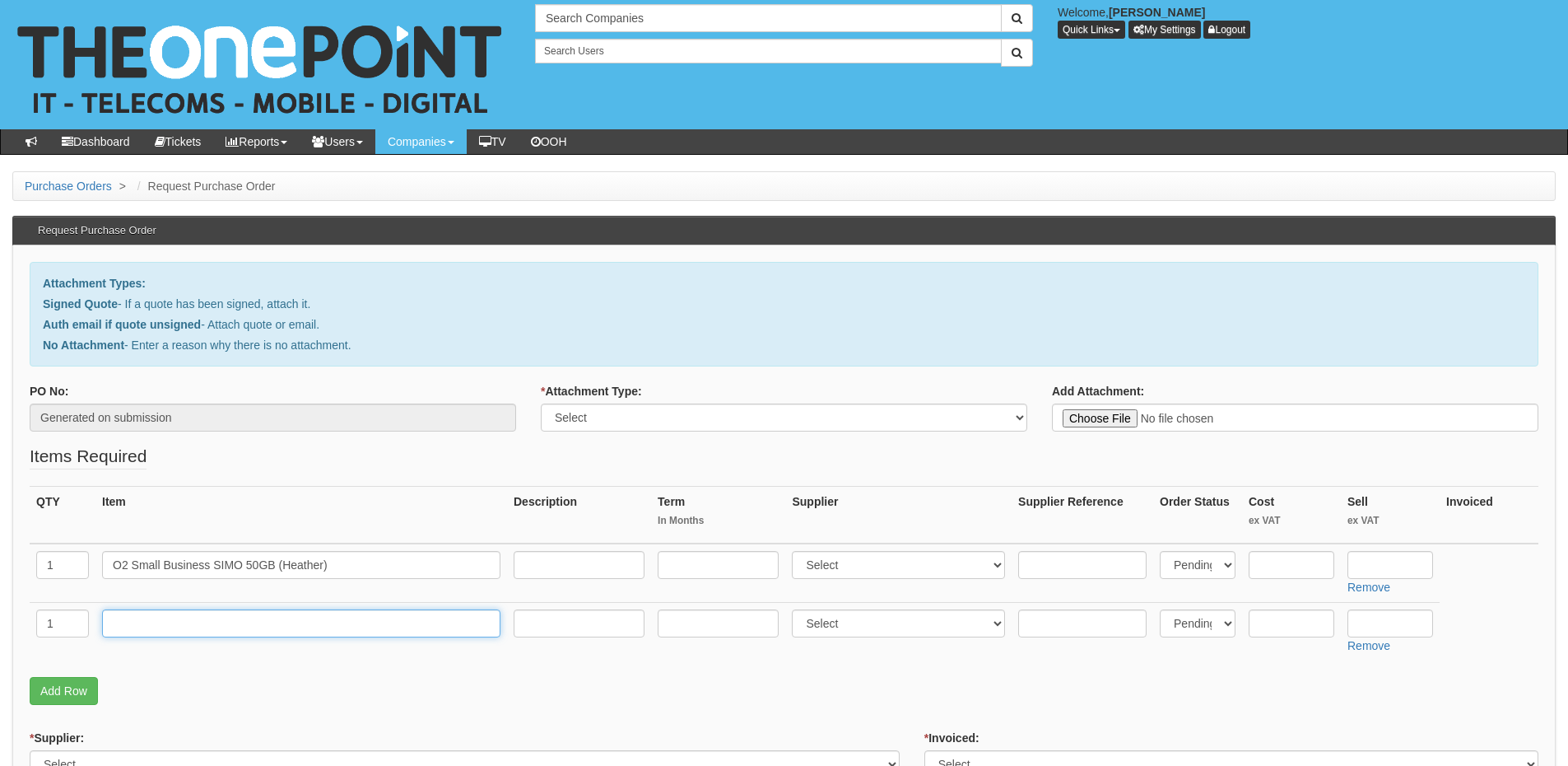
click at [208, 628] on input "text" at bounding box center [301, 623] width 399 height 28
paste input "O2 Small Business SIMO 1GB Office"
type input "O2 Small Business SIMO 1GB Office"
click at [685, 564] on input "text" at bounding box center [719, 565] width 121 height 28
type input "24"
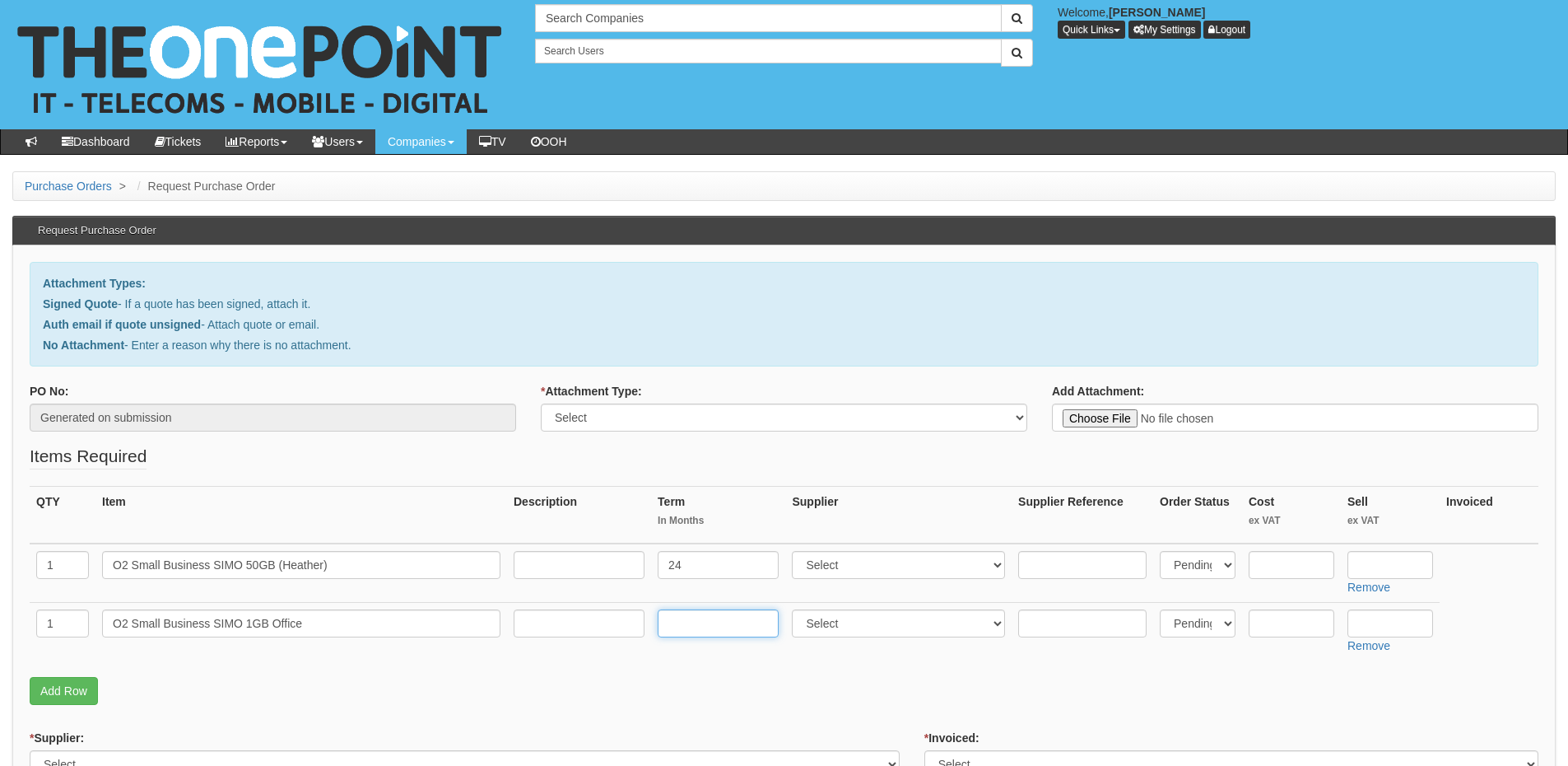
click at [675, 615] on input "text" at bounding box center [719, 623] width 121 height 28
type input "24"
click at [581, 556] on input "text" at bounding box center [579, 565] width 131 height 28
type input "£18 p/m"
click at [577, 614] on input "text" at bounding box center [579, 623] width 131 height 28
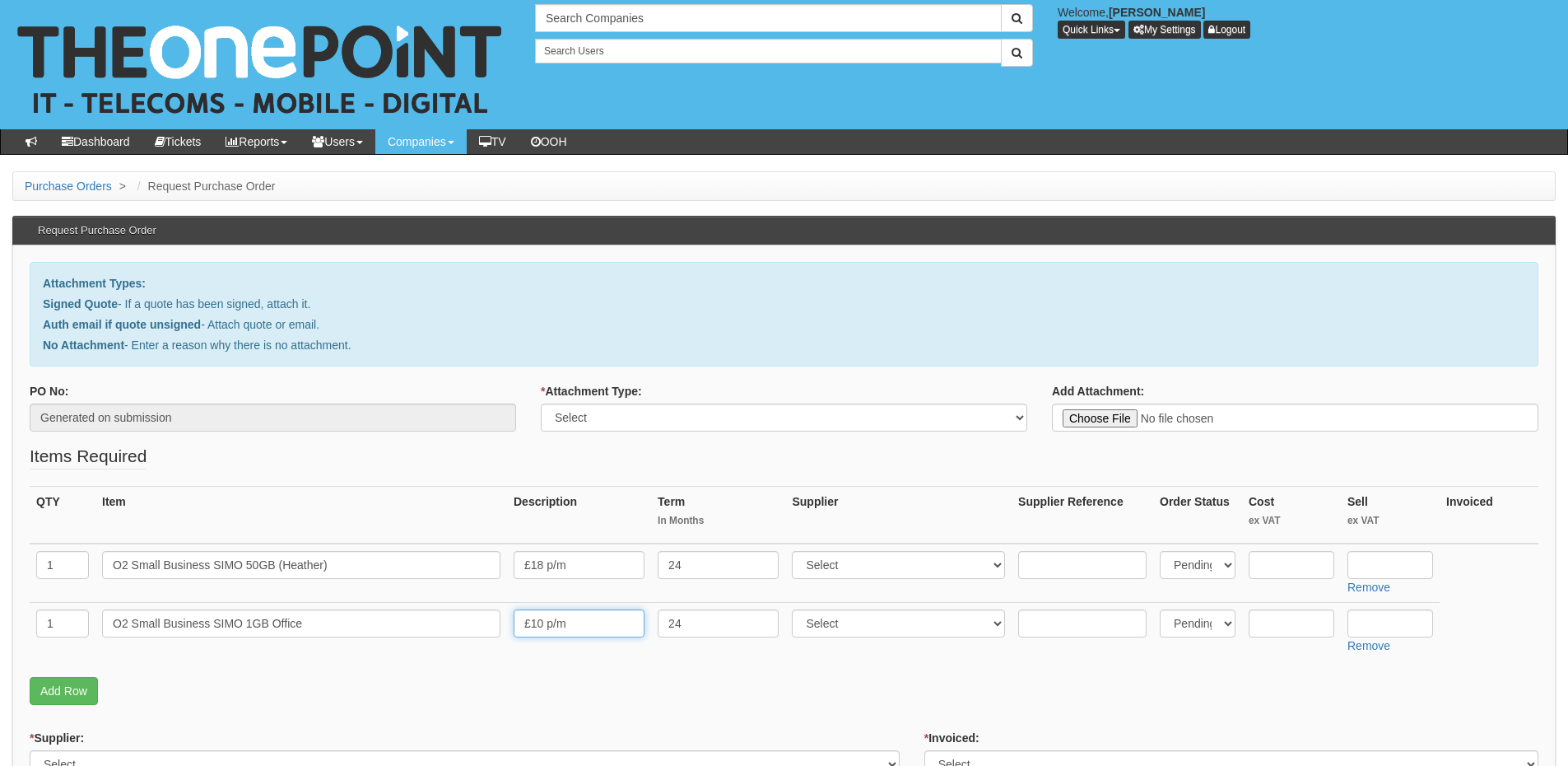
type input "£10 p/m"
click at [1371, 567] on input "text" at bounding box center [1390, 565] width 85 height 28
type input "198.72"
click at [1382, 632] on input "text" at bounding box center [1390, 623] width 85 height 28
type input "110.40"
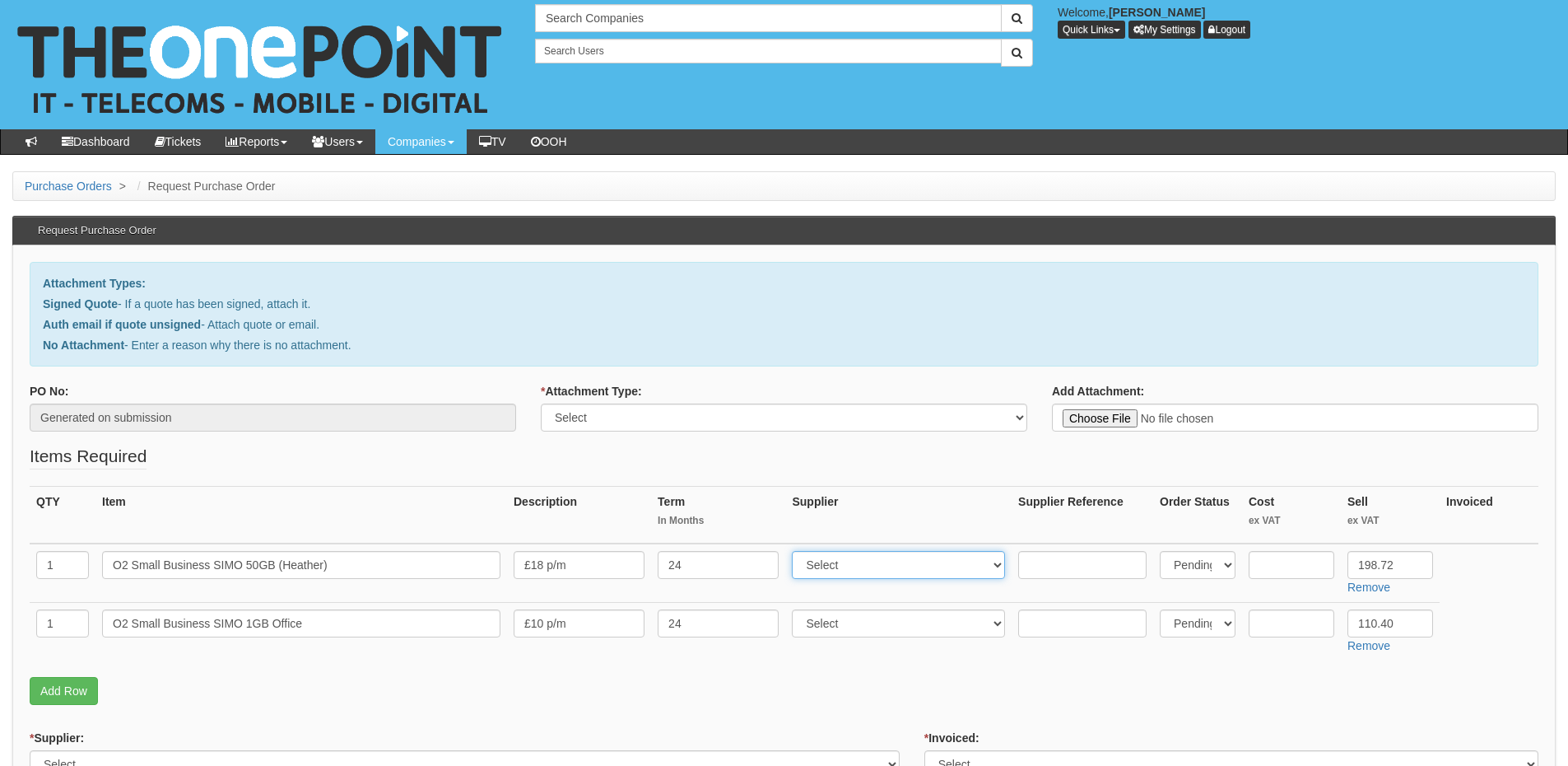
click at [836, 560] on select "Select 123 REG.co.uk 1Password 3 4Gon AA Jones Electric Ltd Abzorb Access Group…" at bounding box center [898, 565] width 213 height 28
select select "54"
click at [796, 551] on select "Select 123 REG.co.uk 1Password 3 4Gon AA Jones Electric Ltd Abzorb Access Group…" at bounding box center [898, 565] width 213 height 28
click at [824, 621] on select "Select 123 REG.co.uk 1Password 3 4Gon AA Jones Electric Ltd Abzorb Access Group…" at bounding box center [898, 623] width 213 height 28
select select "54"
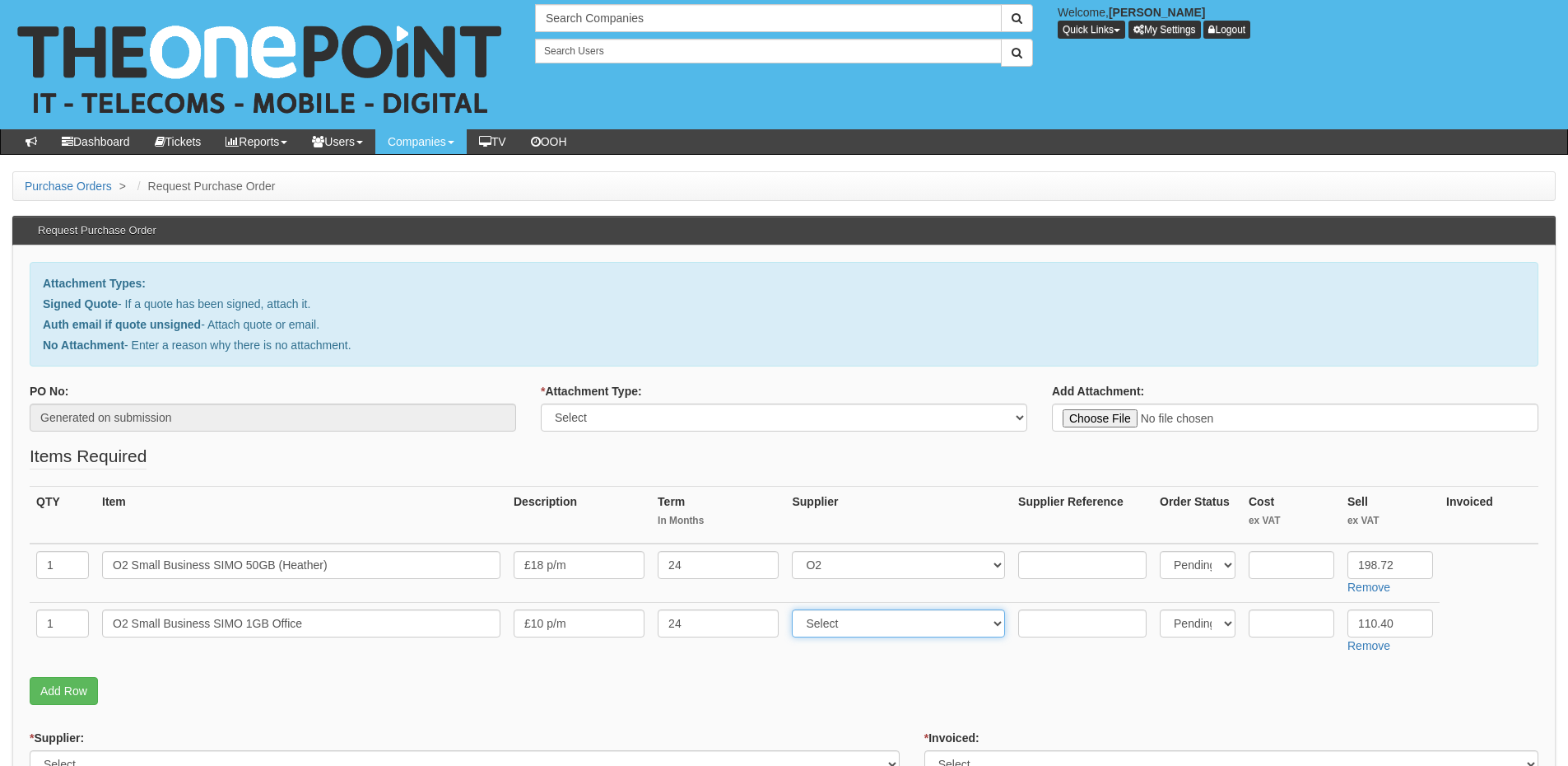
click at [796, 609] on select "Select 123 REG.co.uk 1Password 3 4Gon AA Jones Electric Ltd Abzorb Access Group…" at bounding box center [898, 623] width 213 height 28
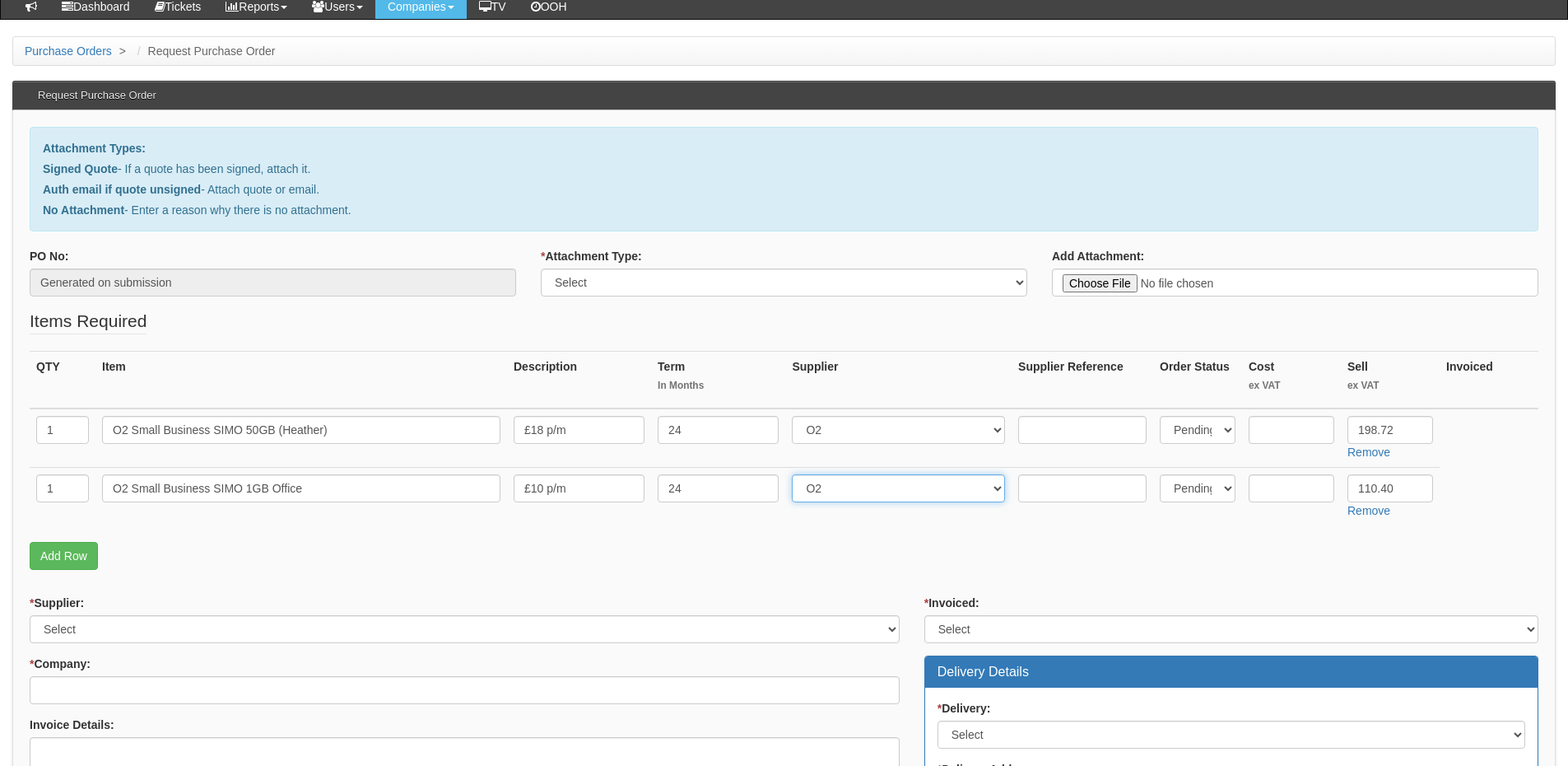
scroll to position [165, 0]
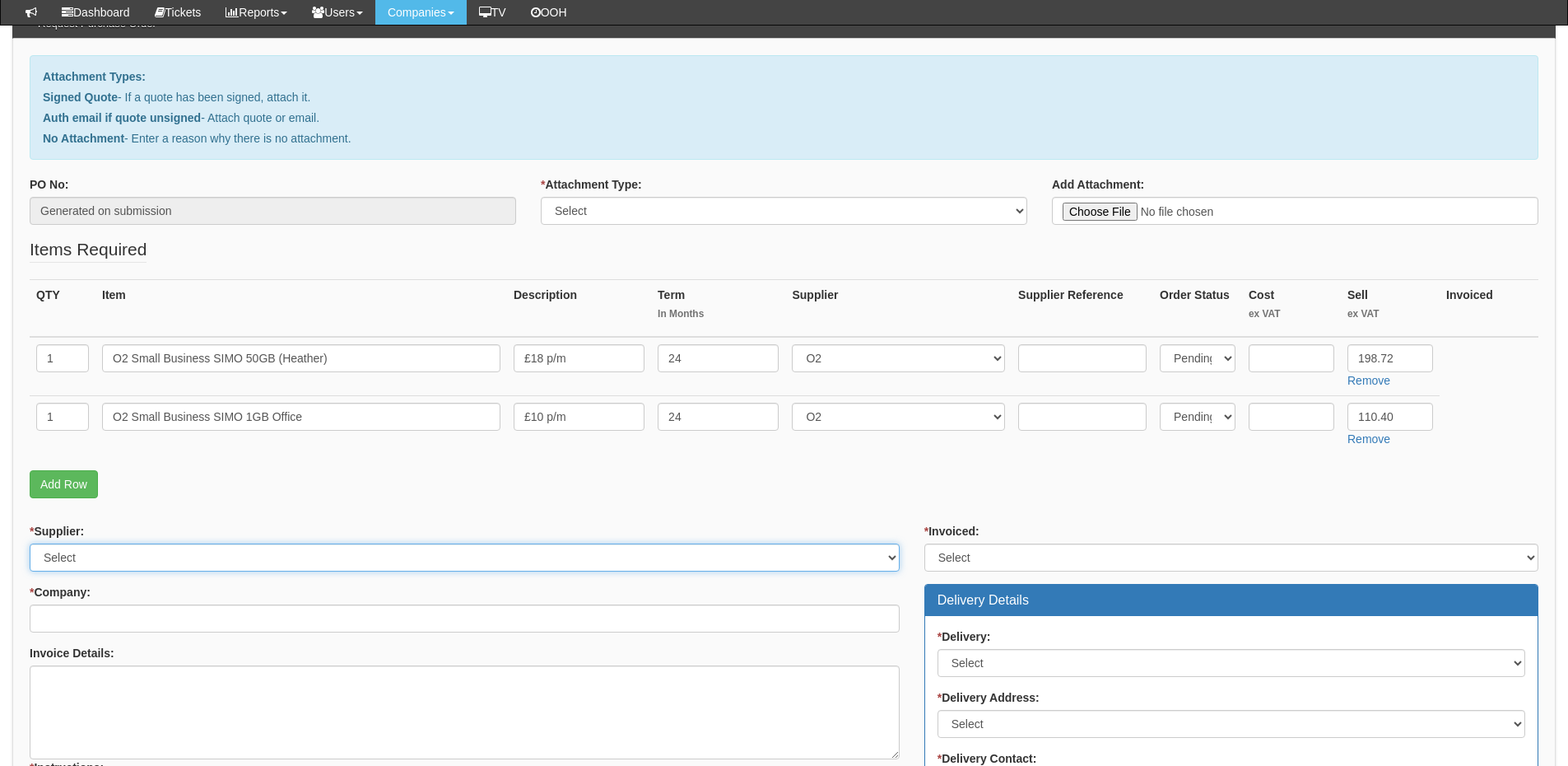
click at [454, 559] on select "Select 123 REG.co.uk 1Password 3 4Gon AA Jones Electric Ltd Abzorb Access Group…" at bounding box center [464, 558] width 870 height 28
select select "54"
click at [29, 543] on select "Select 123 REG.co.uk 1Password 3 4Gon AA Jones Electric Ltd Abzorb Access Group…" at bounding box center [464, 558] width 870 height 28
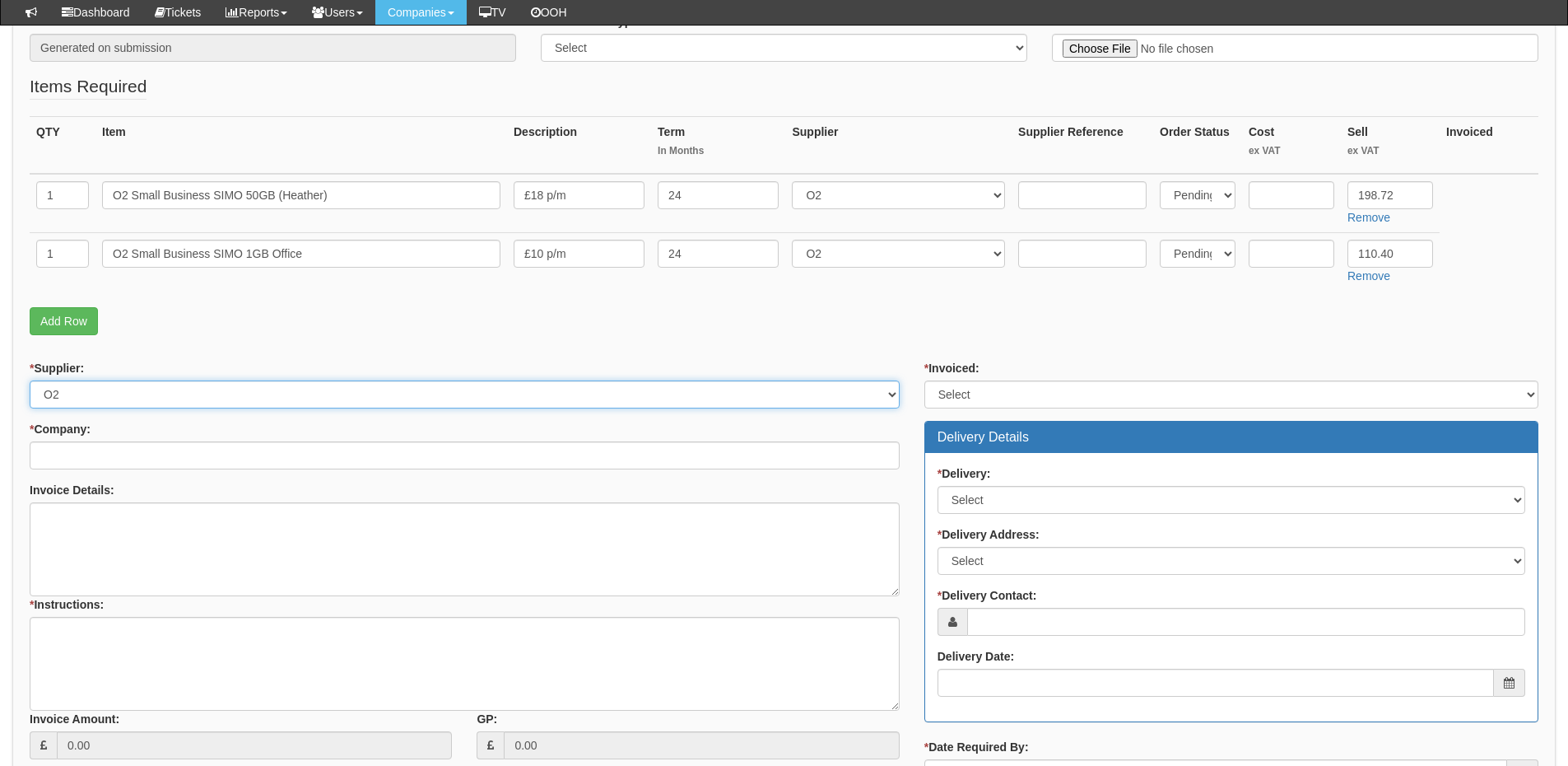
scroll to position [330, 0]
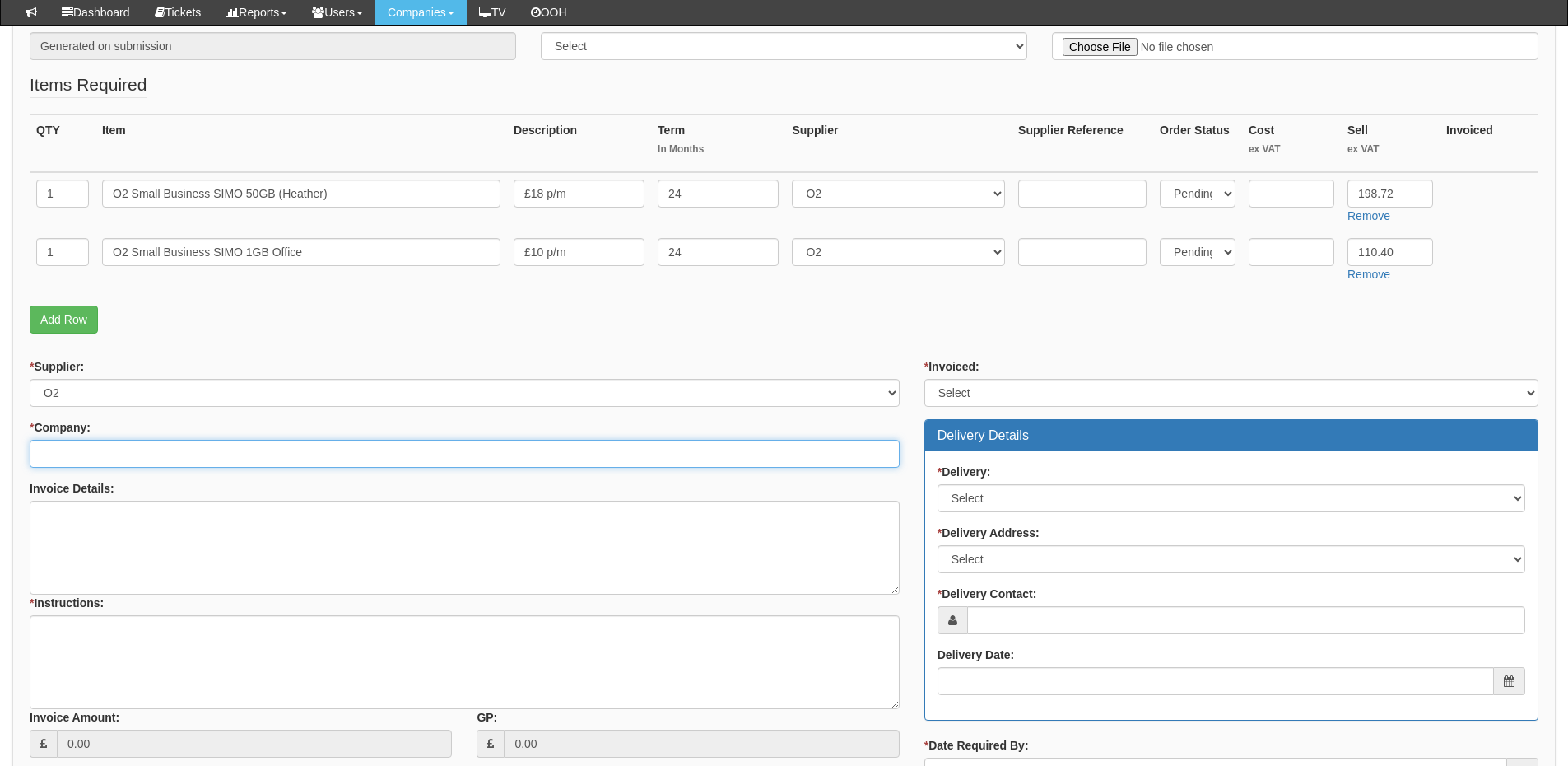
click at [197, 454] on input "* Company:" at bounding box center [464, 454] width 870 height 28
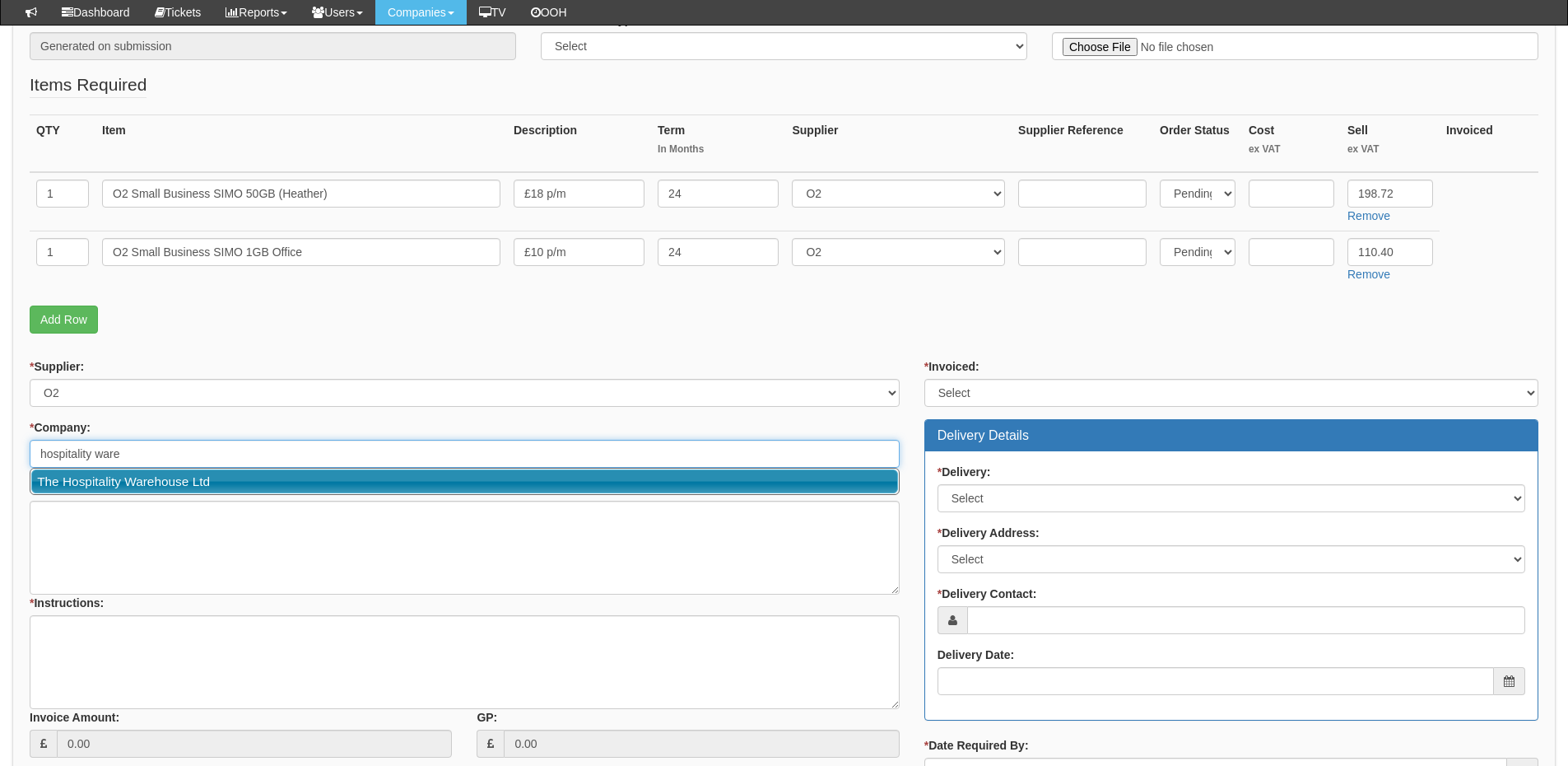
click at [148, 481] on link "The Hospitality Warehouse Ltd" at bounding box center [465, 481] width 867 height 24
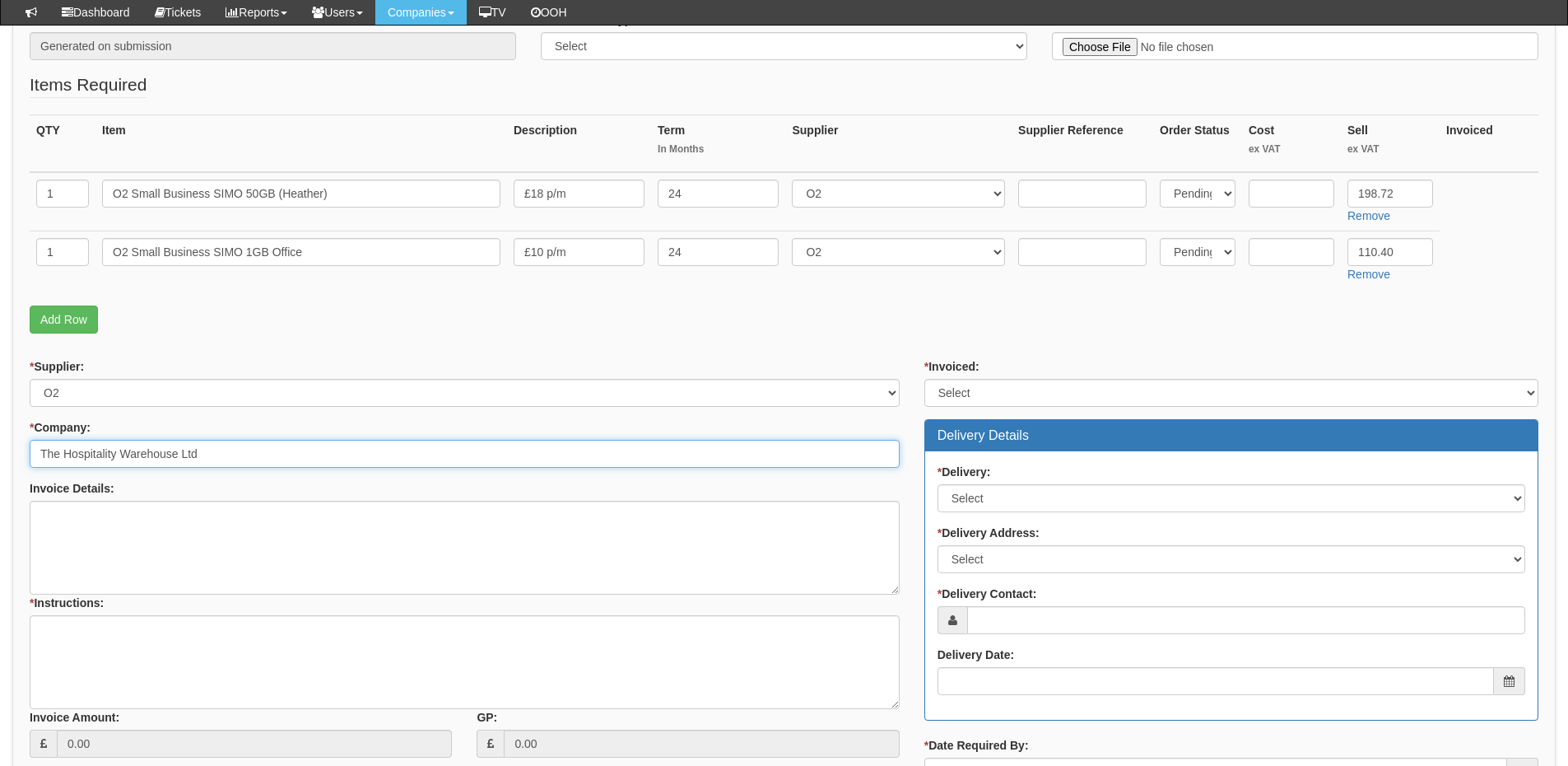
type input "The Hospitality Warehouse Ltd"
click at [992, 392] on select "Select Yes No N/A STB (part of order)" at bounding box center [1231, 393] width 615 height 28
select select "2"
click at [924, 379] on select "Select Yes No N/A STB (part of order)" at bounding box center [1231, 393] width 615 height 28
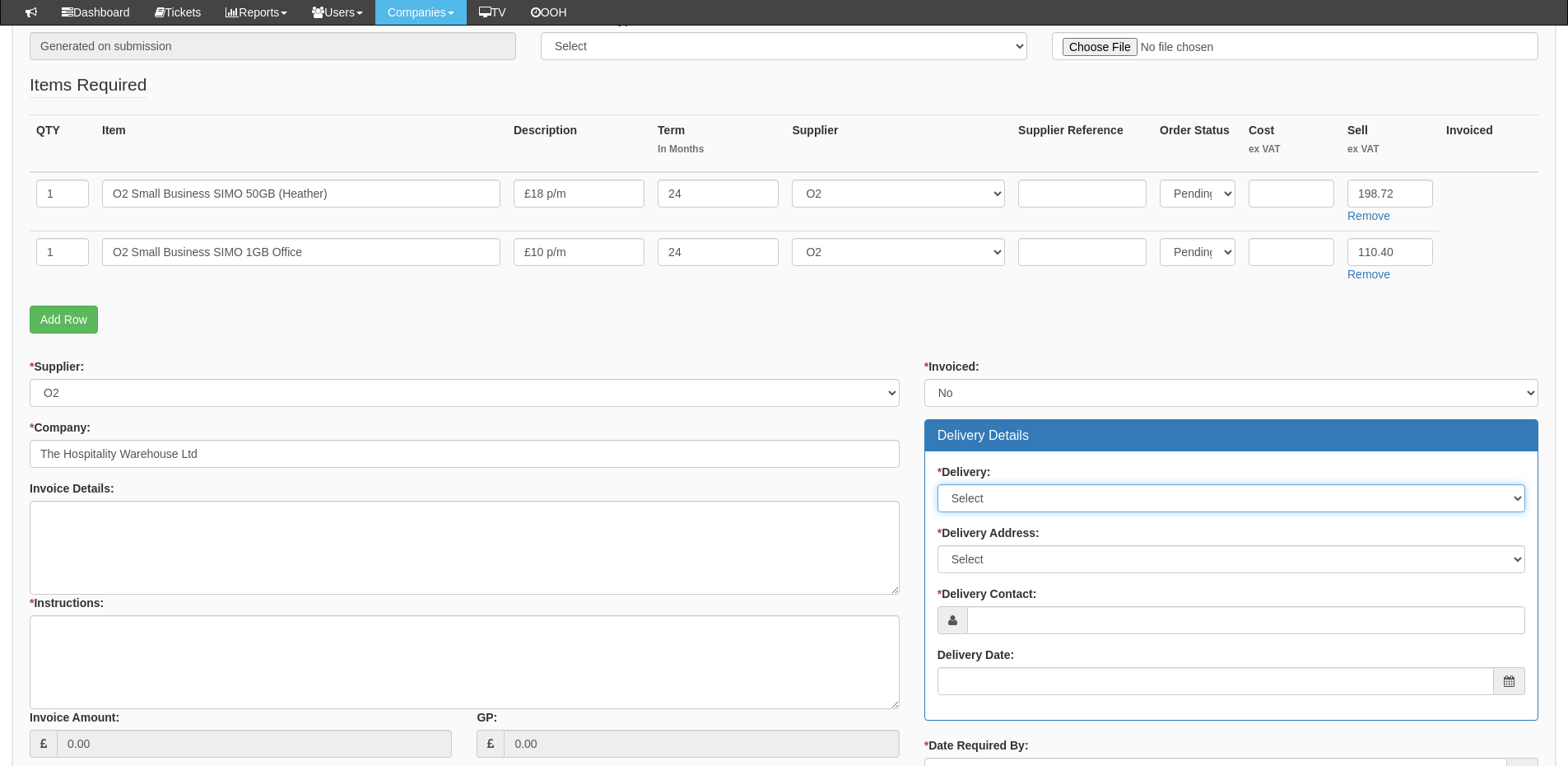
click at [975, 503] on select "Select No Not Applicable Yes" at bounding box center [1231, 498] width 588 height 28
select select "3"
click at [937, 484] on select "Select No Not Applicable Yes" at bounding box center [1231, 498] width 588 height 28
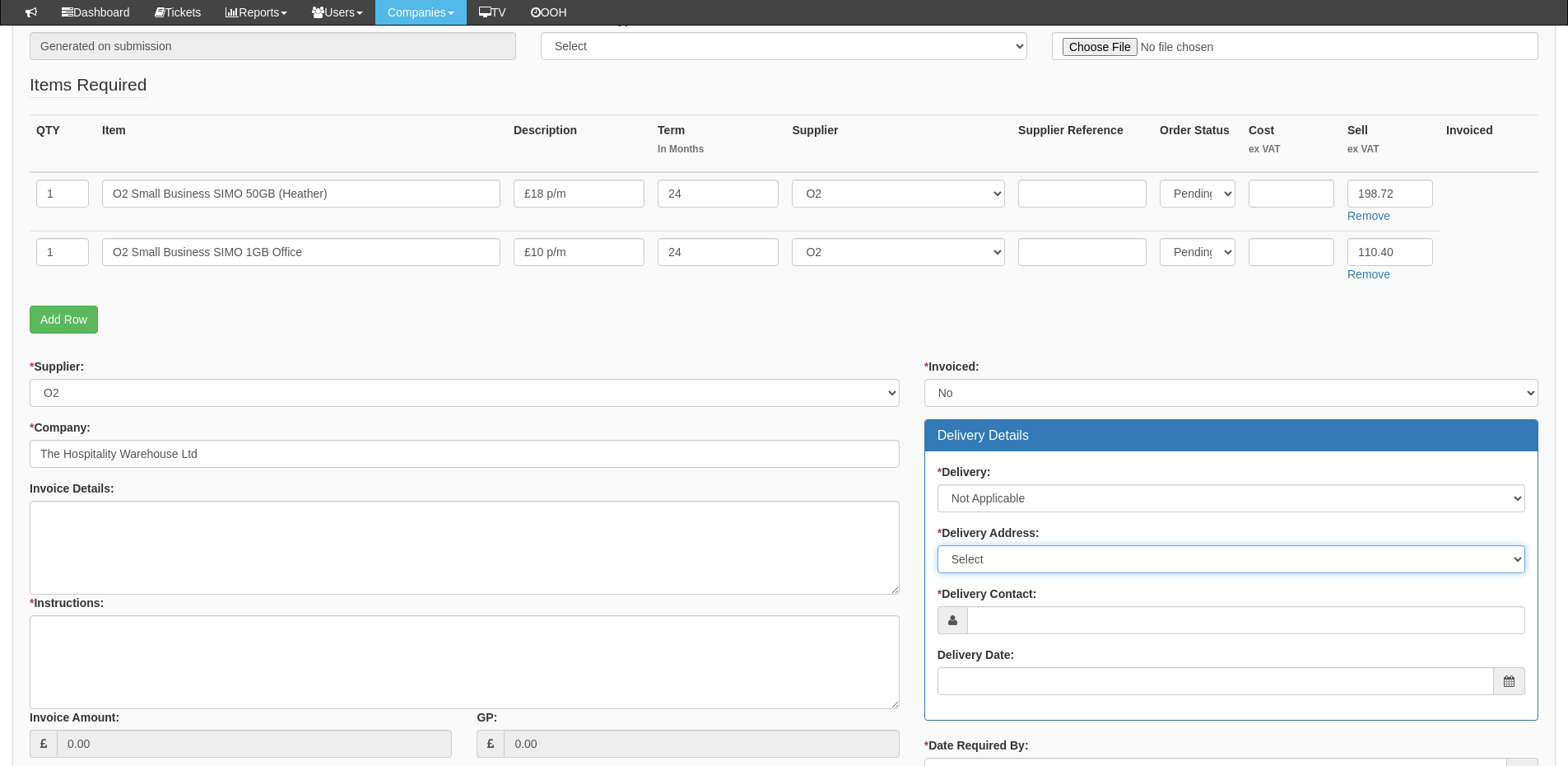
click at [976, 556] on select "Select Not Applicable Main Address - Wf1 5PE Other" at bounding box center [1231, 560] width 588 height 28
select select "N/A"
click at [937, 545] on select "Select Not Applicable Main Address - Wf1 5PE Other" at bounding box center [1231, 560] width 588 height 28
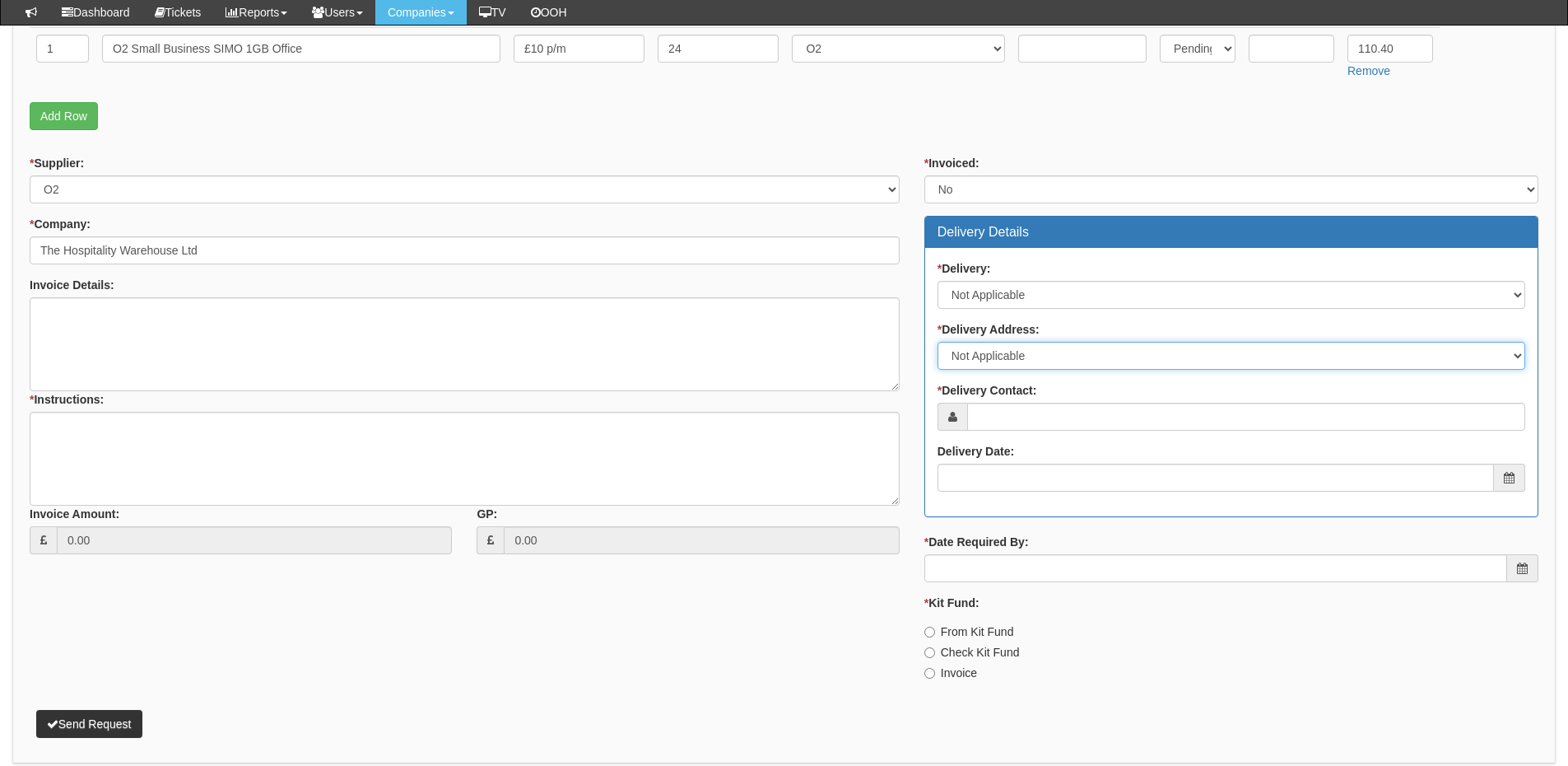
scroll to position [577, 0]
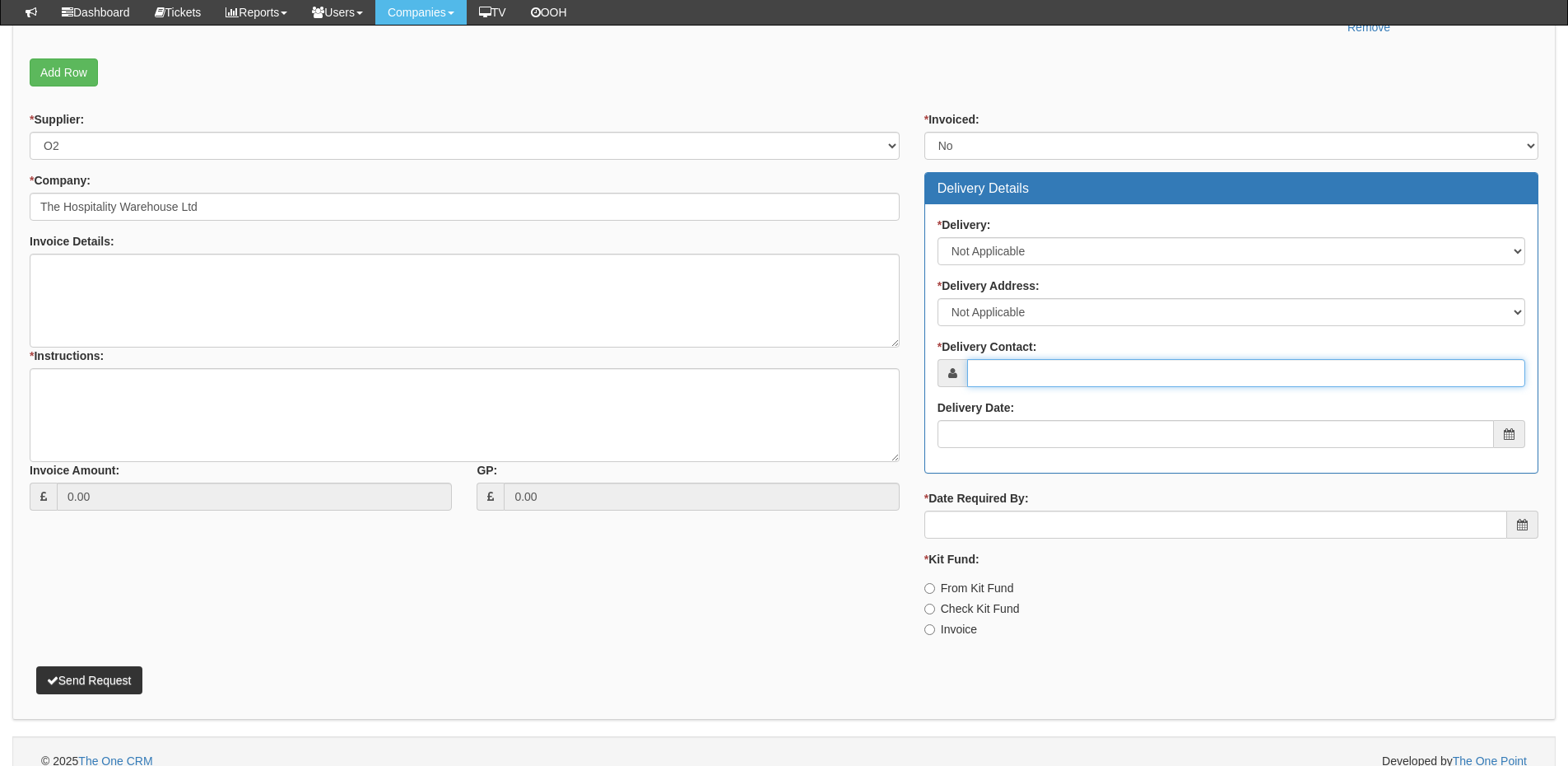
click at [997, 377] on input "* Delivery Contact:" at bounding box center [1247, 373] width 559 height 28
click at [1048, 373] on input "* Delivery Contact:" at bounding box center [1247, 373] width 559 height 28
paste input "[PERSON_NAME]"
type input "[PERSON_NAME]"
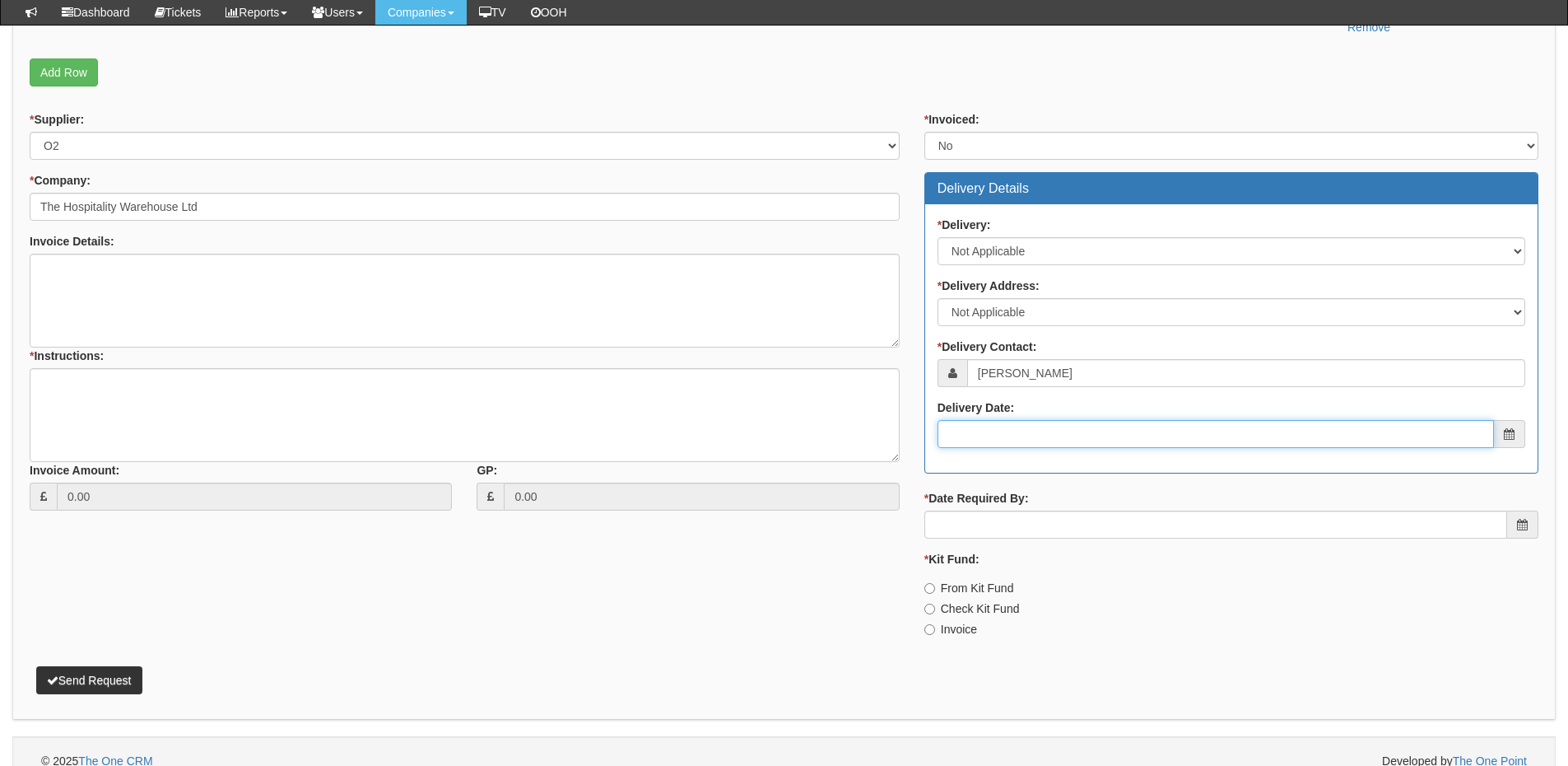
click at [1028, 424] on input "Delivery Date:" at bounding box center [1216, 434] width 557 height 28
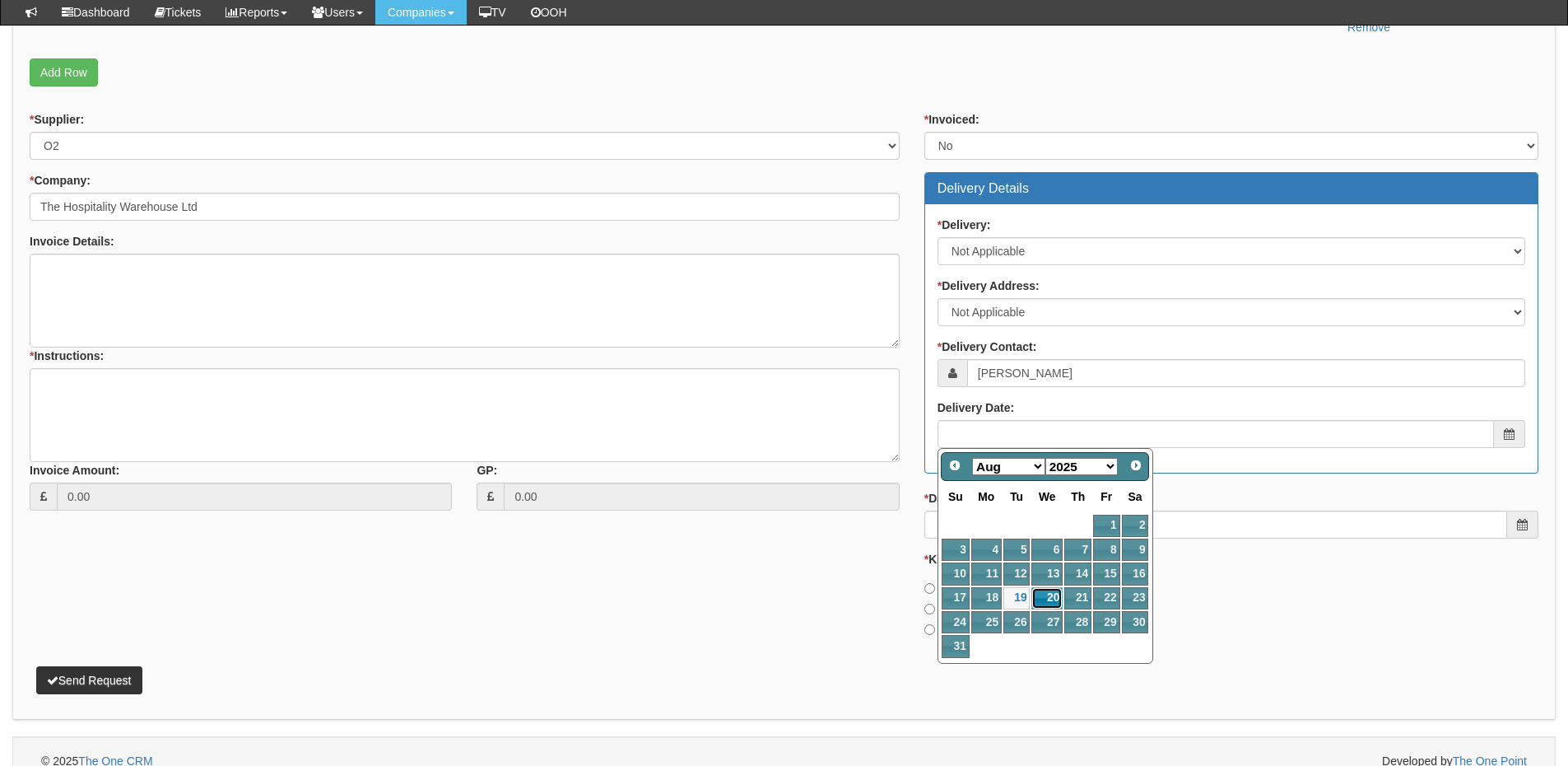
click at [1050, 597] on link "20" at bounding box center [1046, 597] width 31 height 22
type input "2025-08-20"
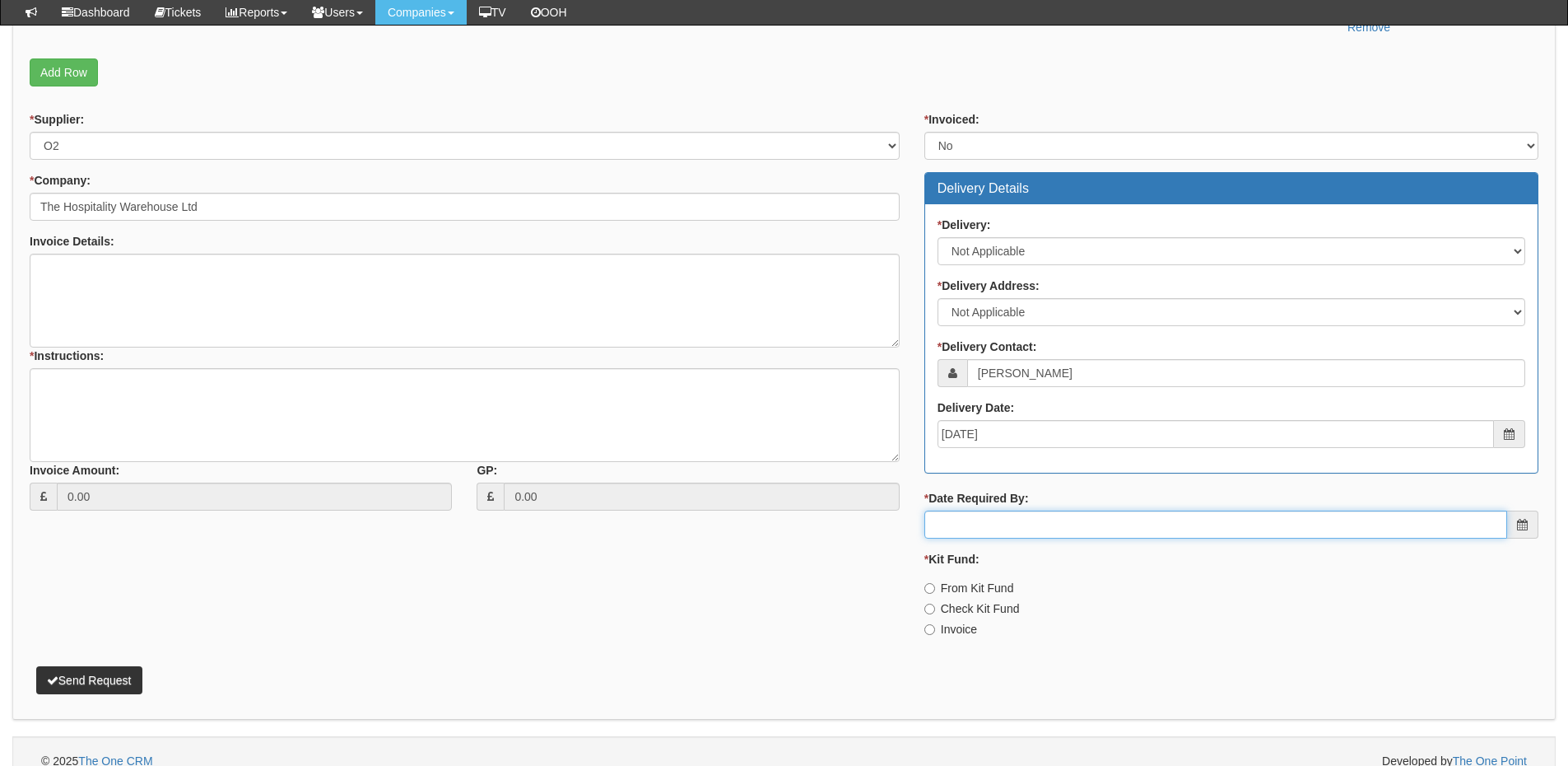
click at [1026, 520] on input "* Date Required By:" at bounding box center [1216, 525] width 583 height 28
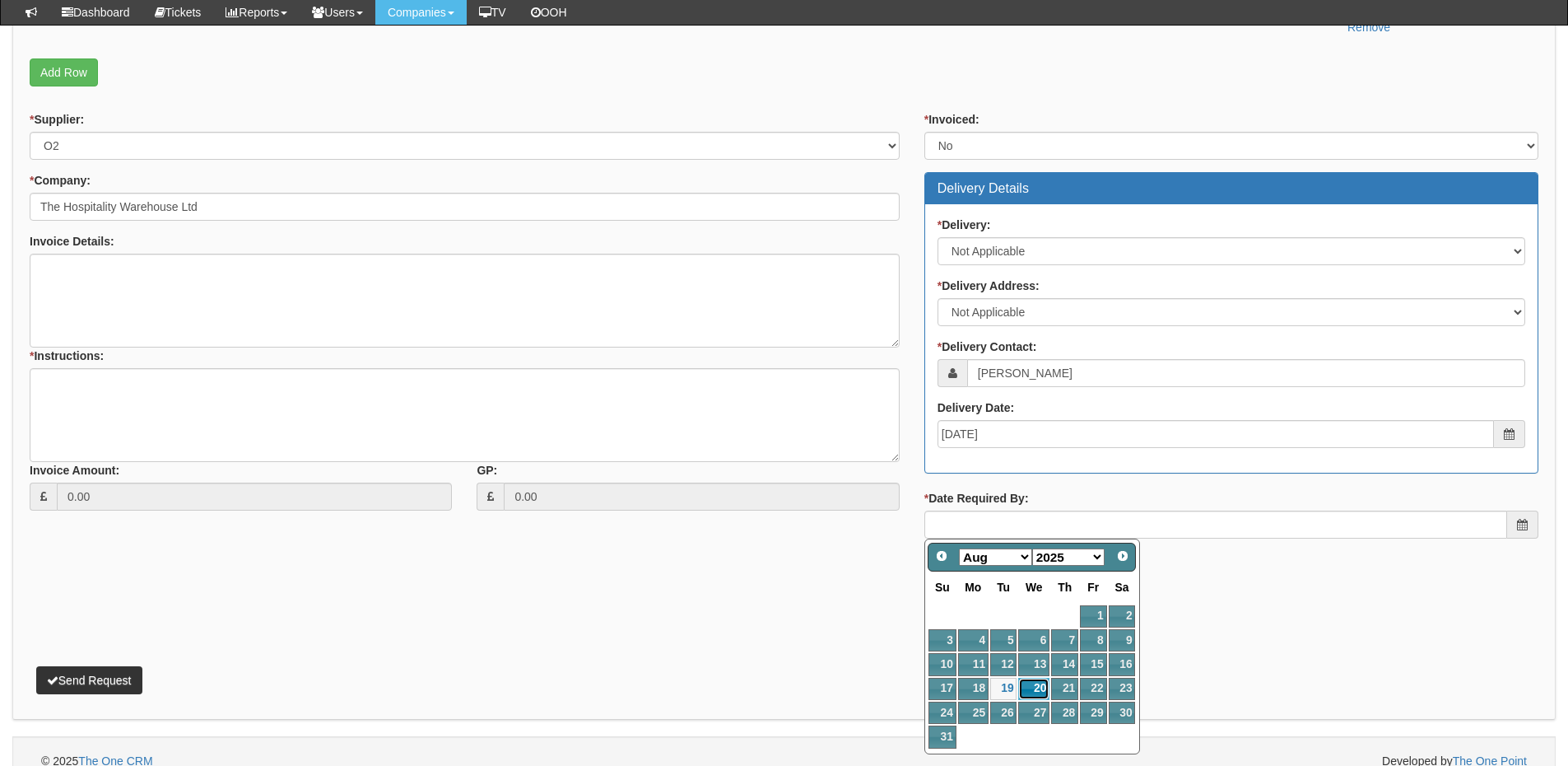
click at [1029, 683] on link "20" at bounding box center [1034, 688] width 31 height 22
type input "2025-08-20"
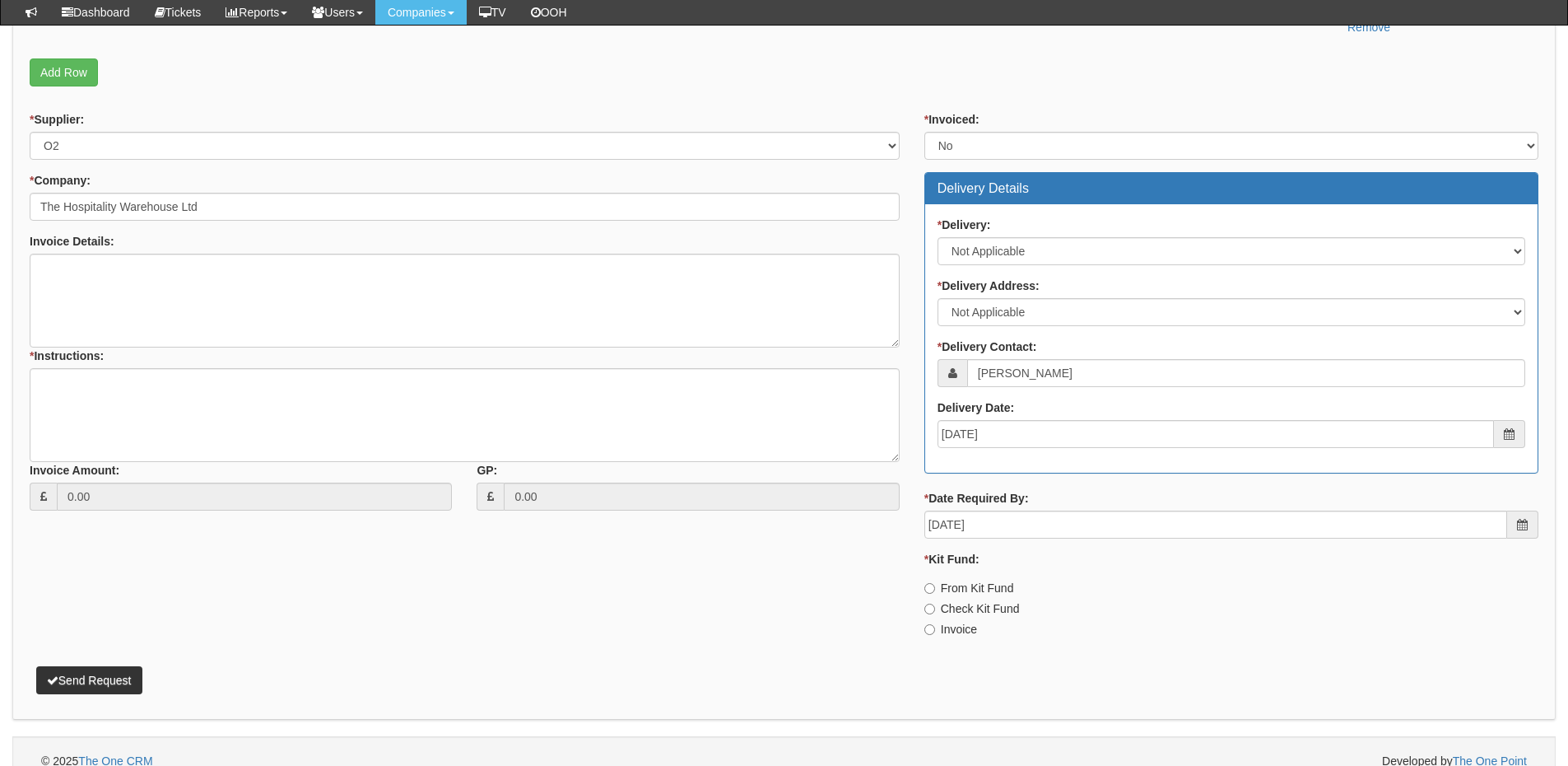
click at [962, 632] on label "Invoice" at bounding box center [951, 629] width 53 height 16
click at [935, 594] on input "Invoice" at bounding box center [929, 588] width 10 height 10
radio input "true"
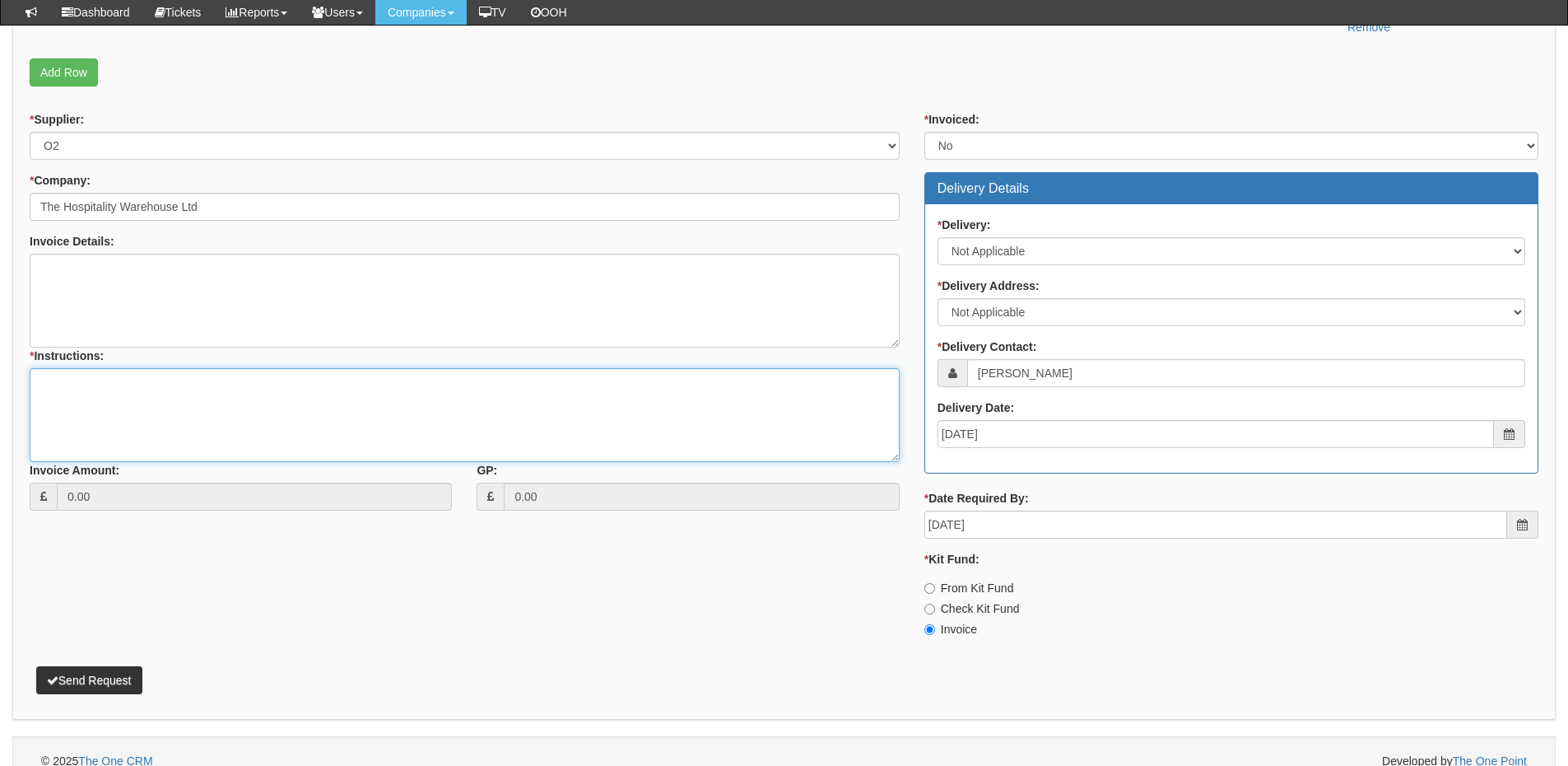
click at [187, 401] on textarea "* Instructions:" at bounding box center [464, 415] width 870 height 94
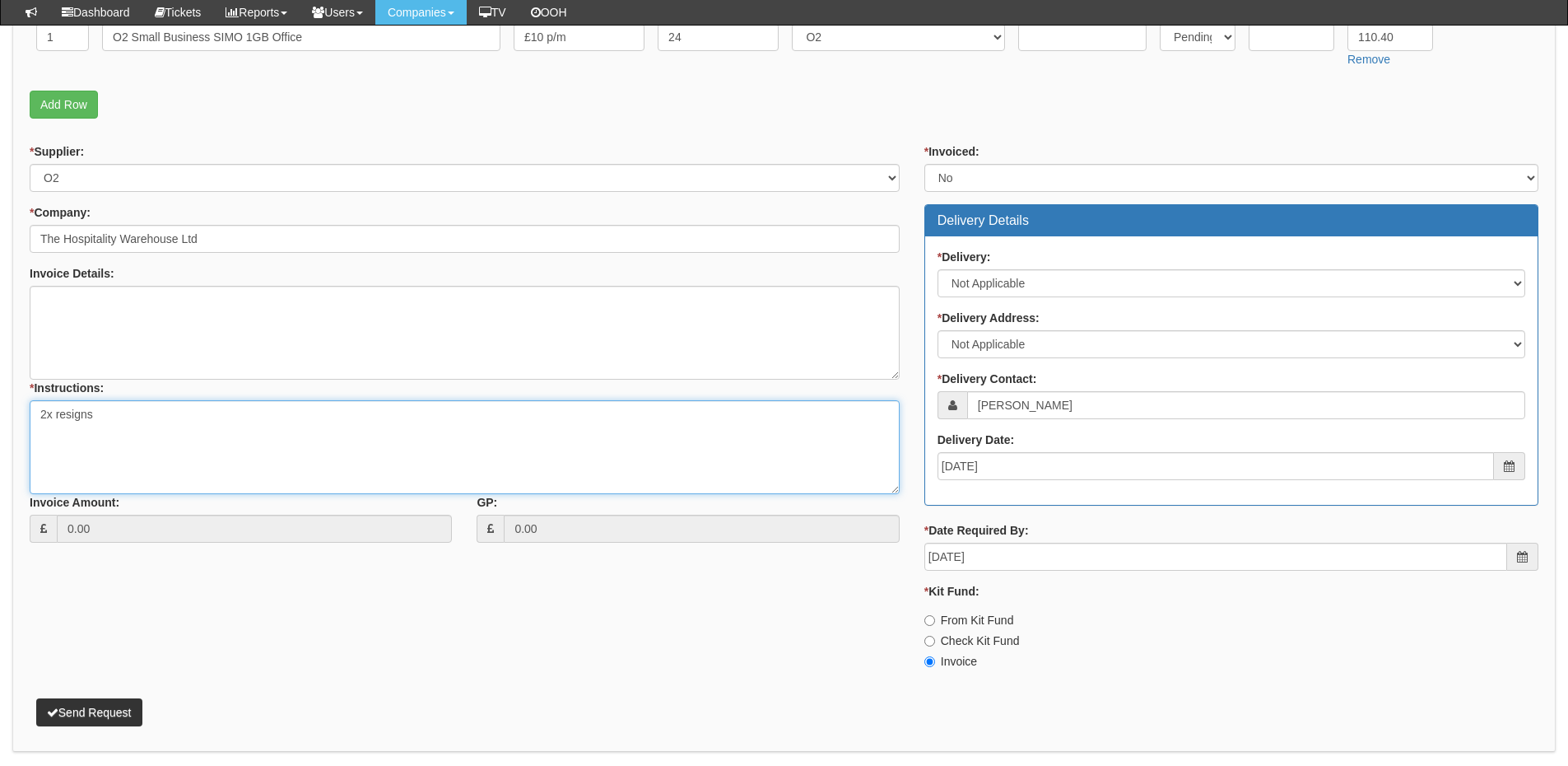
scroll to position [597, 0]
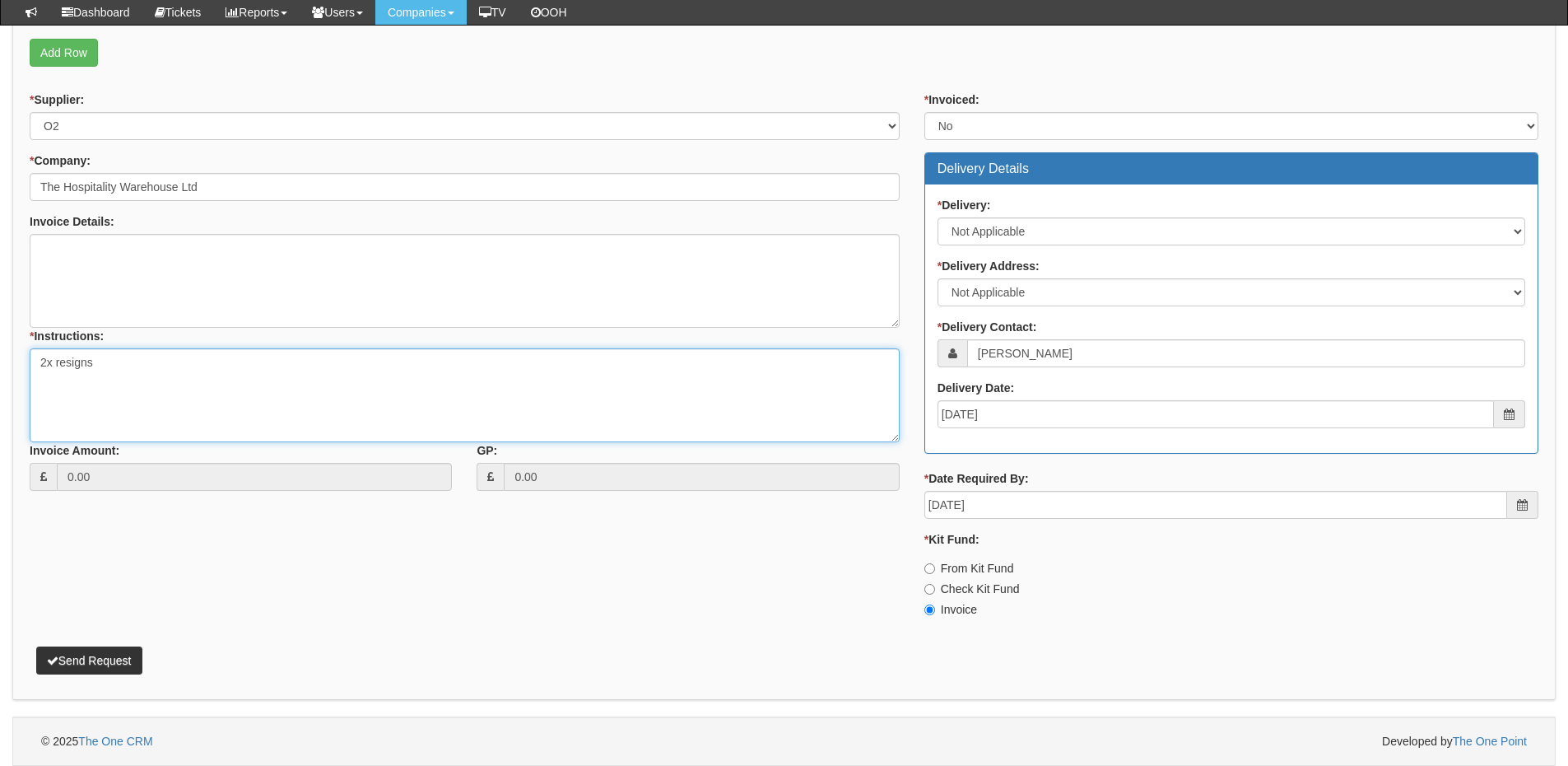
type textarea "2x resigns"
click at [135, 651] on button "Send Request" at bounding box center [89, 661] width 106 height 28
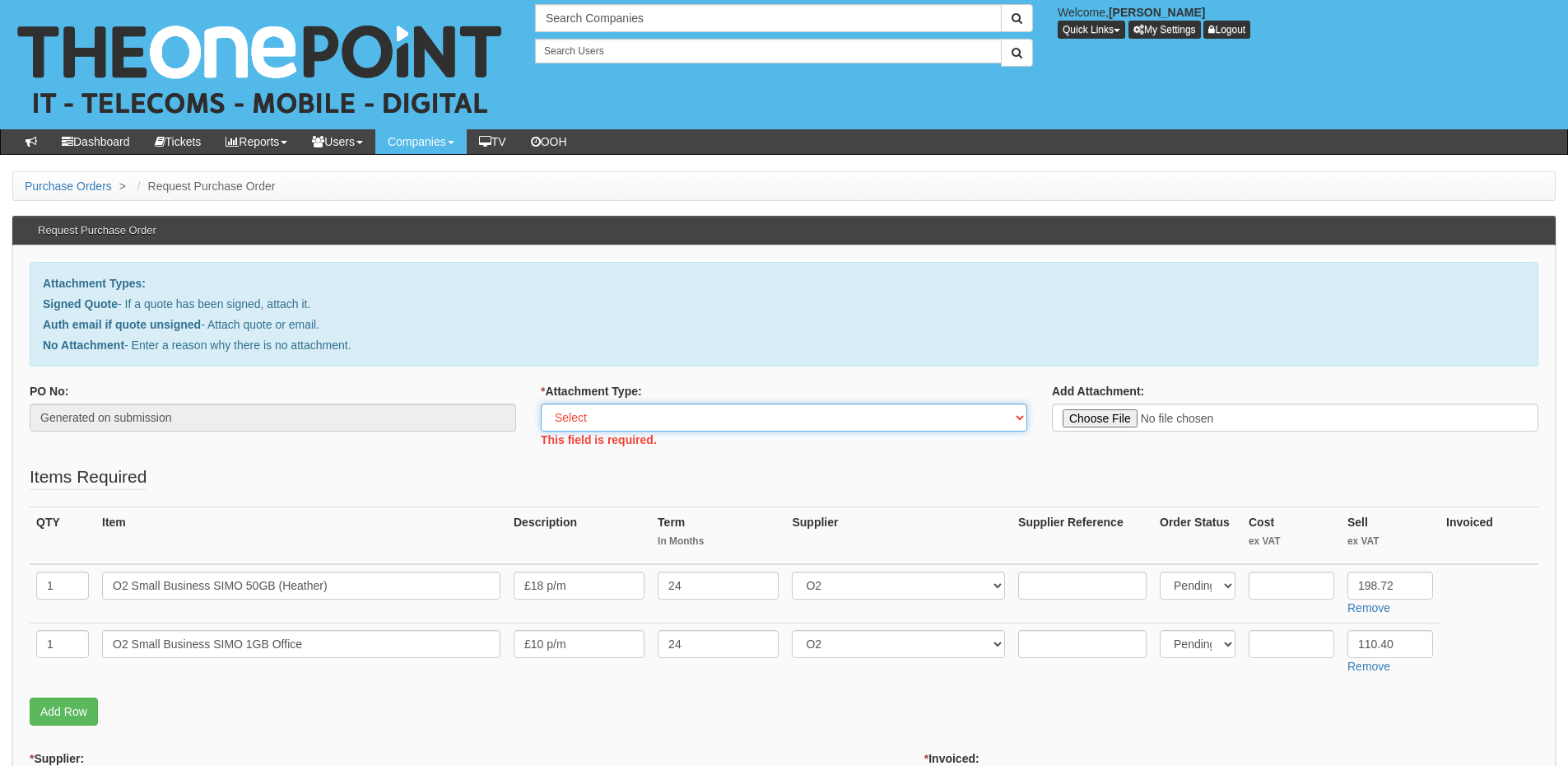
click at [600, 420] on select "Select Signed Quote Auth email with quote if unsigned No Attachment" at bounding box center [784, 418] width 487 height 28
select select "Signed Quote"
click at [541, 403] on select "Select Signed Quote Auth email with quote if unsigned No Attachment" at bounding box center [784, 418] width 487 height 28
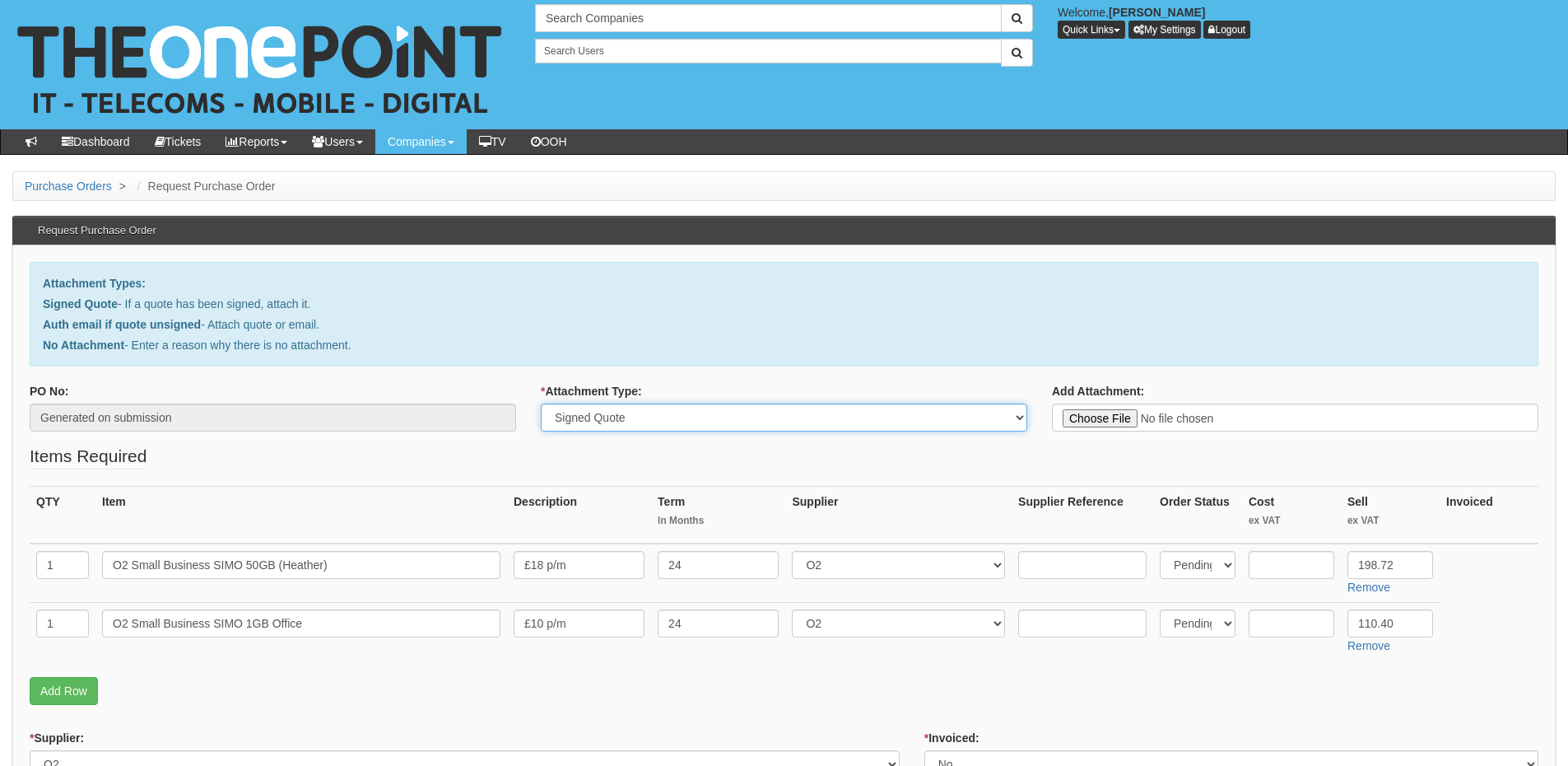
type input "C:\fakepath\B&L Services and Supplies - O2 (1).pdf"
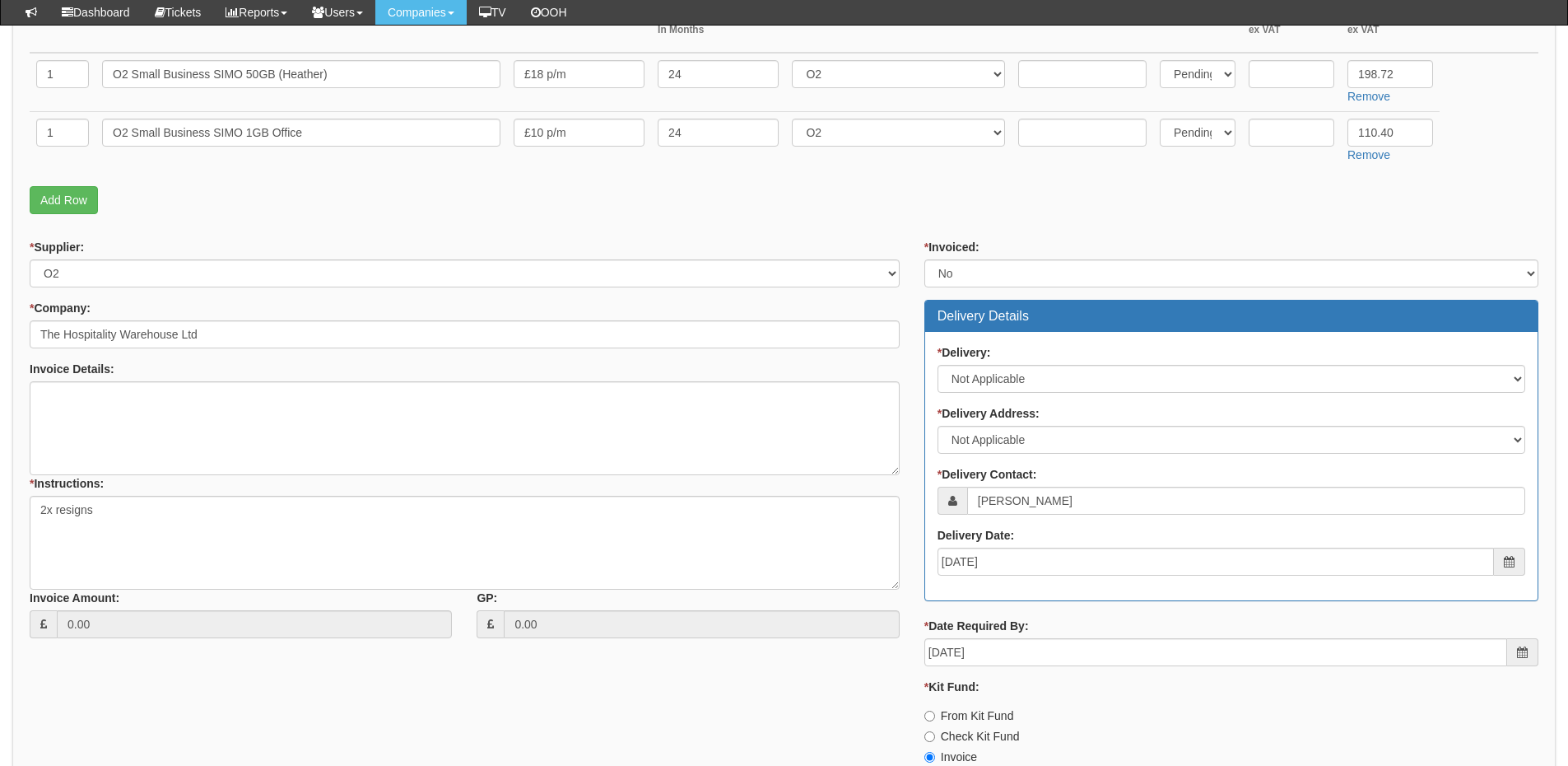
scroll to position [597, 0]
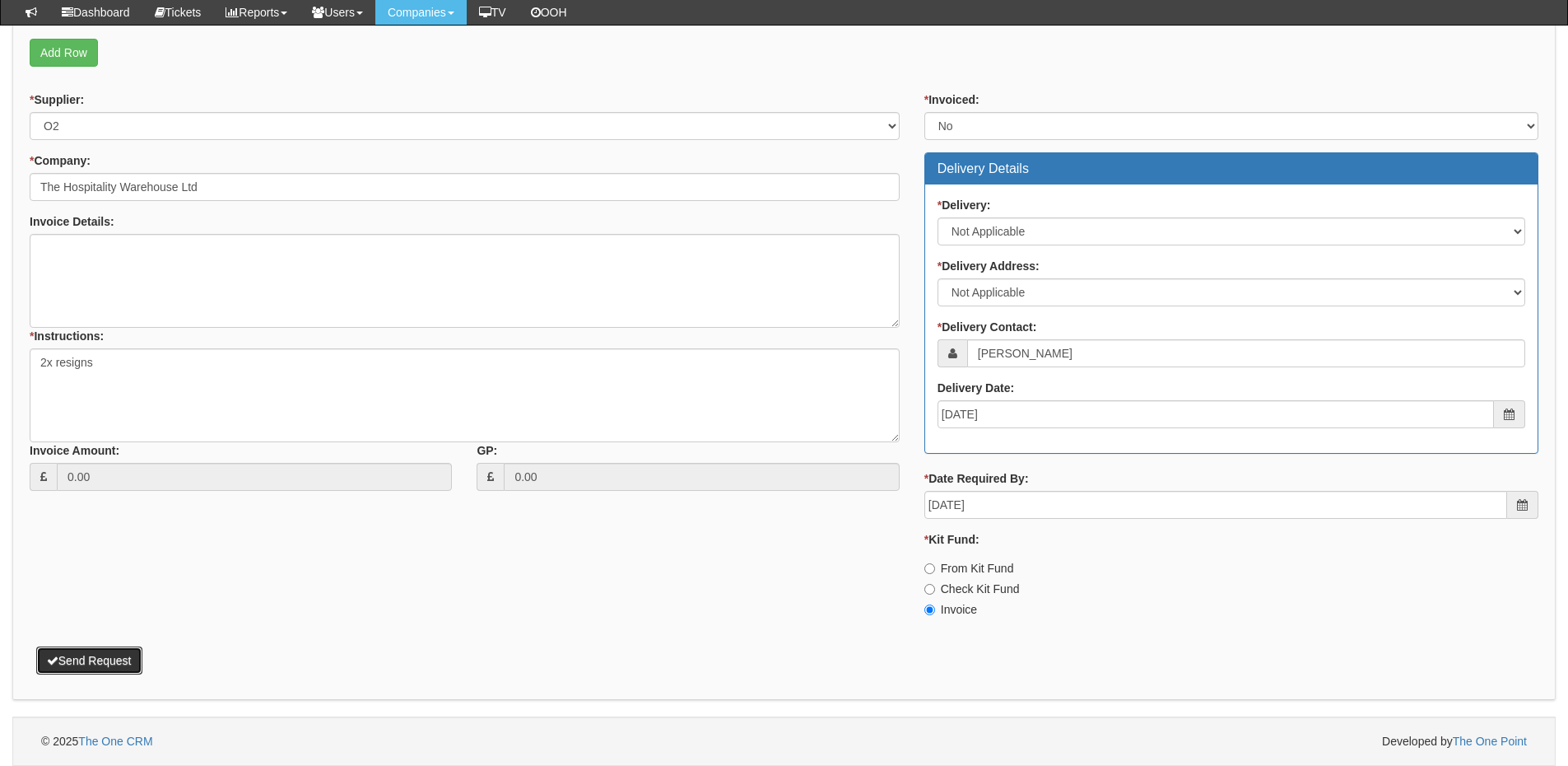
click at [109, 664] on button "Send Request" at bounding box center [89, 661] width 106 height 28
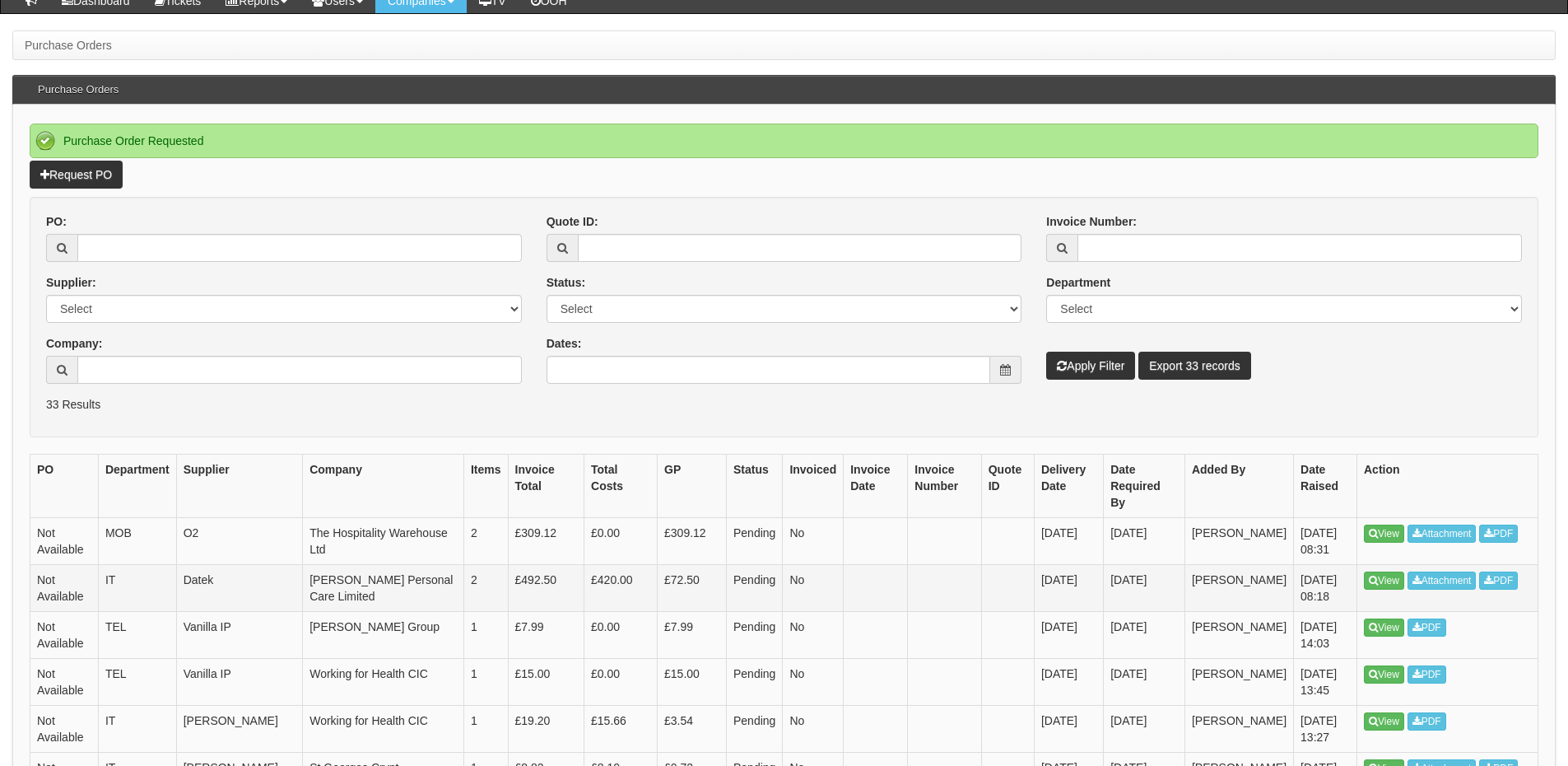
scroll to position [165, 0]
